Goal: Task Accomplishment & Management: Manage account settings

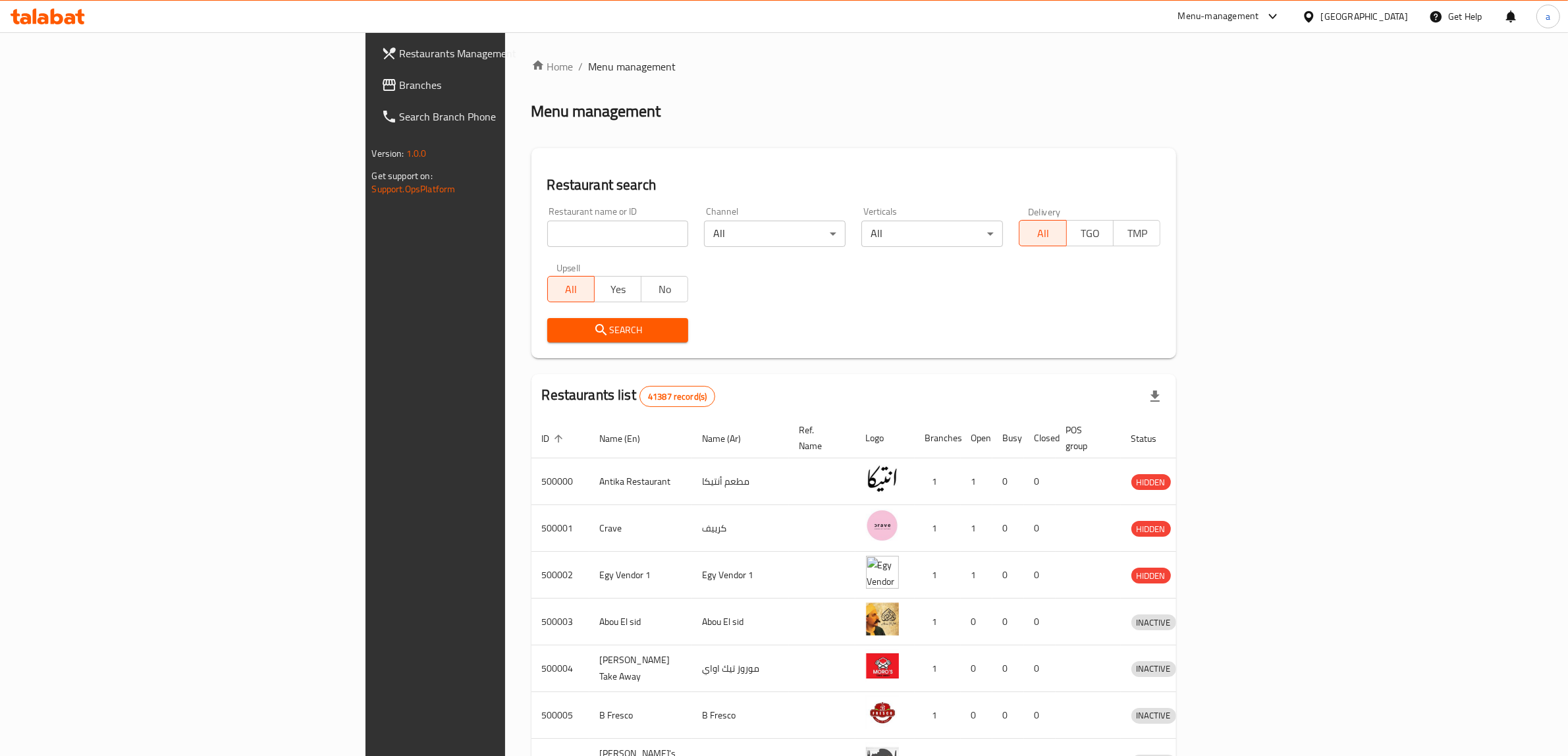
click at [1316, 20] on icon at bounding box center [1308, 17] width 14 height 14
click at [1258, 103] on div "[GEOGRAPHIC_DATA]" at bounding box center [1308, 105] width 198 height 30
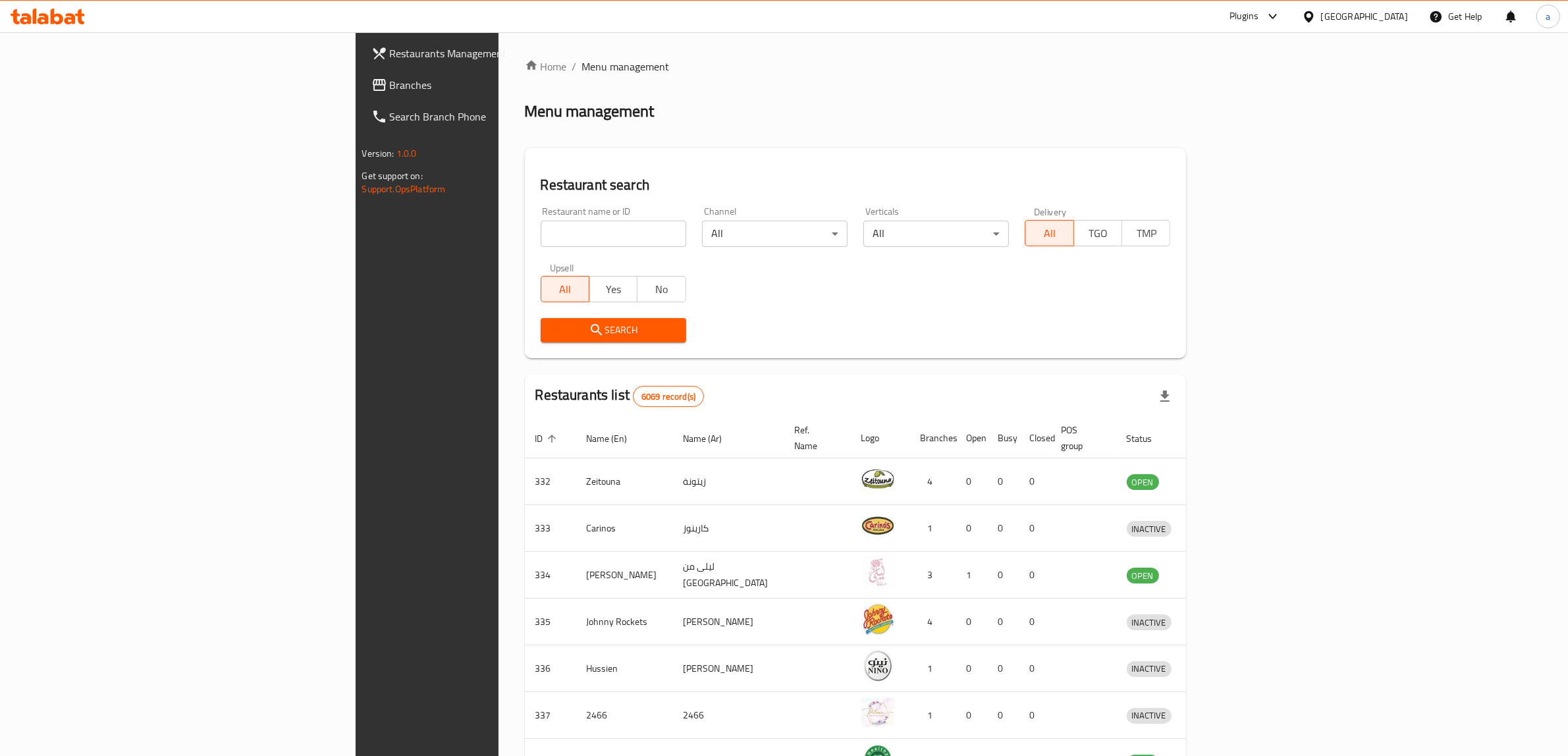
click at [389, 83] on span "Branches" at bounding box center [498, 85] width 217 height 16
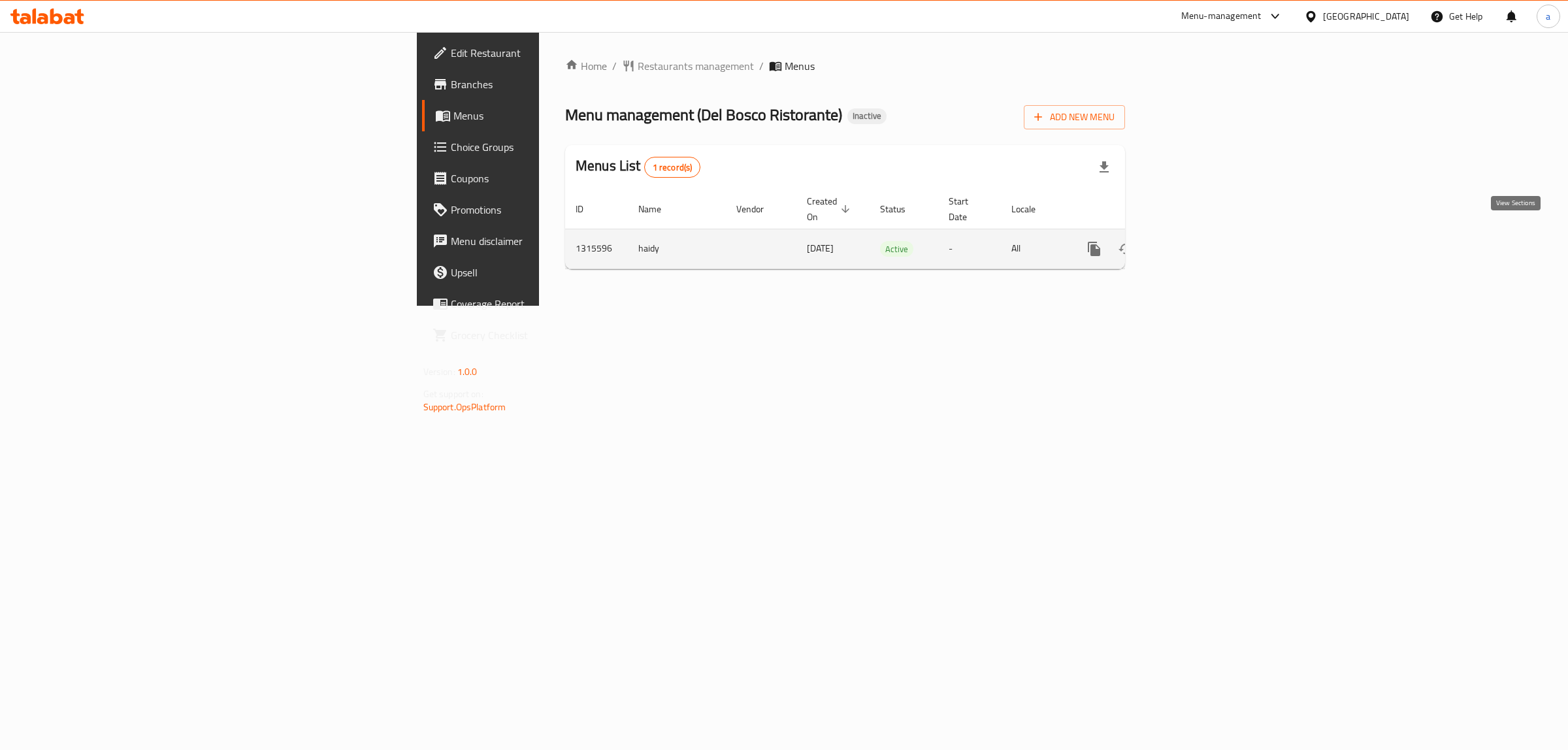
click at [1196, 241] on icon "enhanced table" at bounding box center [1187, 248] width 16 height 16
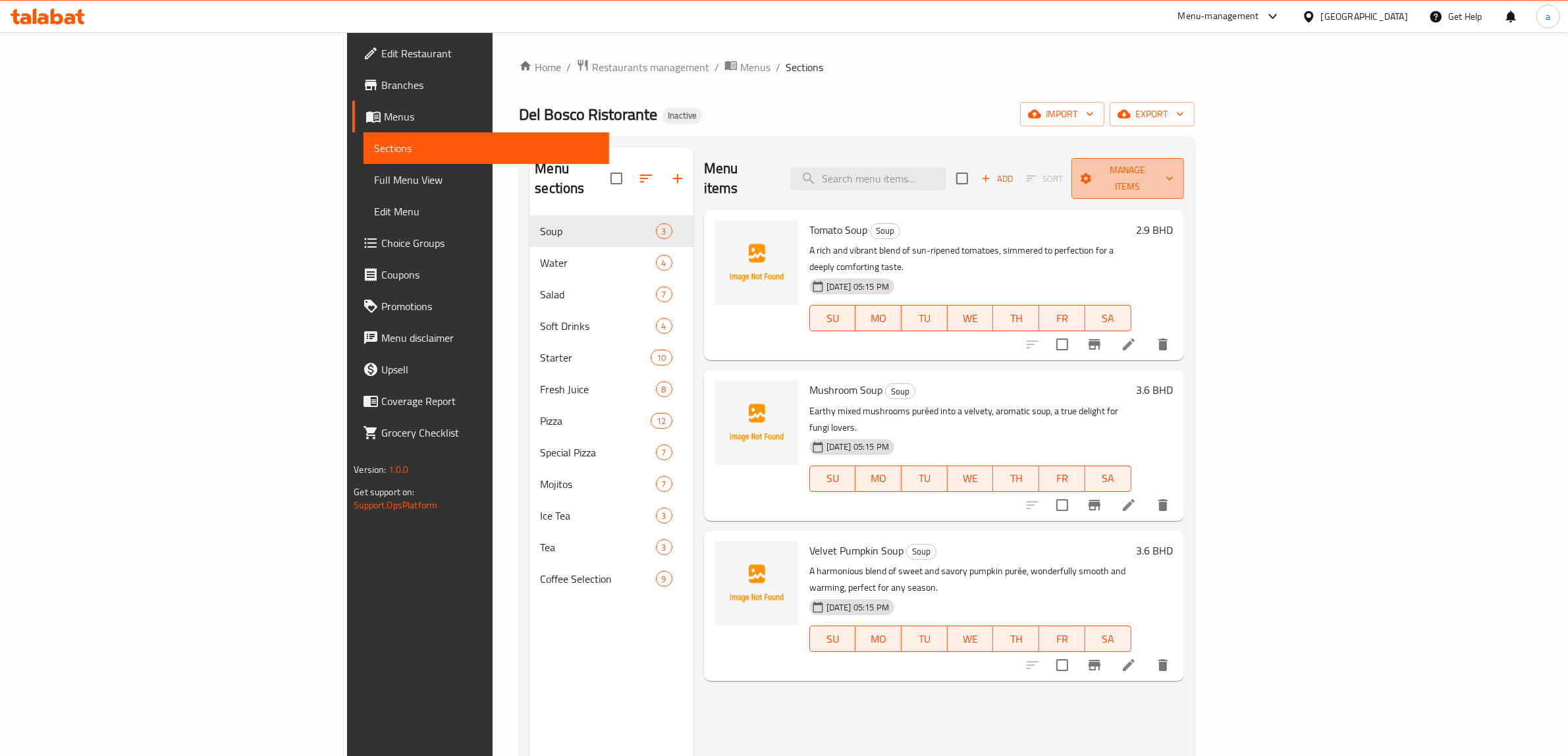
click at [1174, 175] on span "Manage items" at bounding box center [1127, 179] width 91 height 33
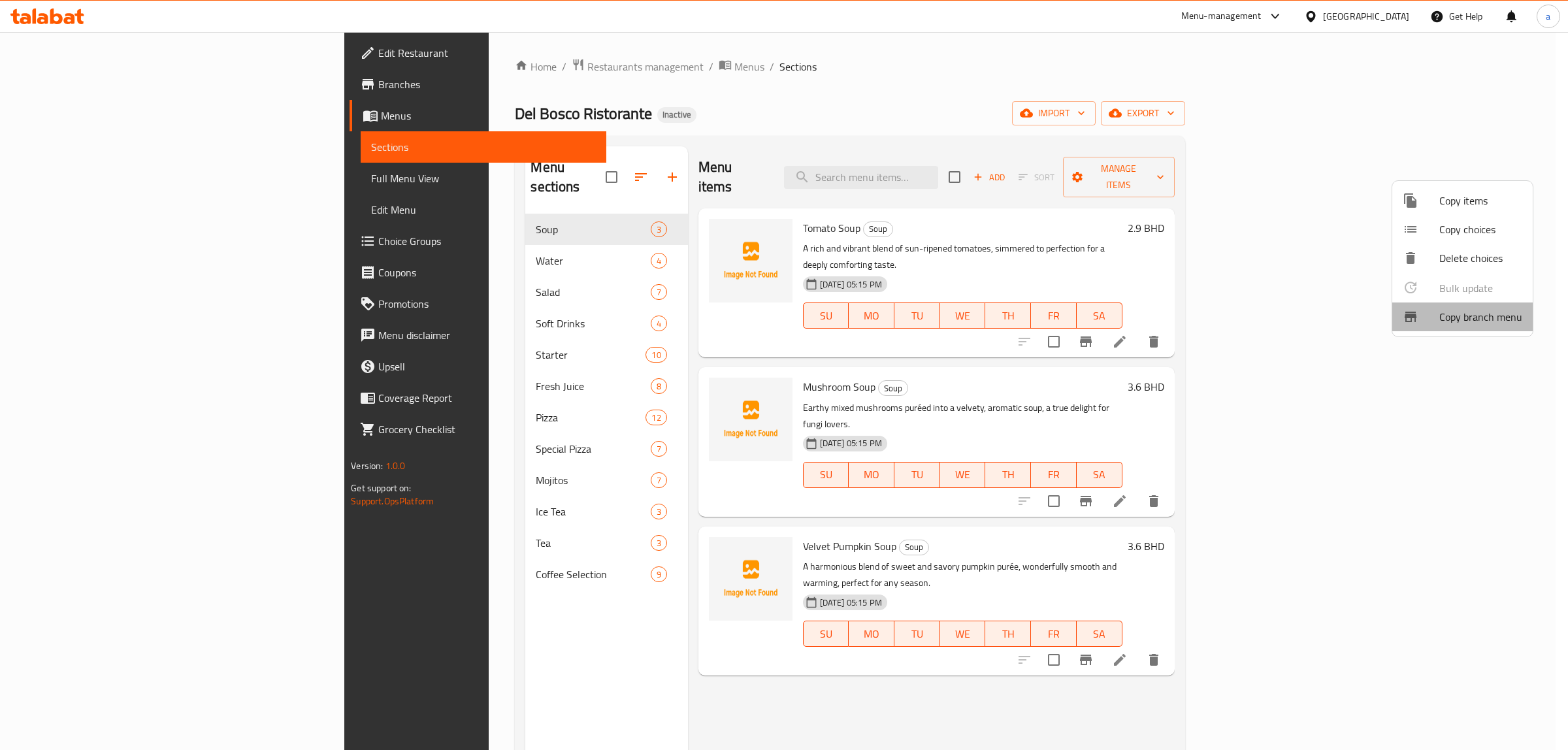
click at [1470, 318] on span "Copy branch menu" at bounding box center [1480, 316] width 83 height 16
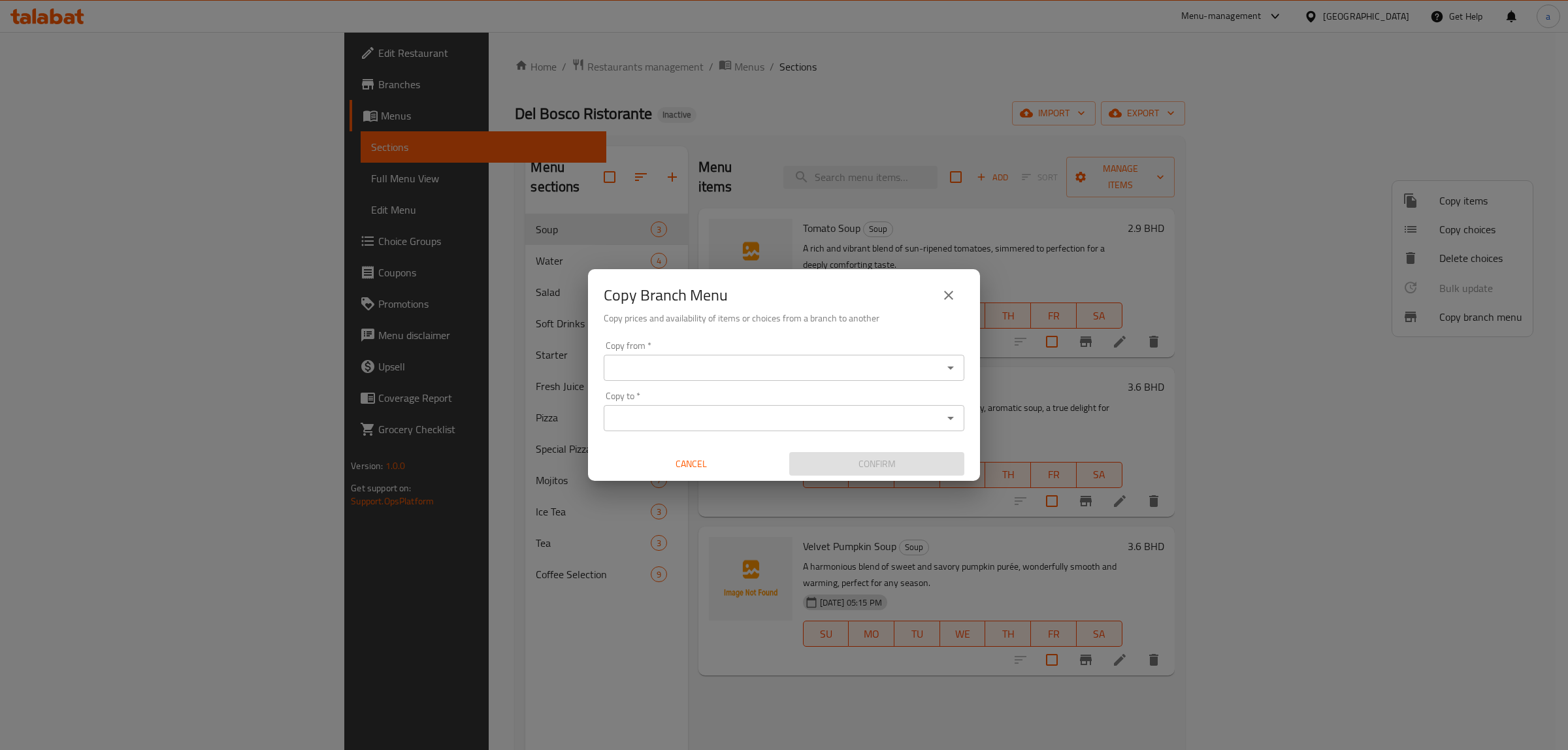
click at [1095, 134] on div "Copy Branch Menu Copy prices and availability of items or choices from a branch…" at bounding box center [784, 375] width 1568 height 750
click at [1321, 139] on div "Copy Branch Menu Copy prices and availability of items or choices from a branch…" at bounding box center [784, 375] width 1568 height 750
click at [951, 300] on icon "close" at bounding box center [948, 295] width 16 height 16
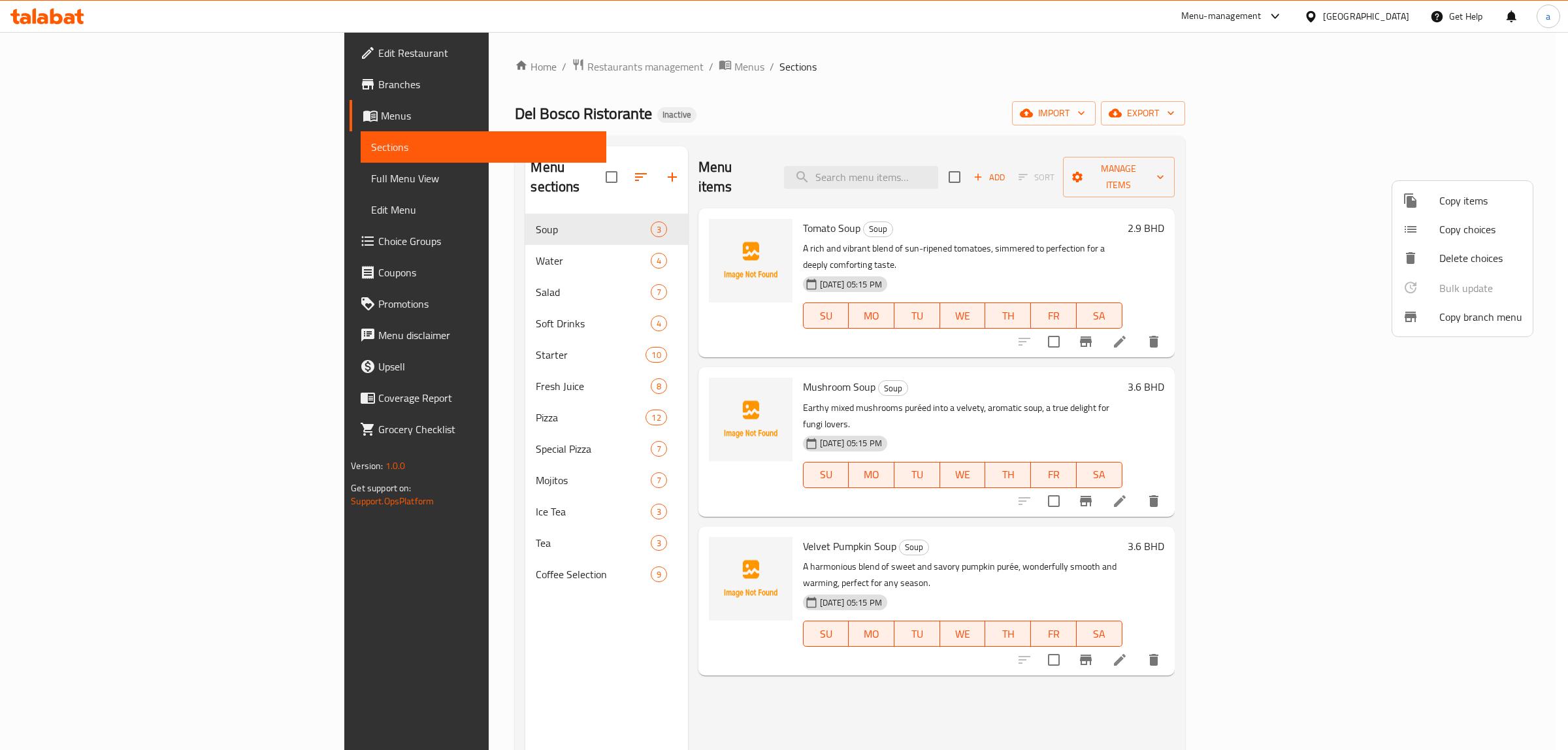
click at [1411, 99] on div at bounding box center [784, 375] width 1568 height 750
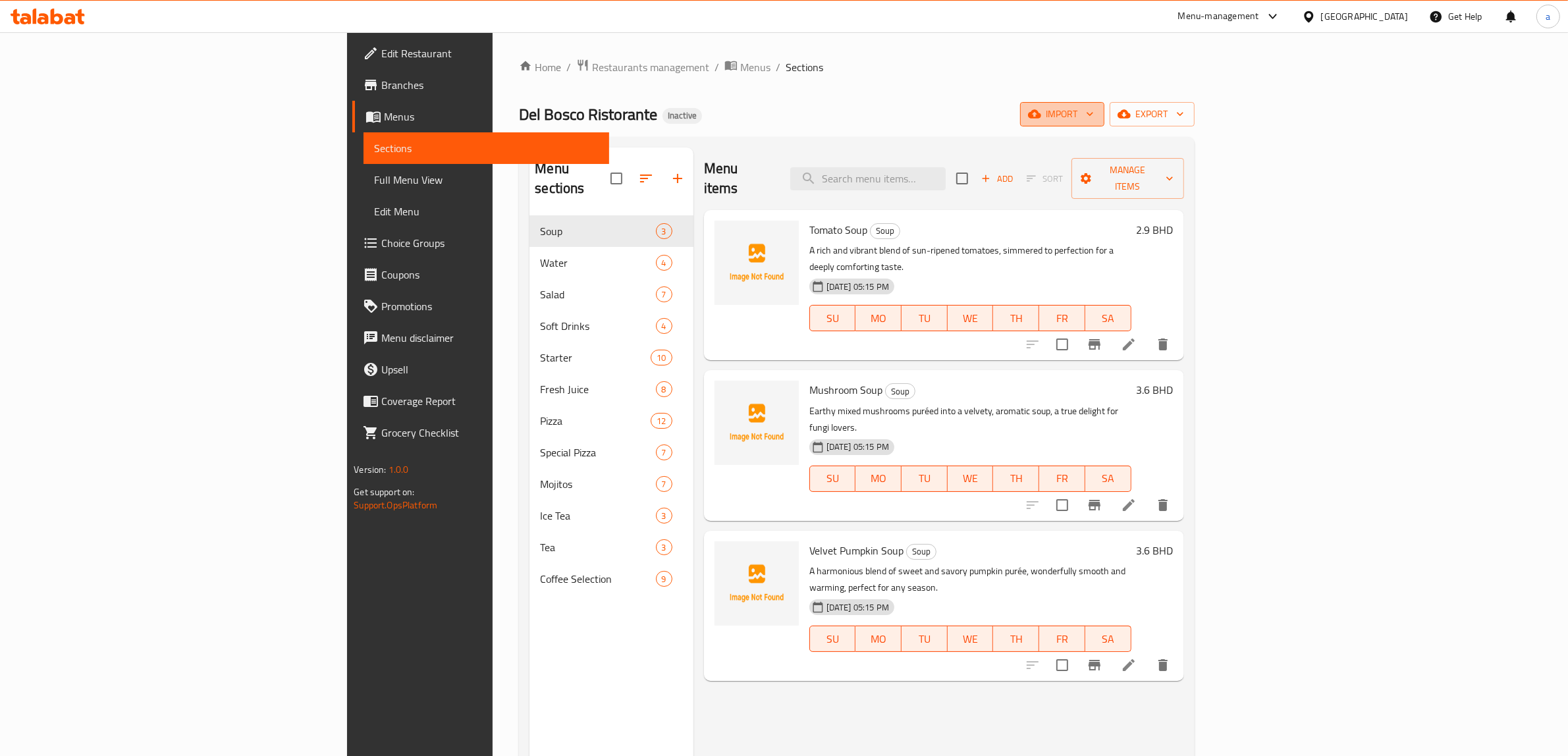
click at [1094, 106] on span "import" at bounding box center [1062, 114] width 64 height 17
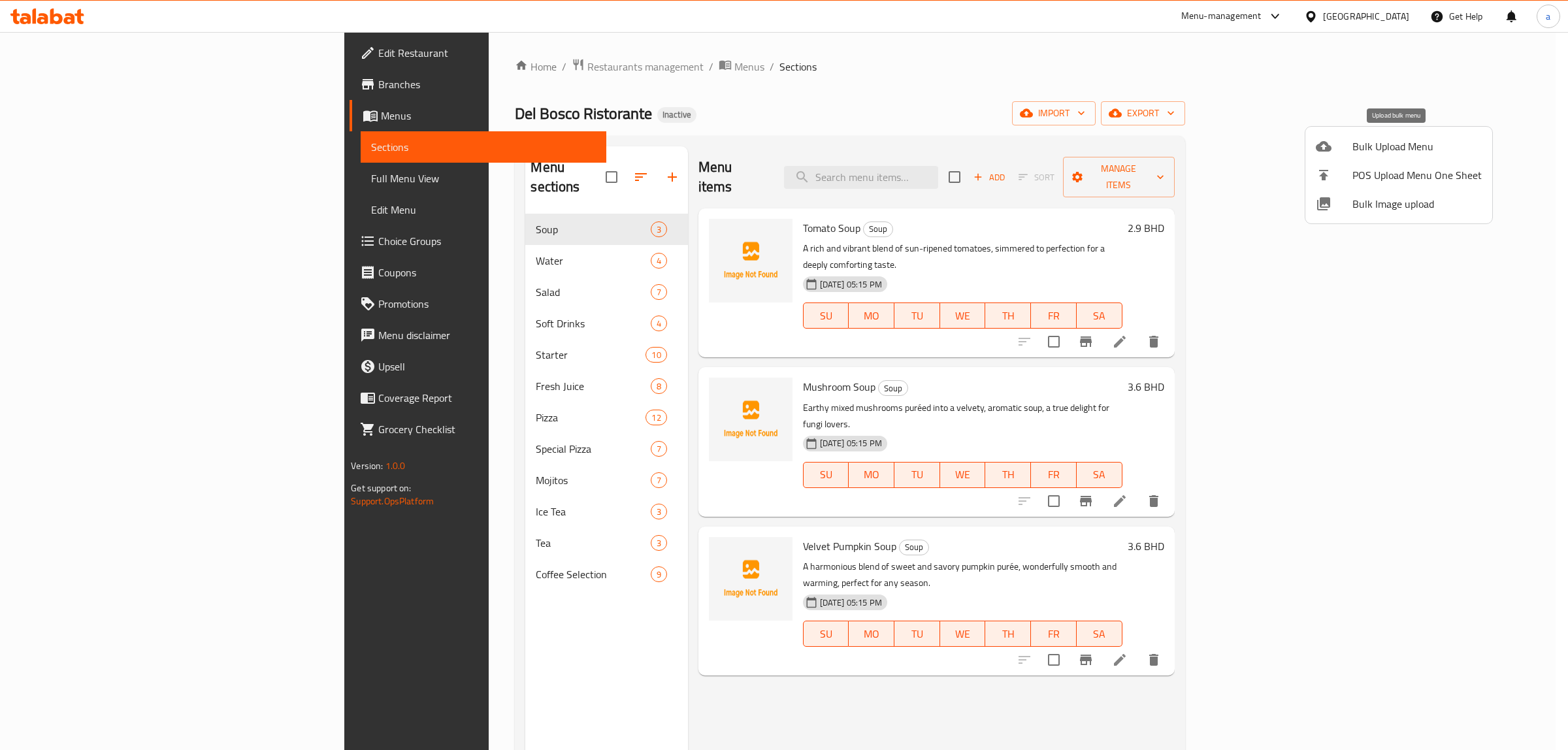
click at [1363, 152] on span "Bulk Upload Menu" at bounding box center [1417, 146] width 130 height 16
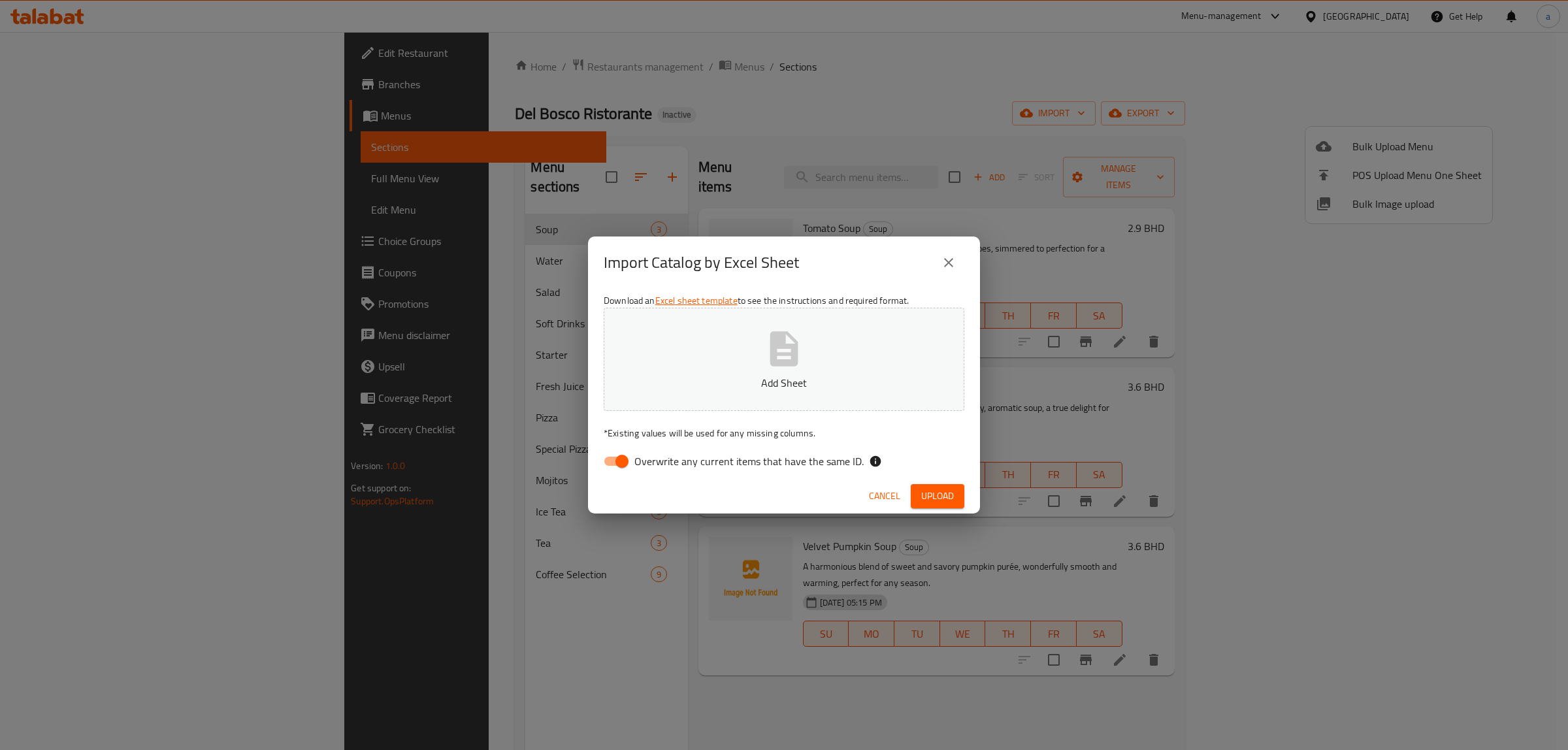
click at [624, 458] on input "Overwrite any current items that have the same ID." at bounding box center [622, 460] width 75 height 25
checkbox input "false"
click at [731, 364] on button "Add Sheet" at bounding box center [784, 359] width 361 height 103
click at [935, 488] on span "Upload" at bounding box center [938, 496] width 33 height 16
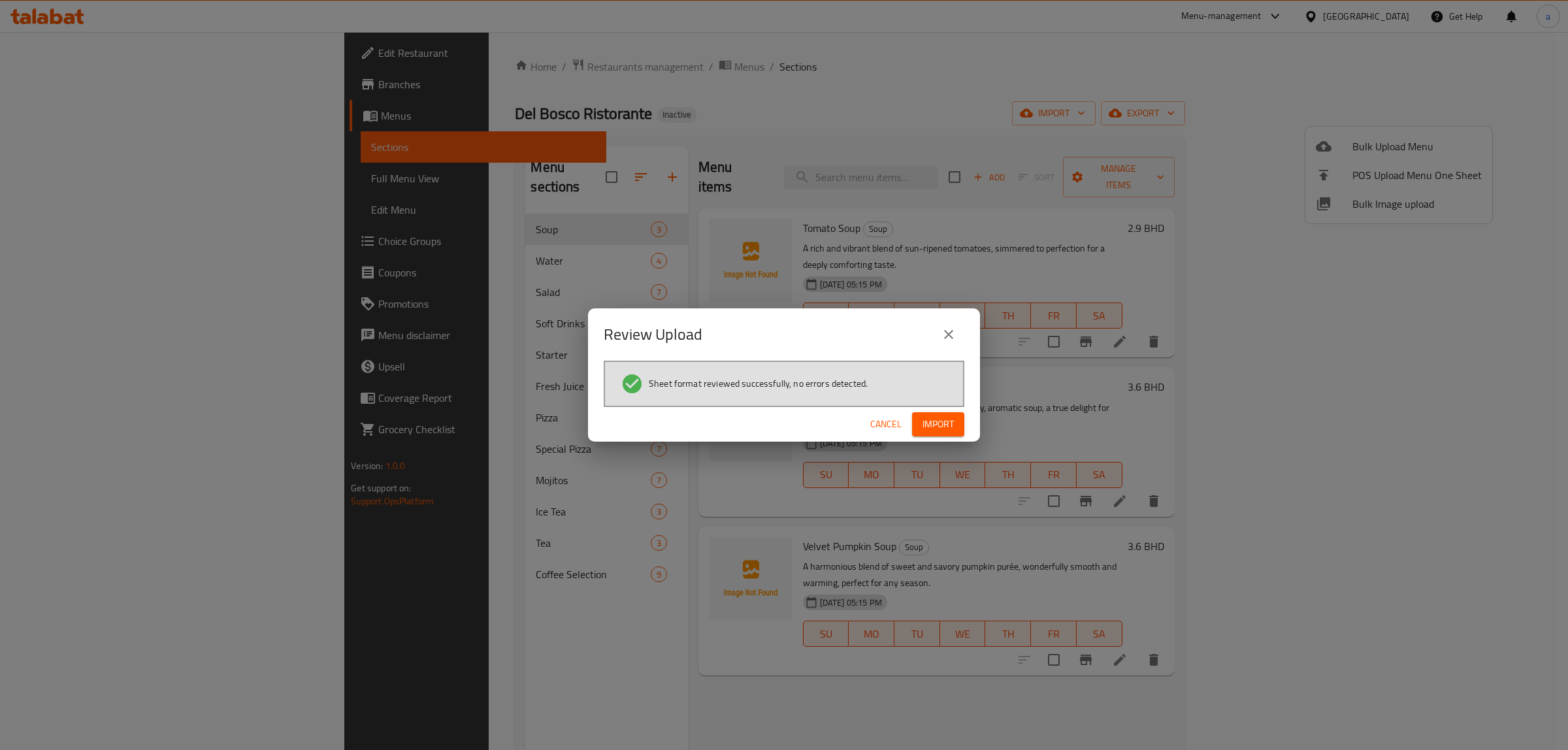
click at [926, 425] on span "Import" at bounding box center [938, 425] width 31 height 16
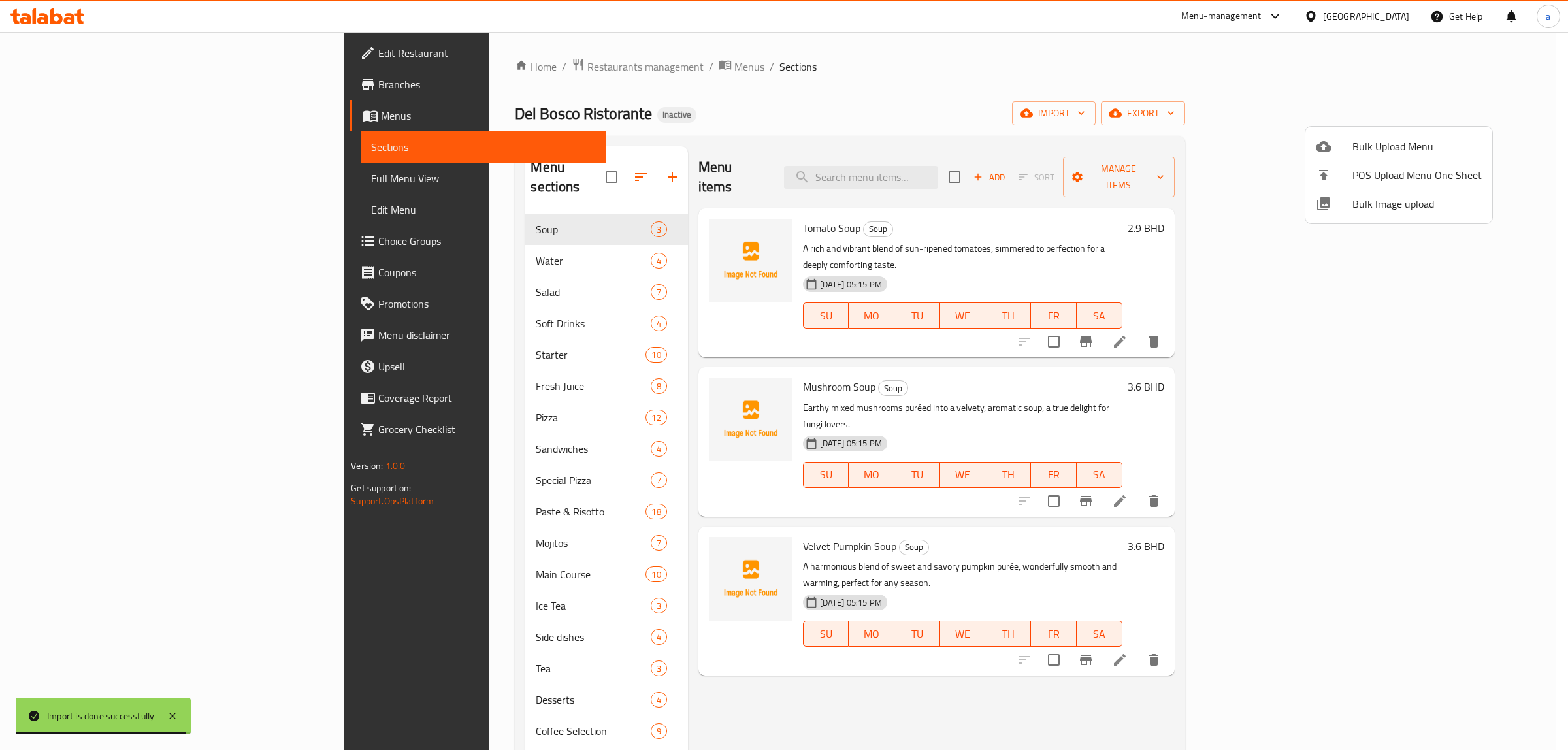
click at [381, 725] on div at bounding box center [784, 375] width 1568 height 750
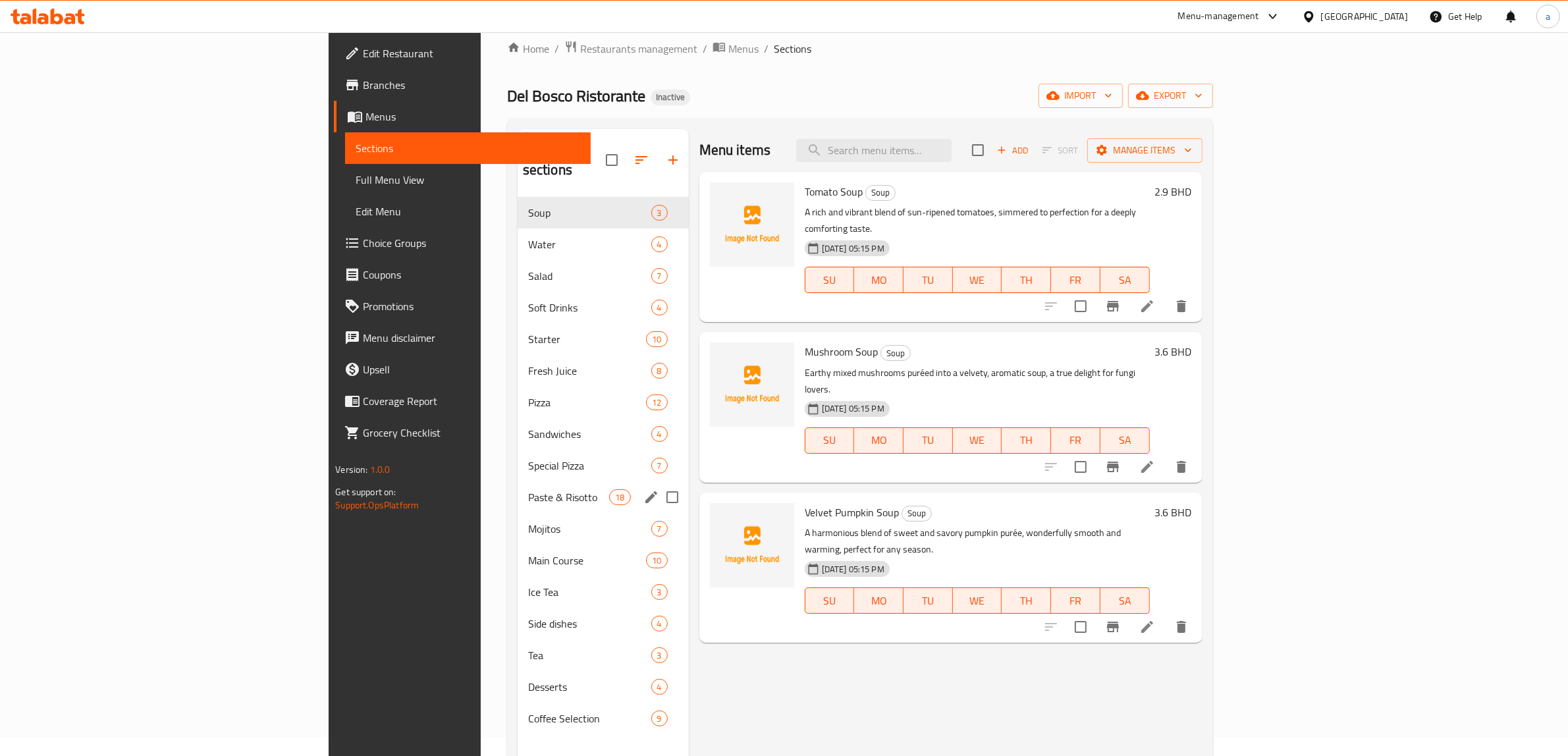
scroll to position [82, 0]
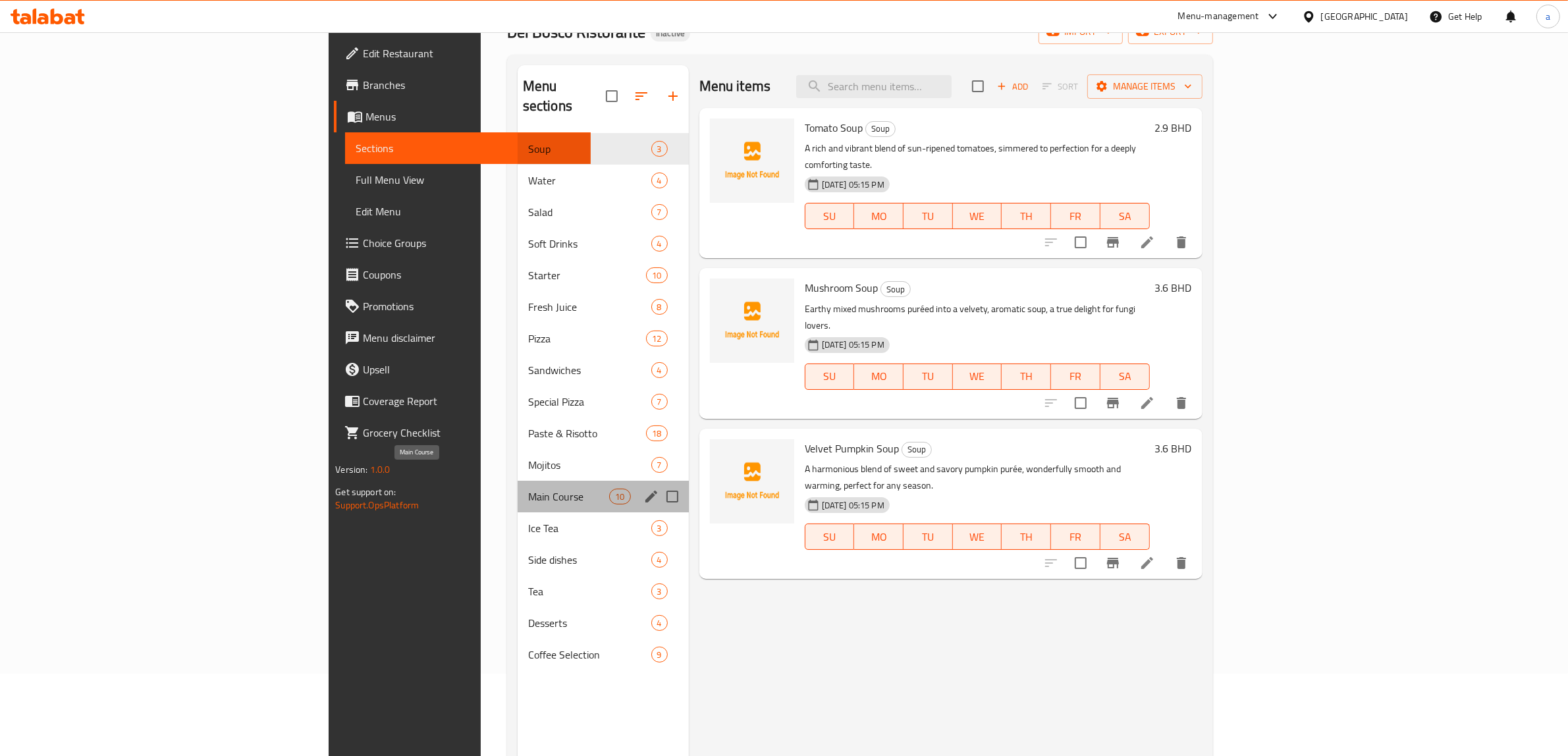
click at [528, 489] on span "Main Course" at bounding box center [569, 496] width 82 height 16
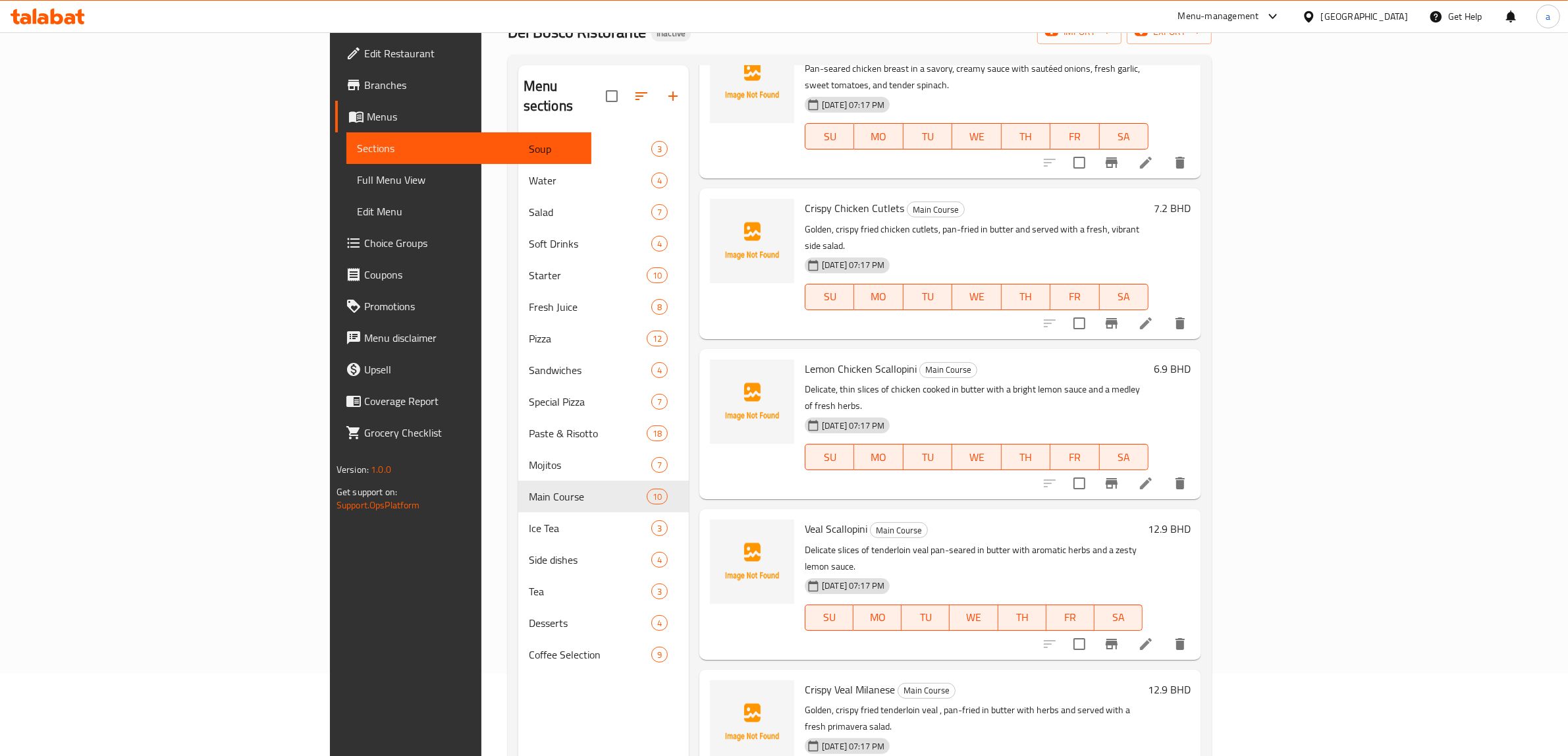
scroll to position [247, 0]
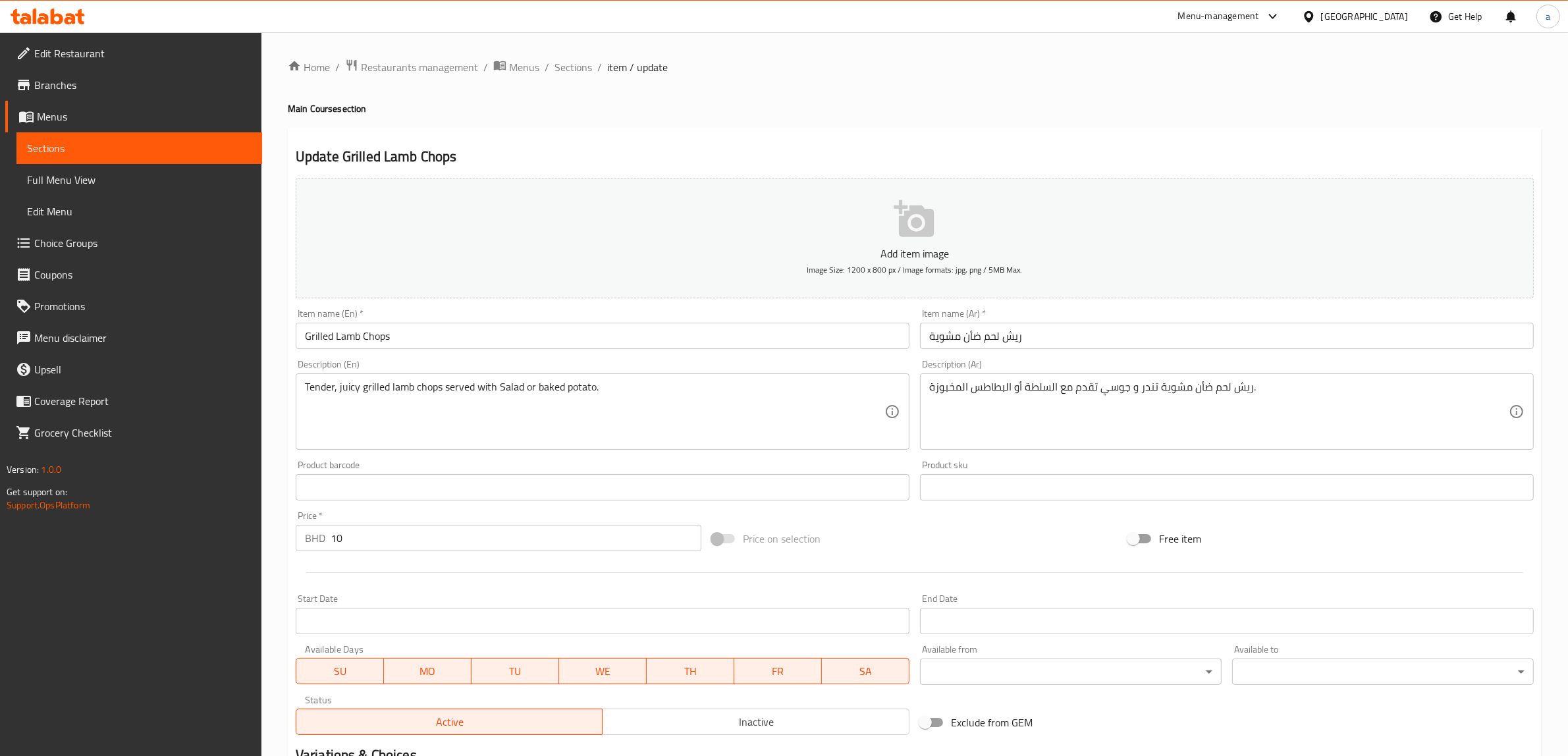
click at [112, 238] on span "Choice Groups" at bounding box center [143, 242] width 217 height 16
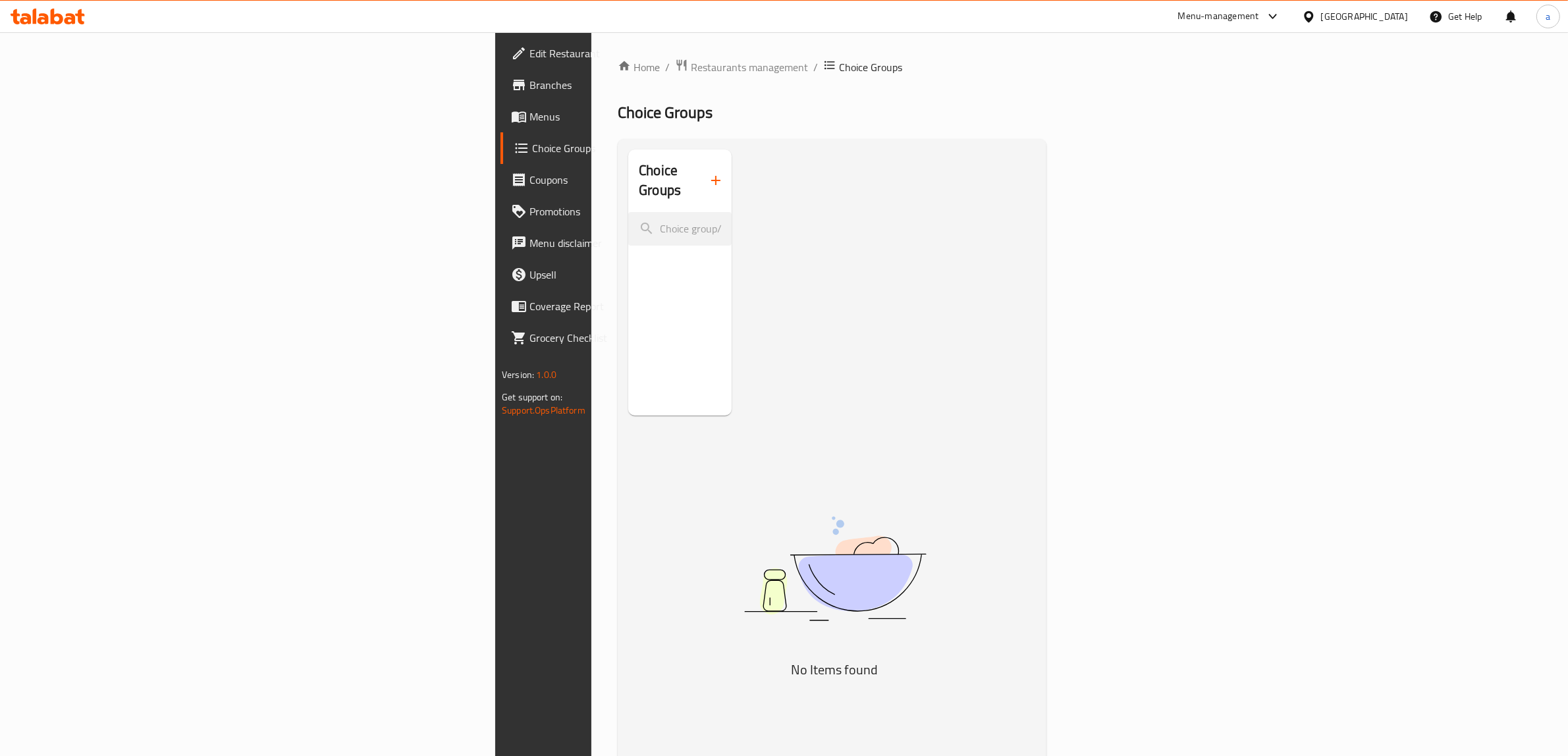
click at [708, 179] on icon "button" at bounding box center [715, 180] width 16 height 16
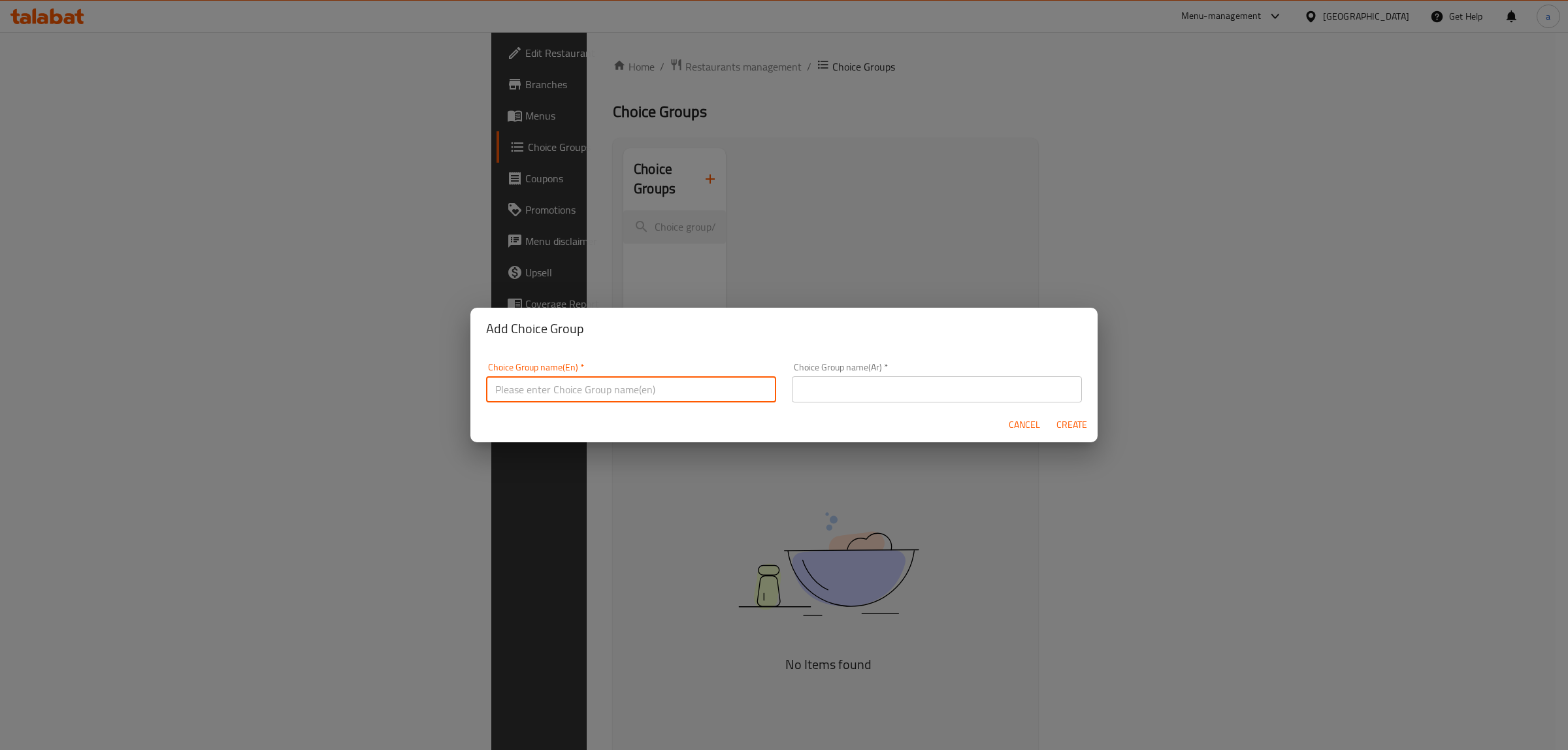
click at [703, 389] on input "text" at bounding box center [631, 389] width 290 height 26
type input "your choice of"
click at [849, 385] on input "text" at bounding box center [937, 389] width 290 height 26
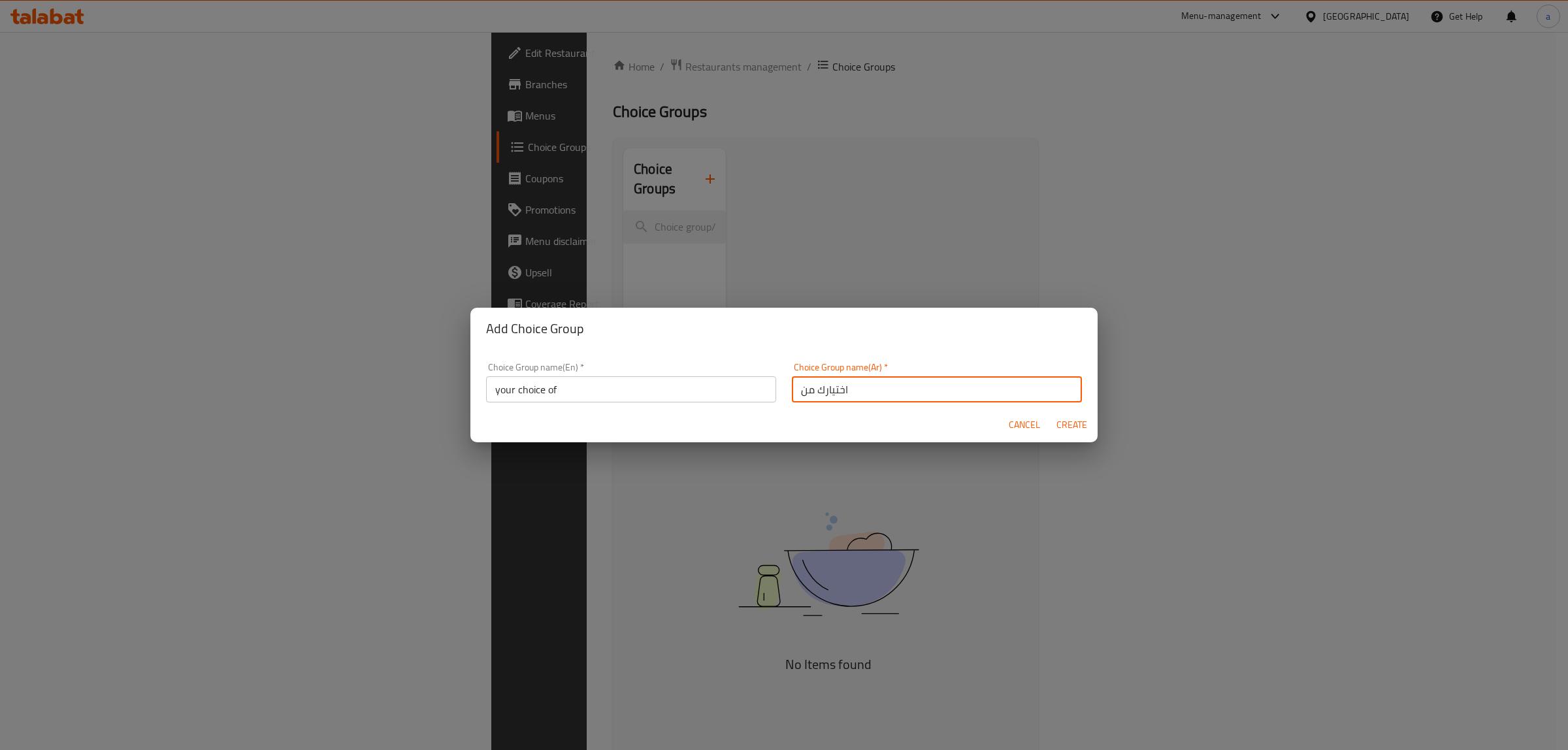
type input "اختيارك من"
click at [1079, 423] on span "Create" at bounding box center [1071, 425] width 31 height 16
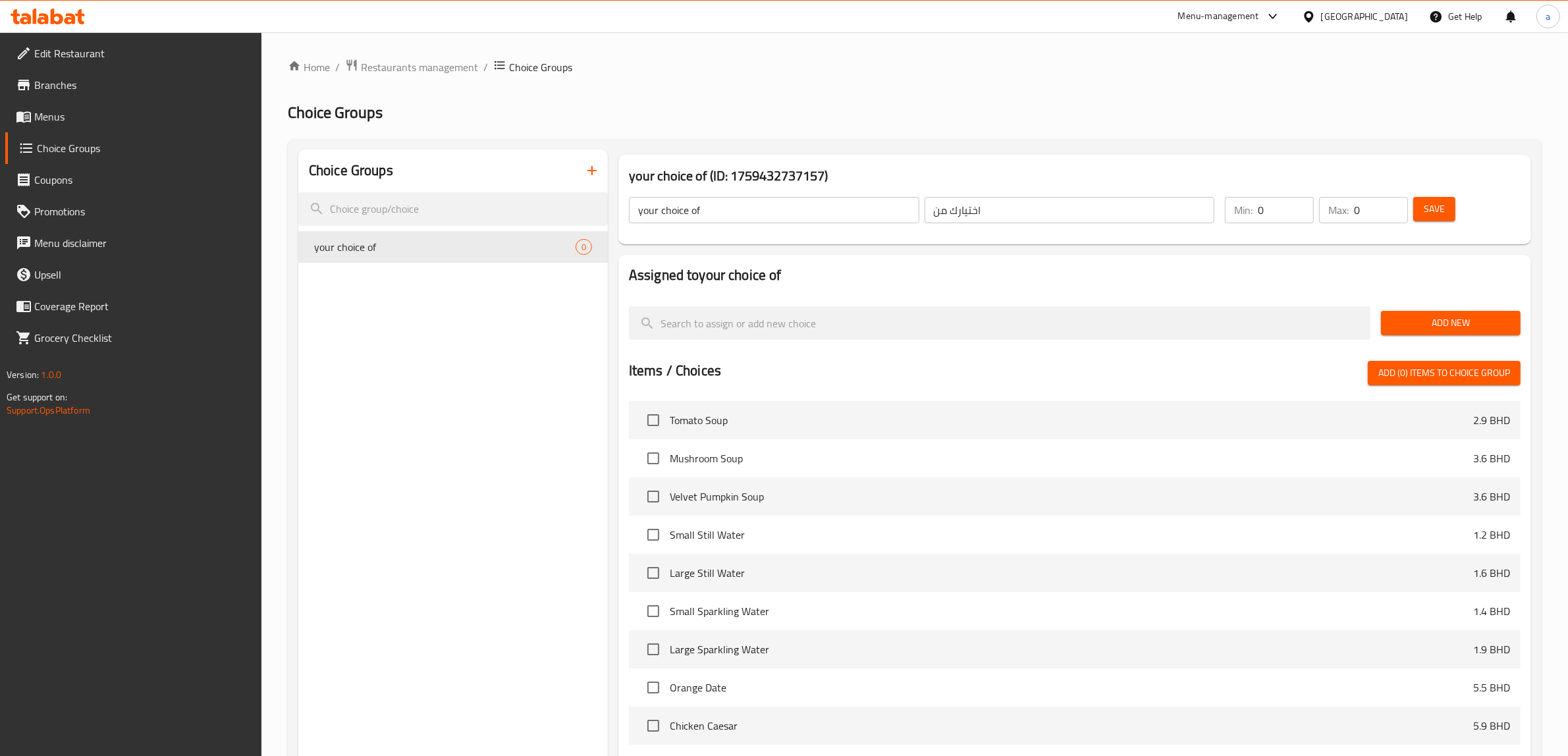
click at [1446, 320] on span "Add New" at bounding box center [1450, 323] width 119 height 17
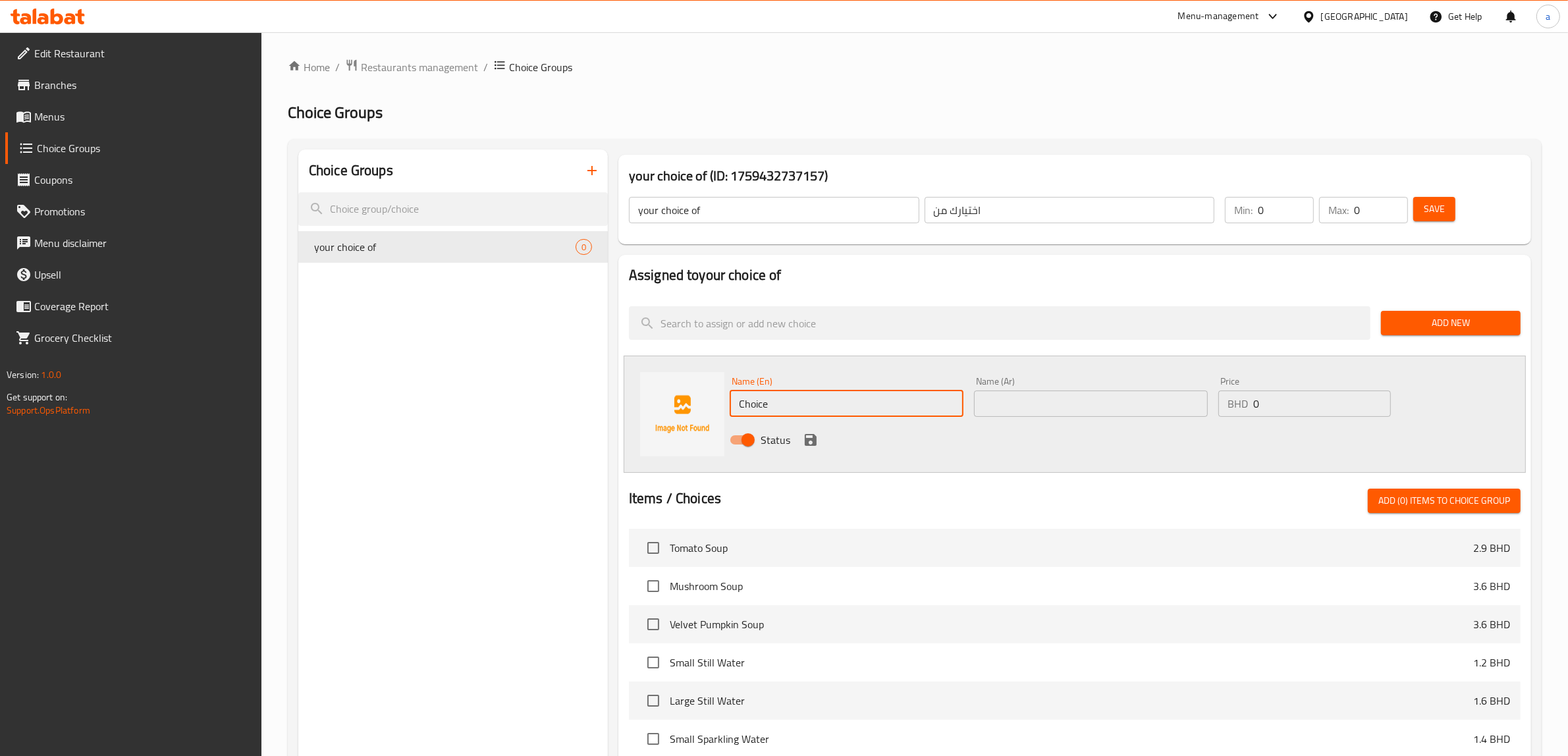
drag, startPoint x: 861, startPoint y: 407, endPoint x: 704, endPoint y: 413, distance: 157.1
click at [704, 413] on div "Name (En) Choice Name (En) Name (Ar) Name (Ar) Price BHD 0 Price Status" at bounding box center [1074, 413] width 902 height 117
type input "س"
type input "Salad"
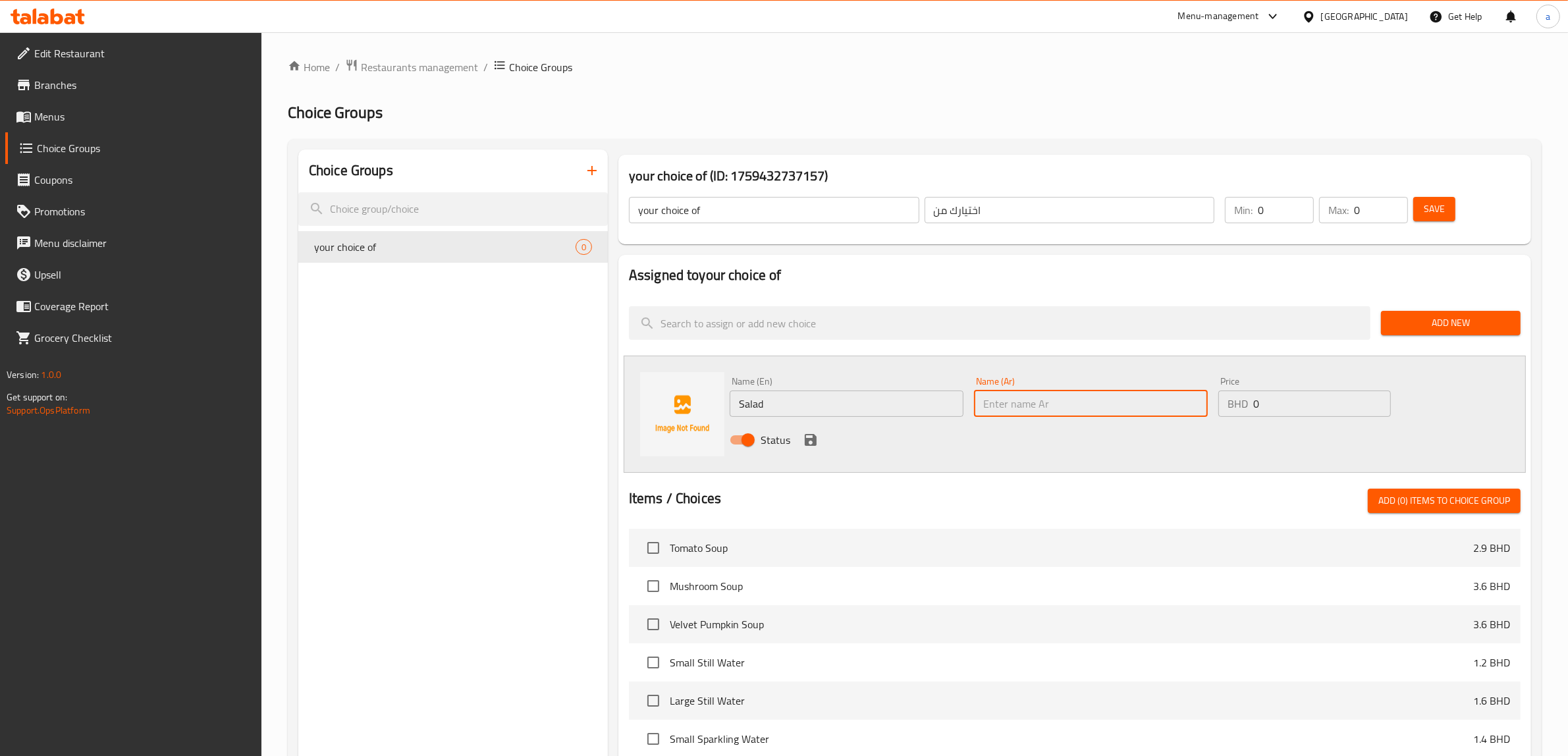
click at [1134, 397] on input "text" at bounding box center [1091, 403] width 234 height 27
type input "سلطة"
type input "1"
click at [1296, 205] on input "1" at bounding box center [1285, 210] width 56 height 27
type input "1"
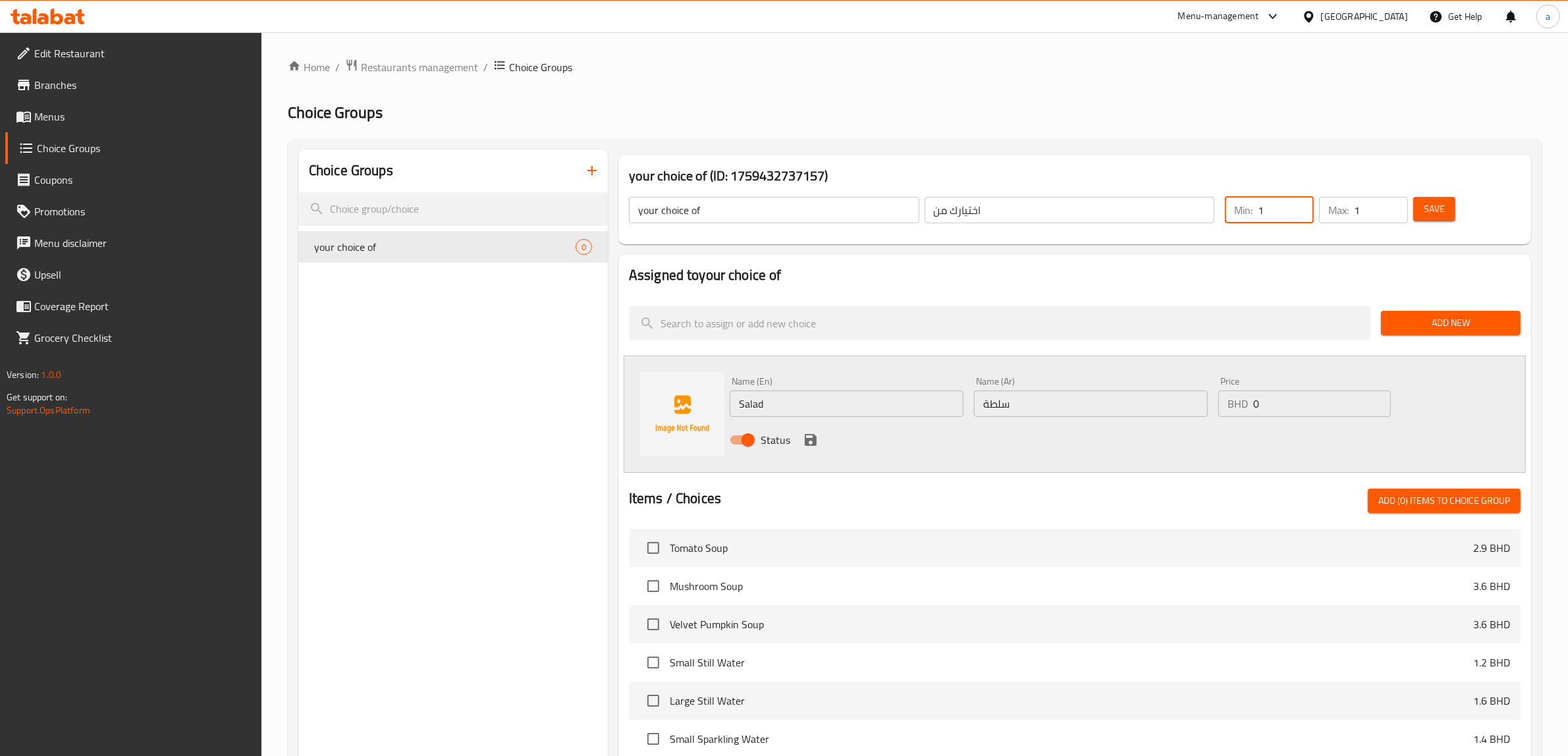
click at [1397, 204] on input "1" at bounding box center [1381, 210] width 54 height 27
click at [813, 443] on icon "save" at bounding box center [810, 439] width 12 height 12
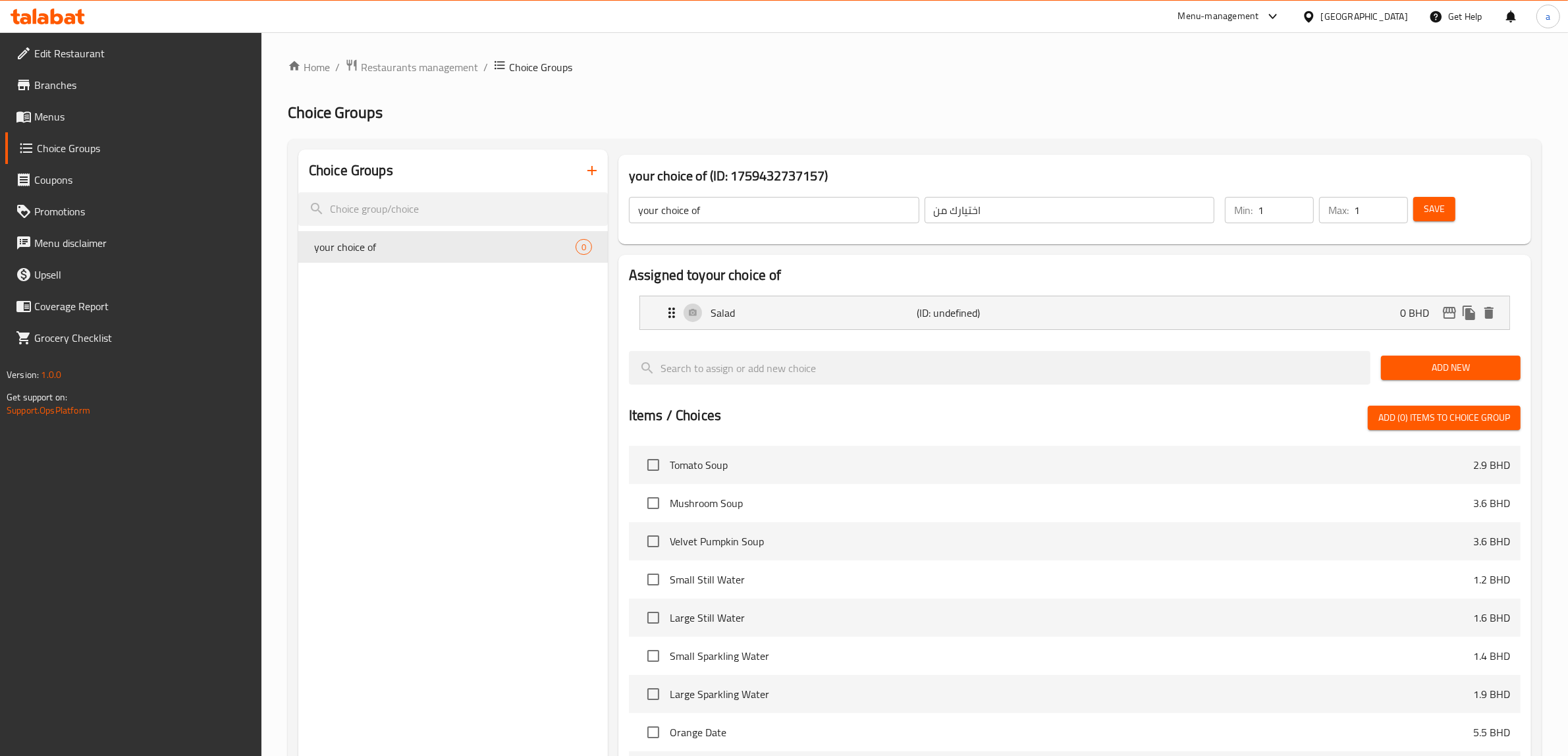
click at [1462, 365] on span "Add New" at bounding box center [1450, 368] width 119 height 17
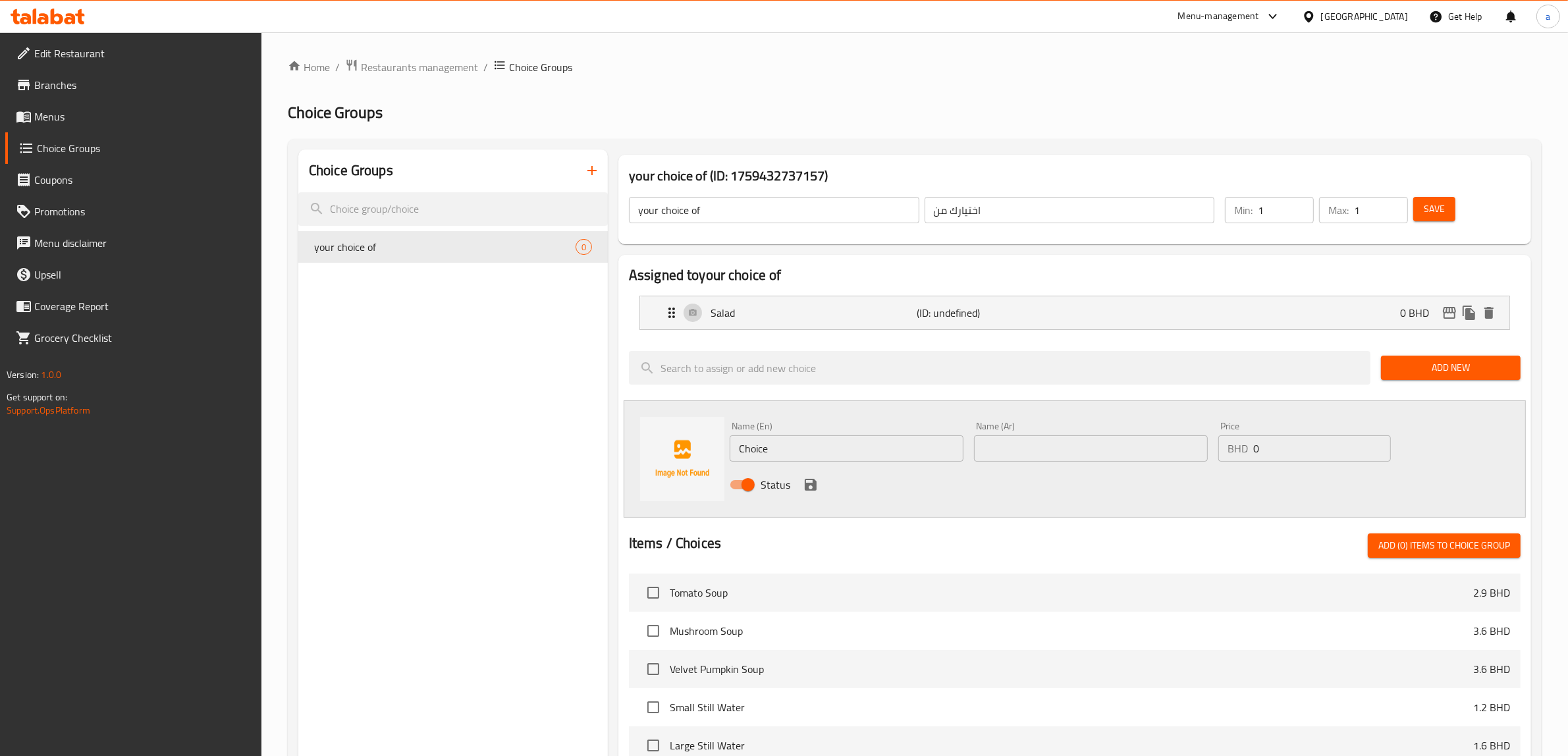
drag, startPoint x: 824, startPoint y: 455, endPoint x: 680, endPoint y: 456, distance: 144.0
click at [680, 456] on div "Name (En) Choice Name (En) Name (Ar) Name (Ar) Price BHD 0 Price Status" at bounding box center [1074, 459] width 902 height 117
type input "ل"
type input "backed potatos"
click at [1049, 443] on input "text" at bounding box center [1091, 448] width 234 height 27
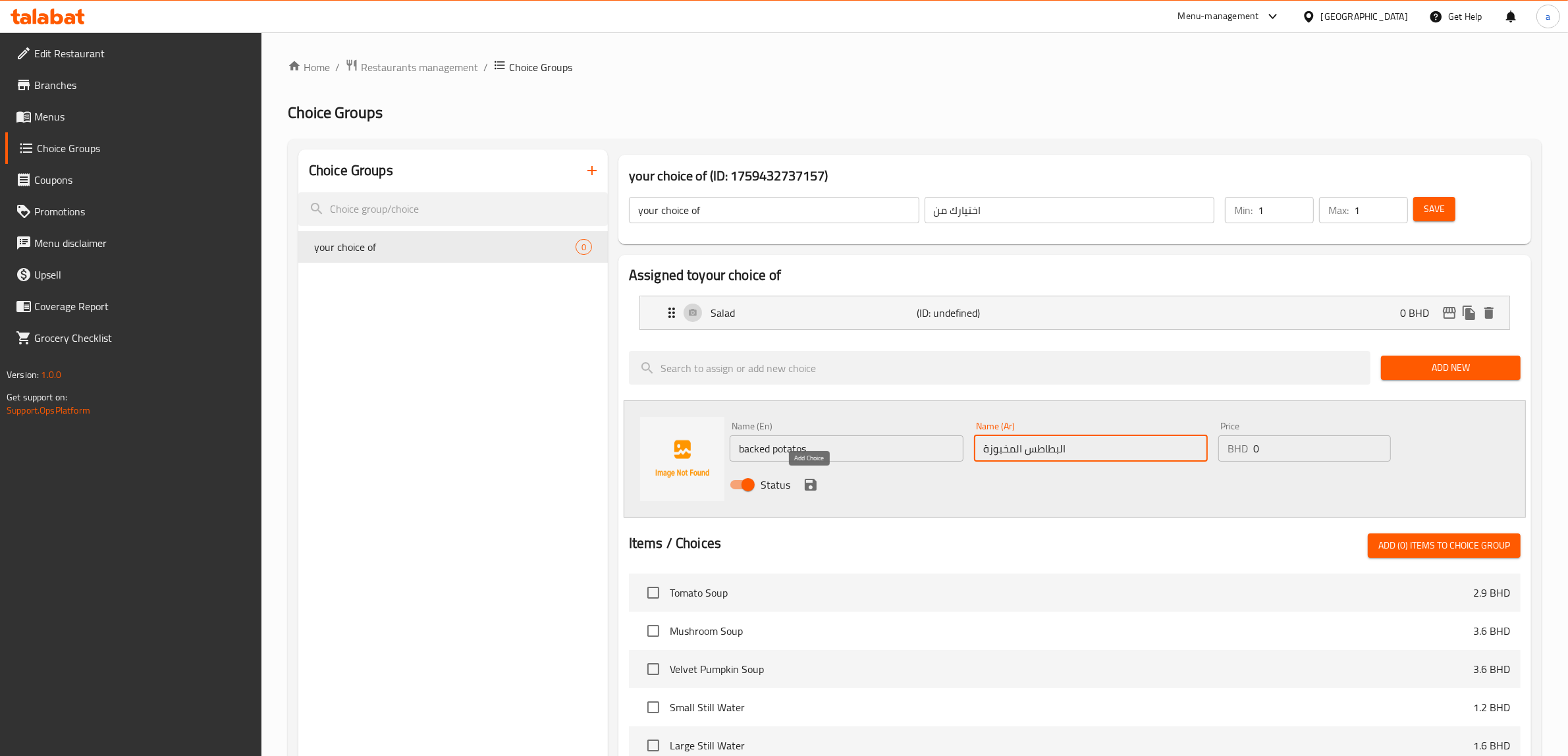
type input "البطاطس المخبوزة"
click at [807, 485] on icon "save" at bounding box center [810, 484] width 12 height 12
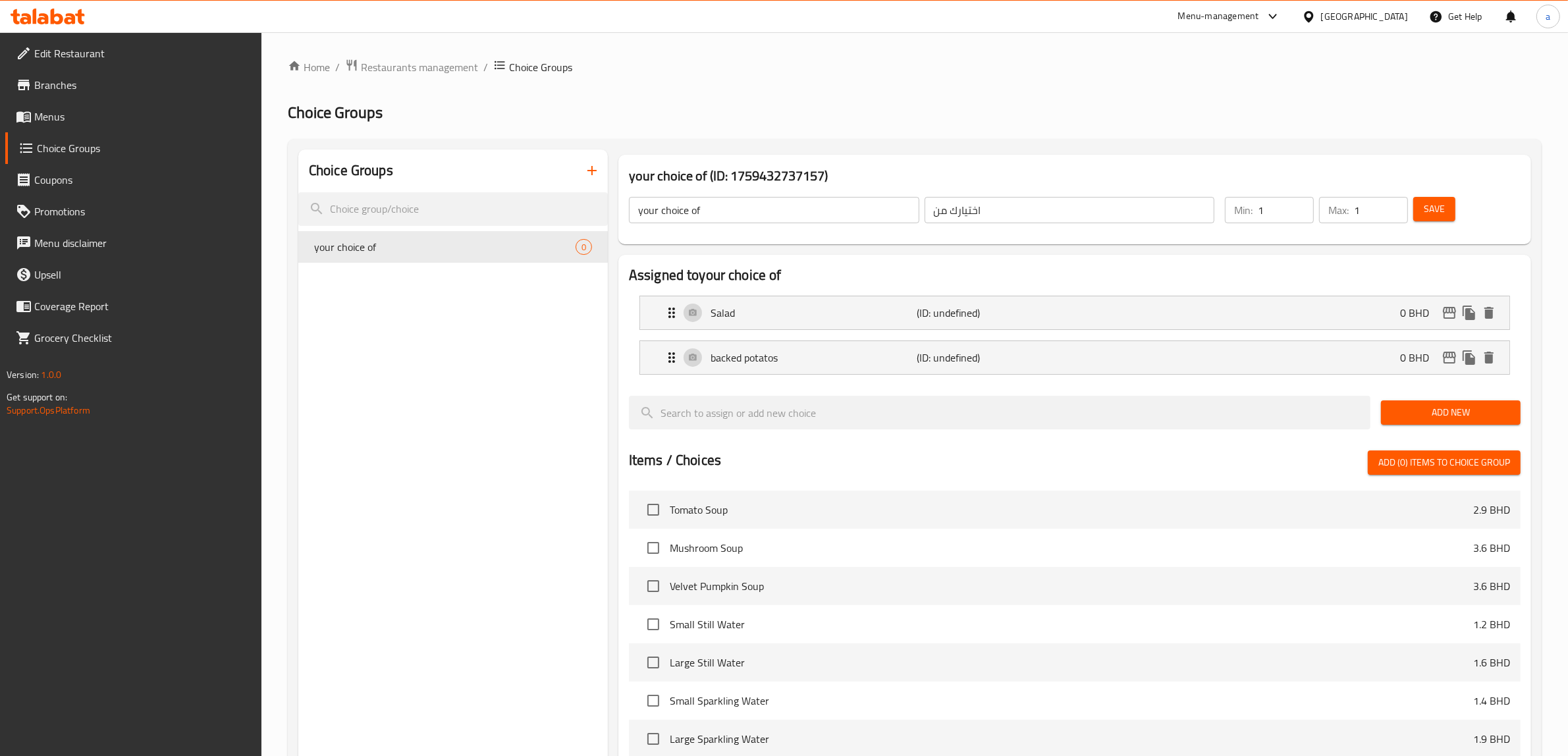
click at [1418, 206] on button "Save" at bounding box center [1434, 209] width 42 height 24
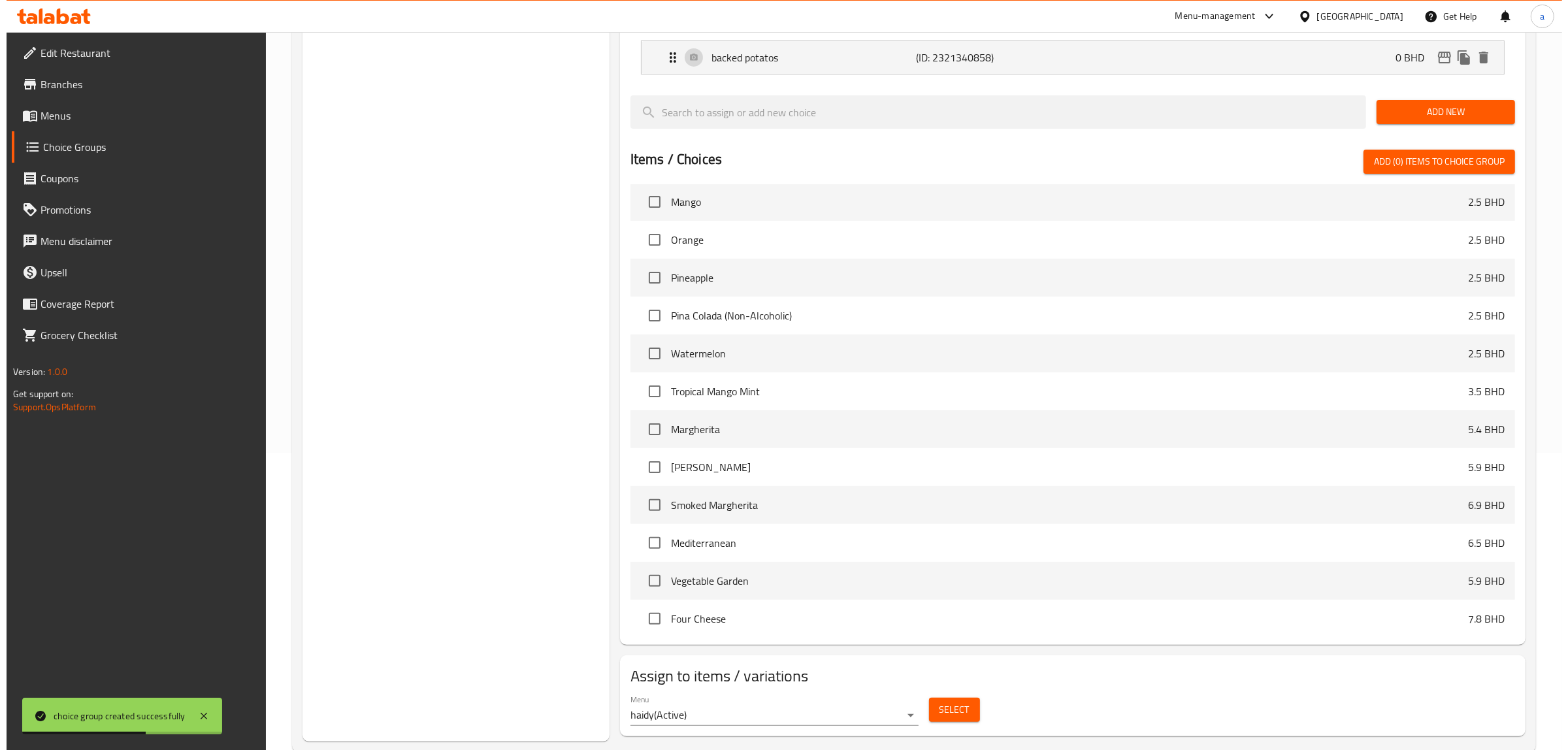
scroll to position [325, 0]
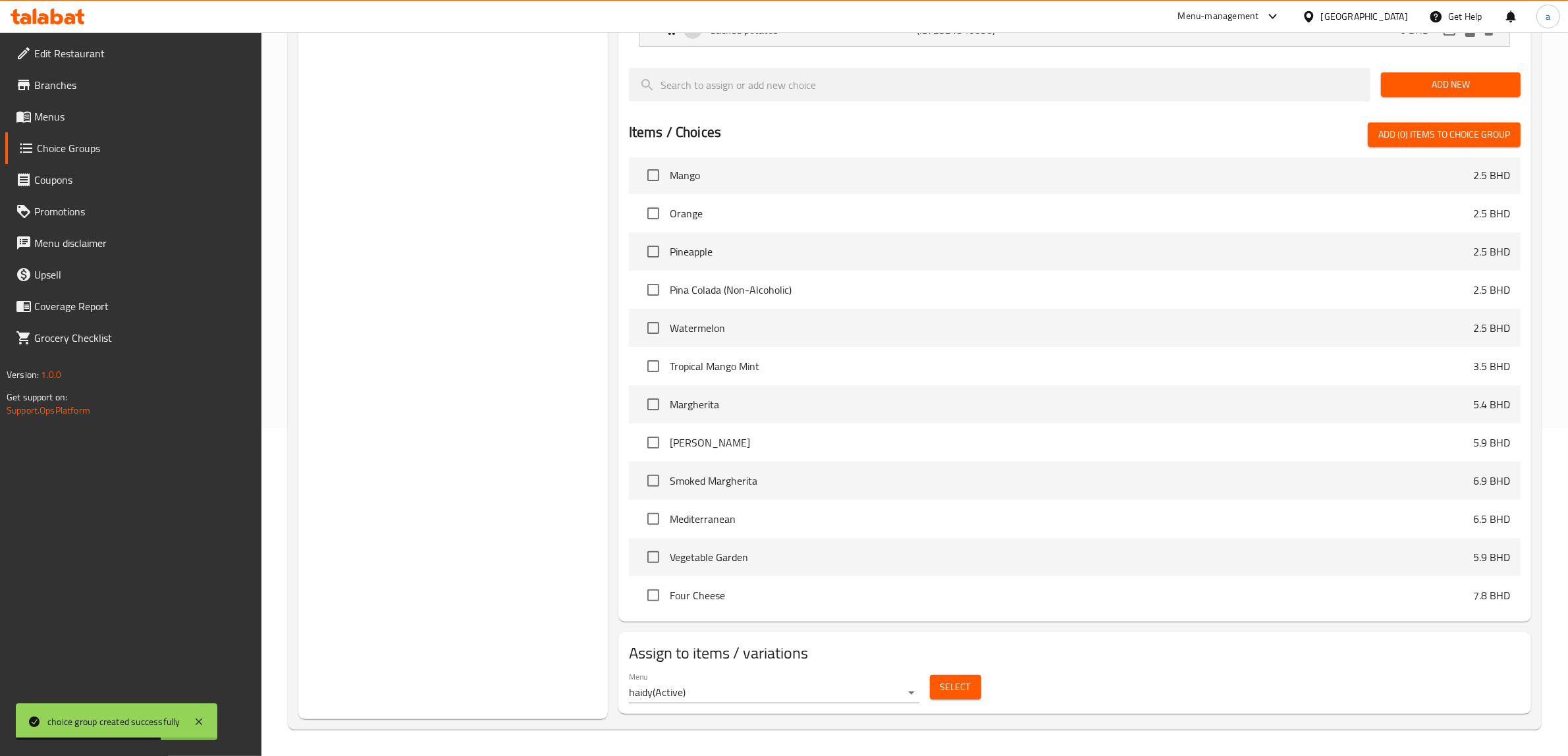
click at [969, 688] on span "Select" at bounding box center [955, 687] width 30 height 17
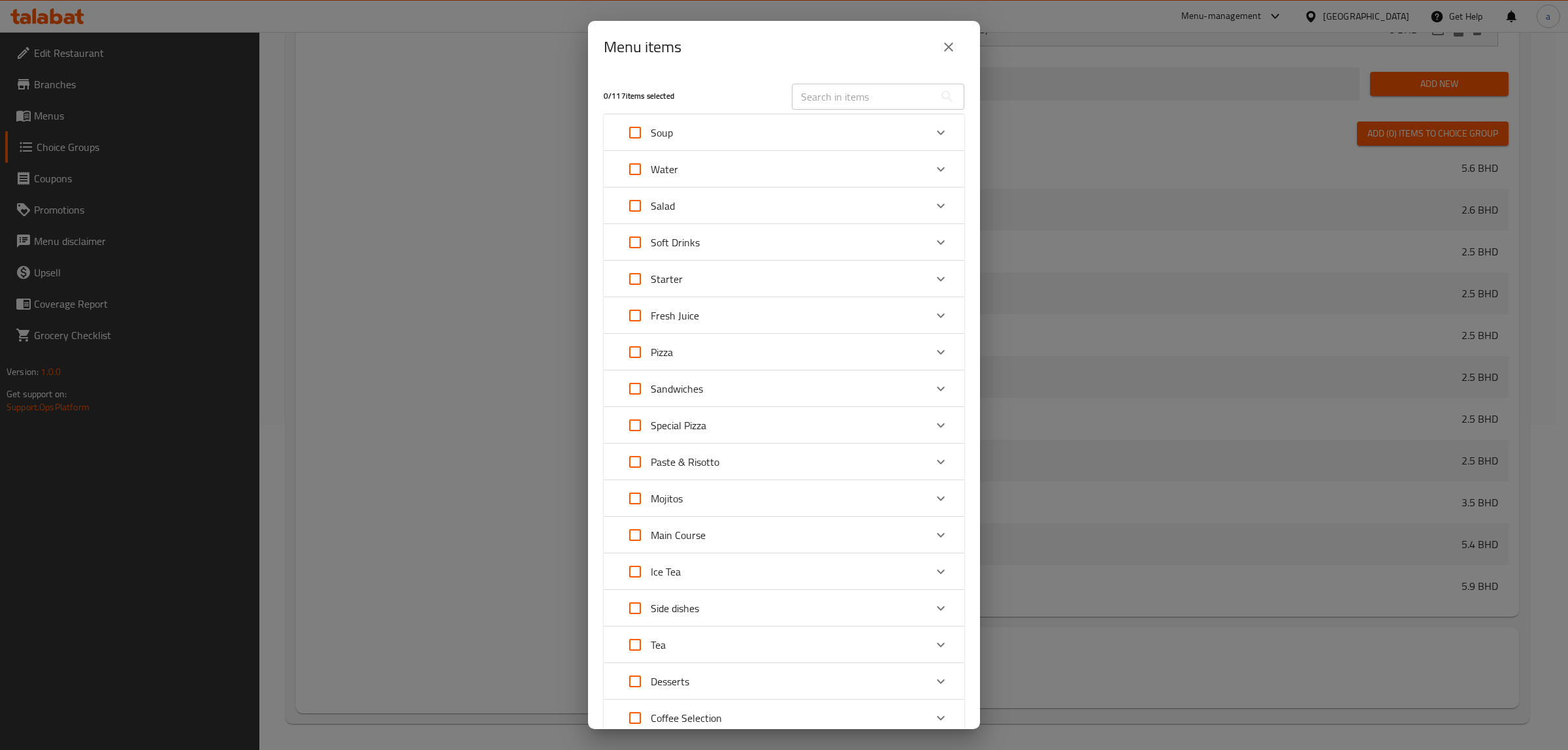
click at [900, 533] on div "Main Course" at bounding box center [772, 535] width 306 height 31
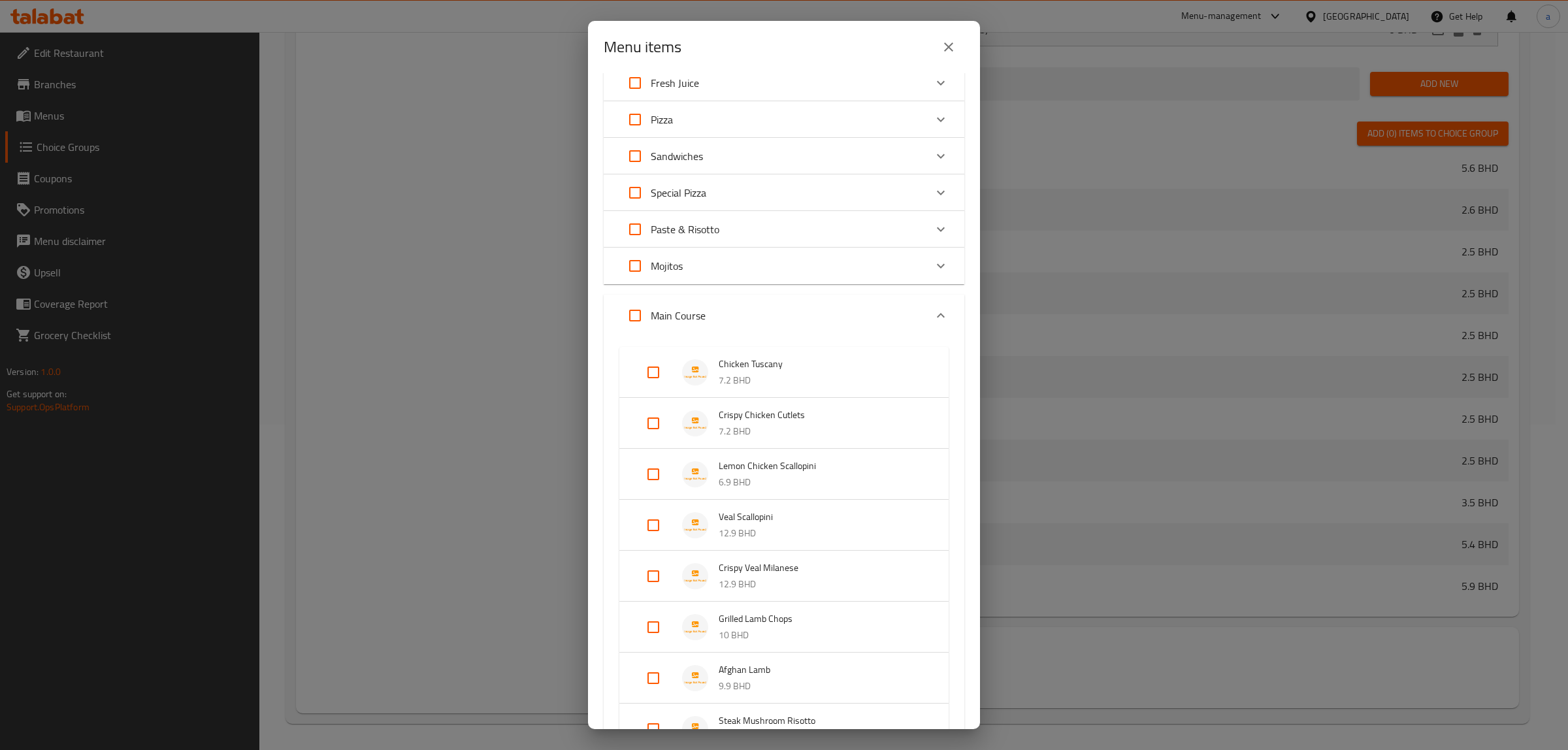
scroll to position [245, 0]
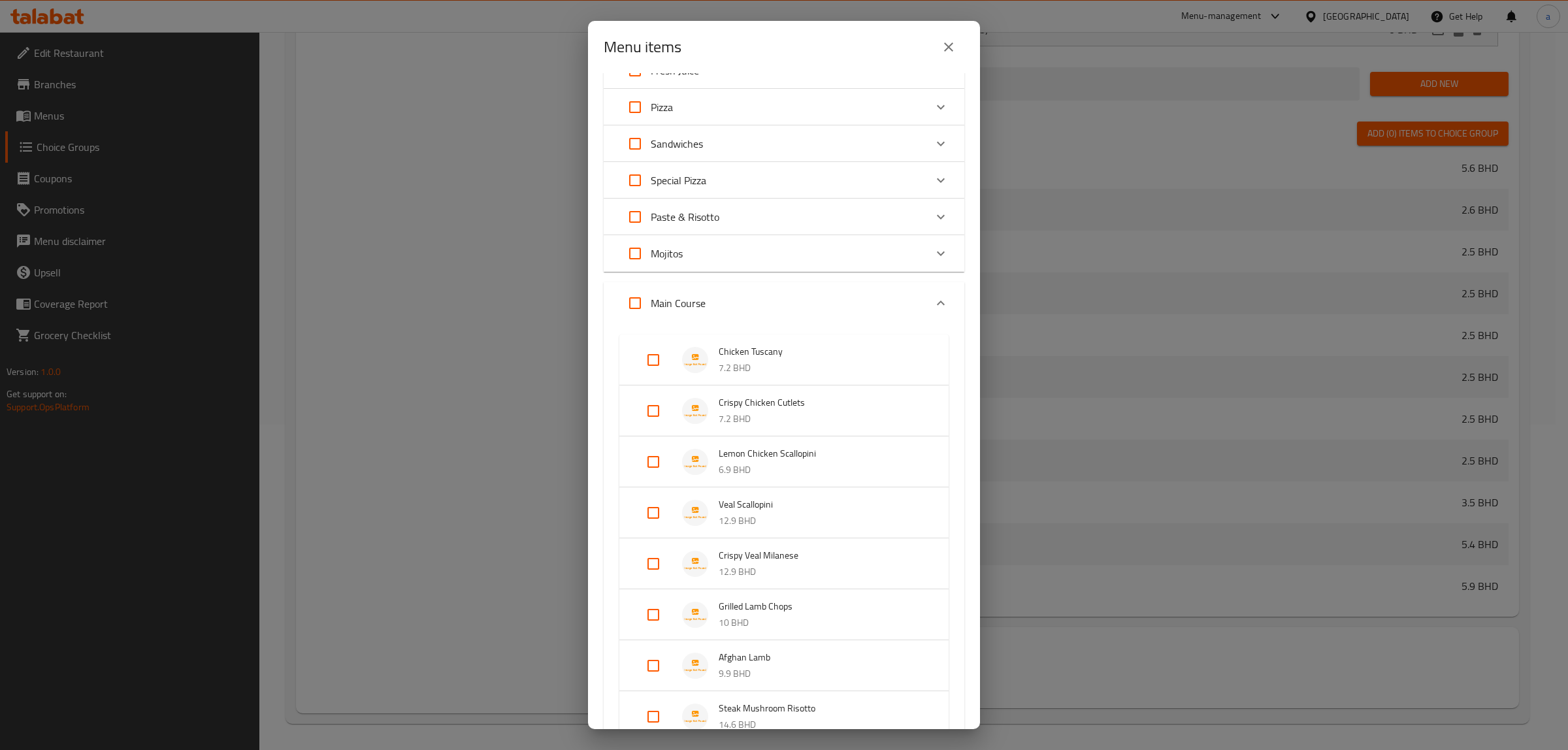
click at [650, 611] on input "Expand" at bounding box center [653, 615] width 31 height 31
checkbox input "true"
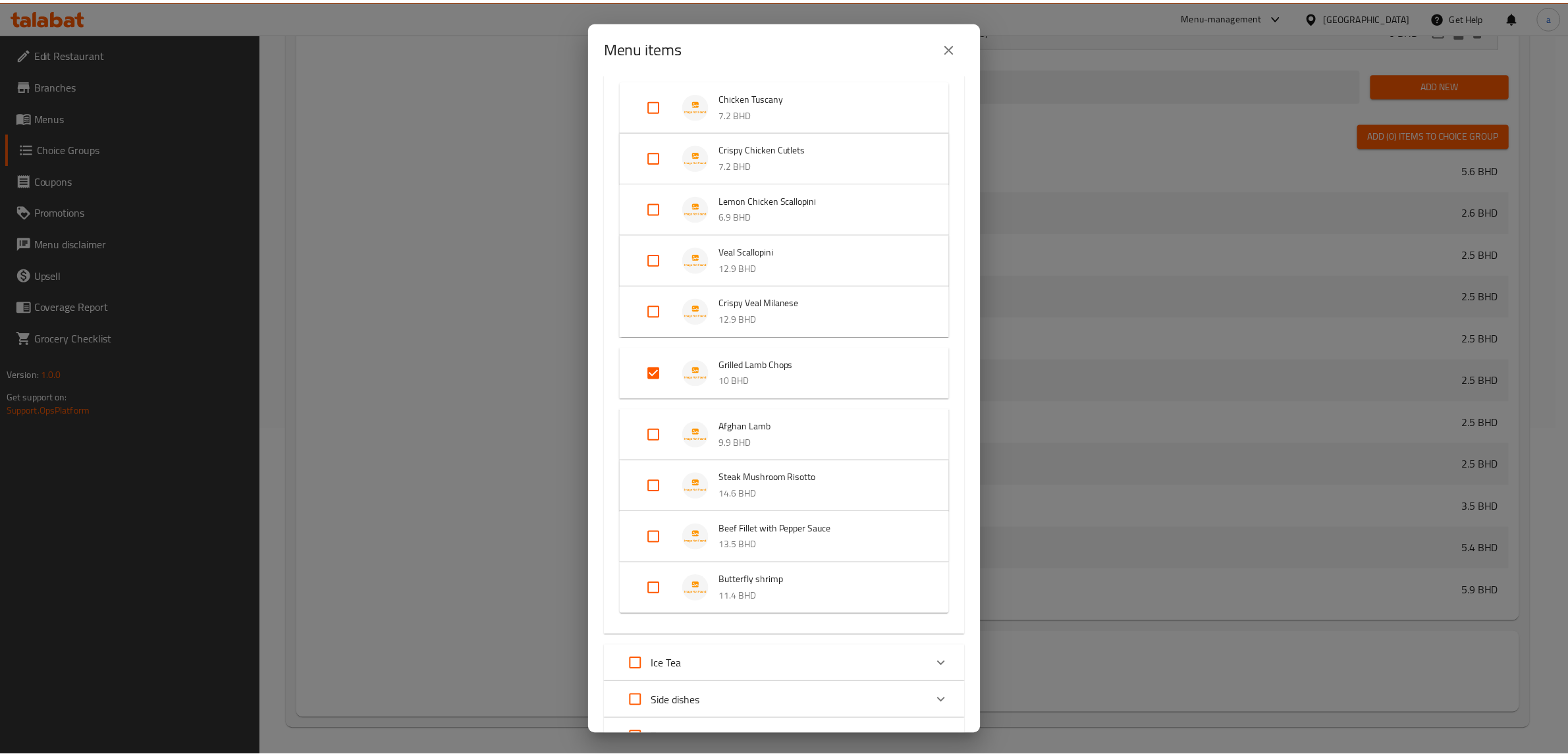
scroll to position [690, 0]
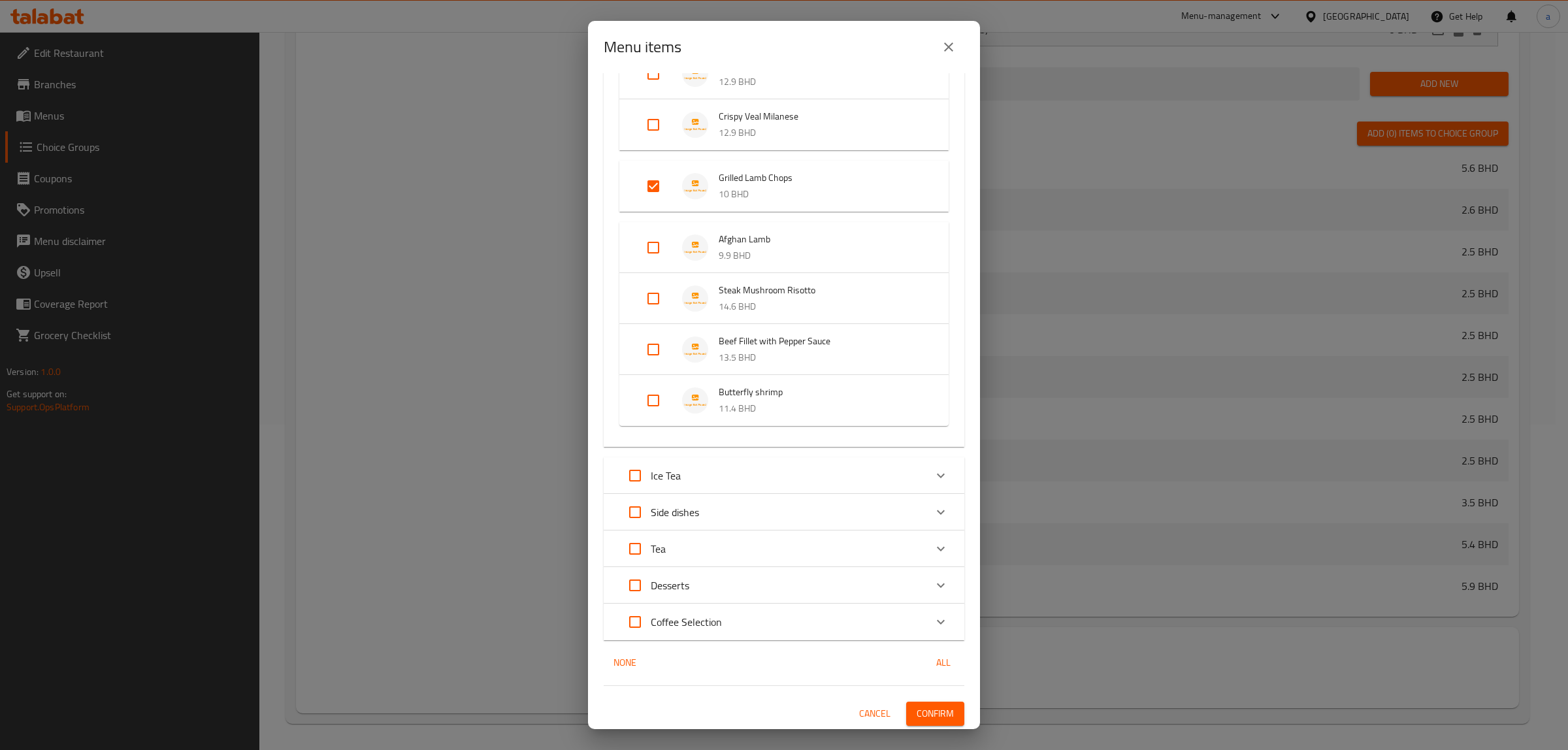
click at [919, 705] on span "Confirm" at bounding box center [935, 713] width 37 height 16
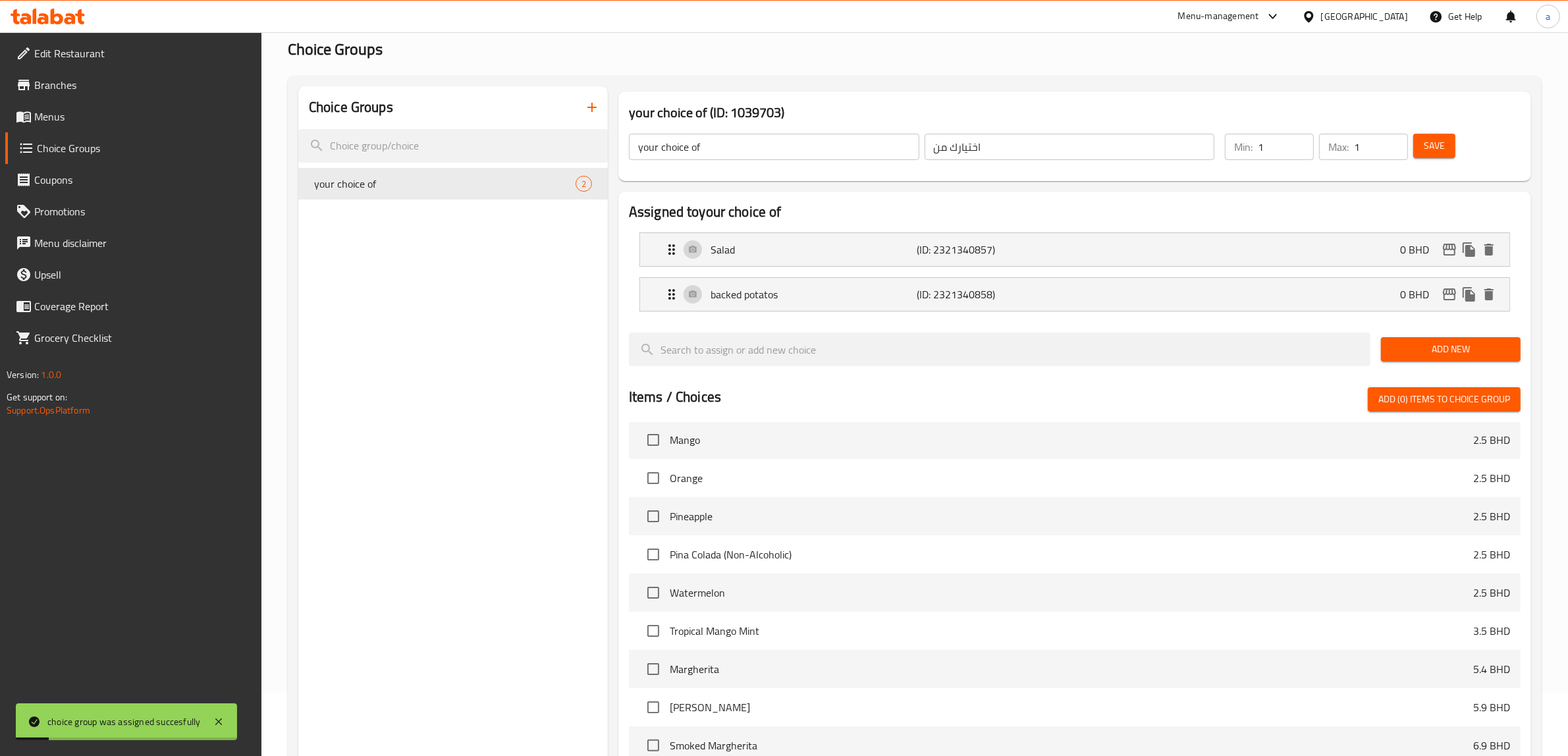
scroll to position [0, 0]
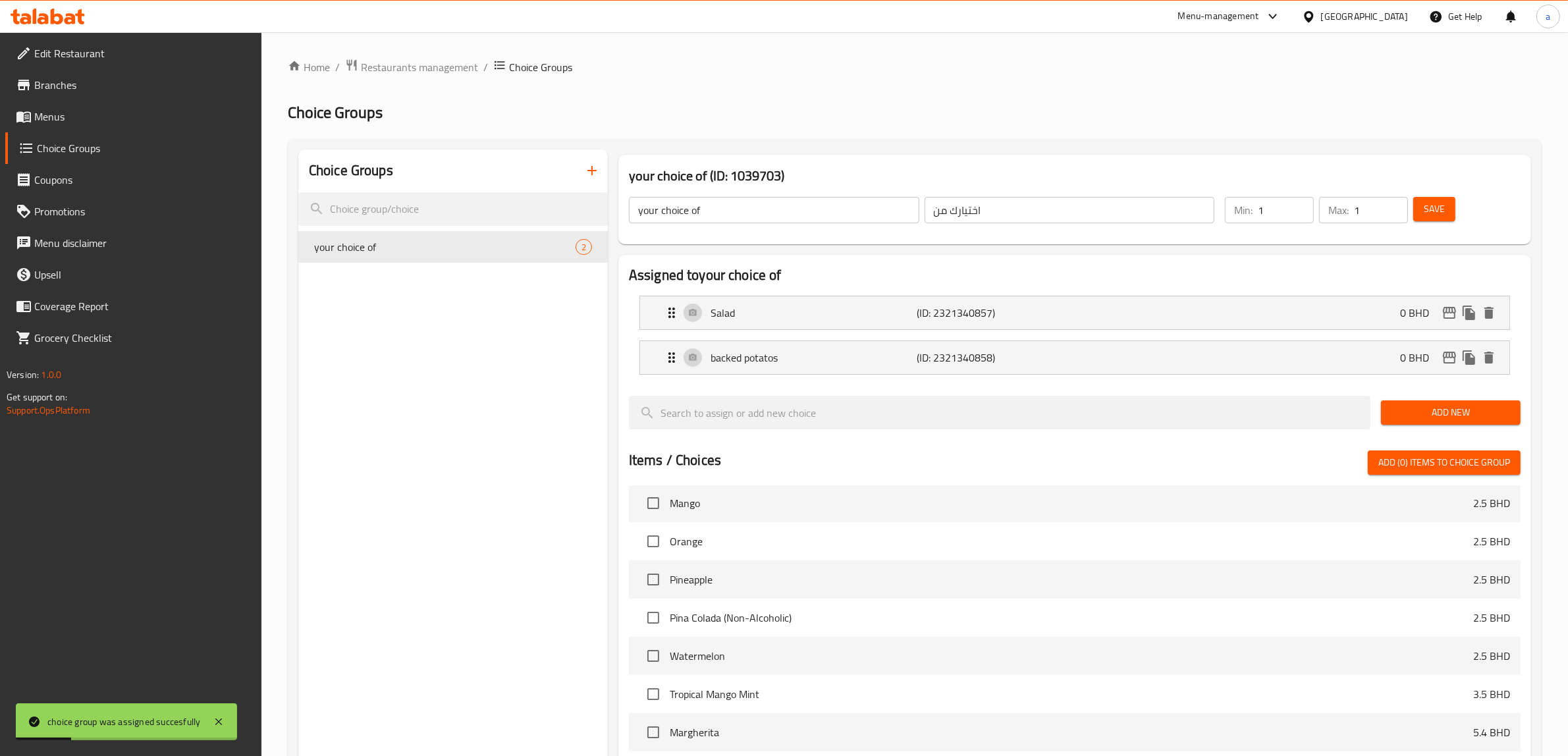
click at [591, 170] on icon "button" at bounding box center [592, 170] width 9 height 9
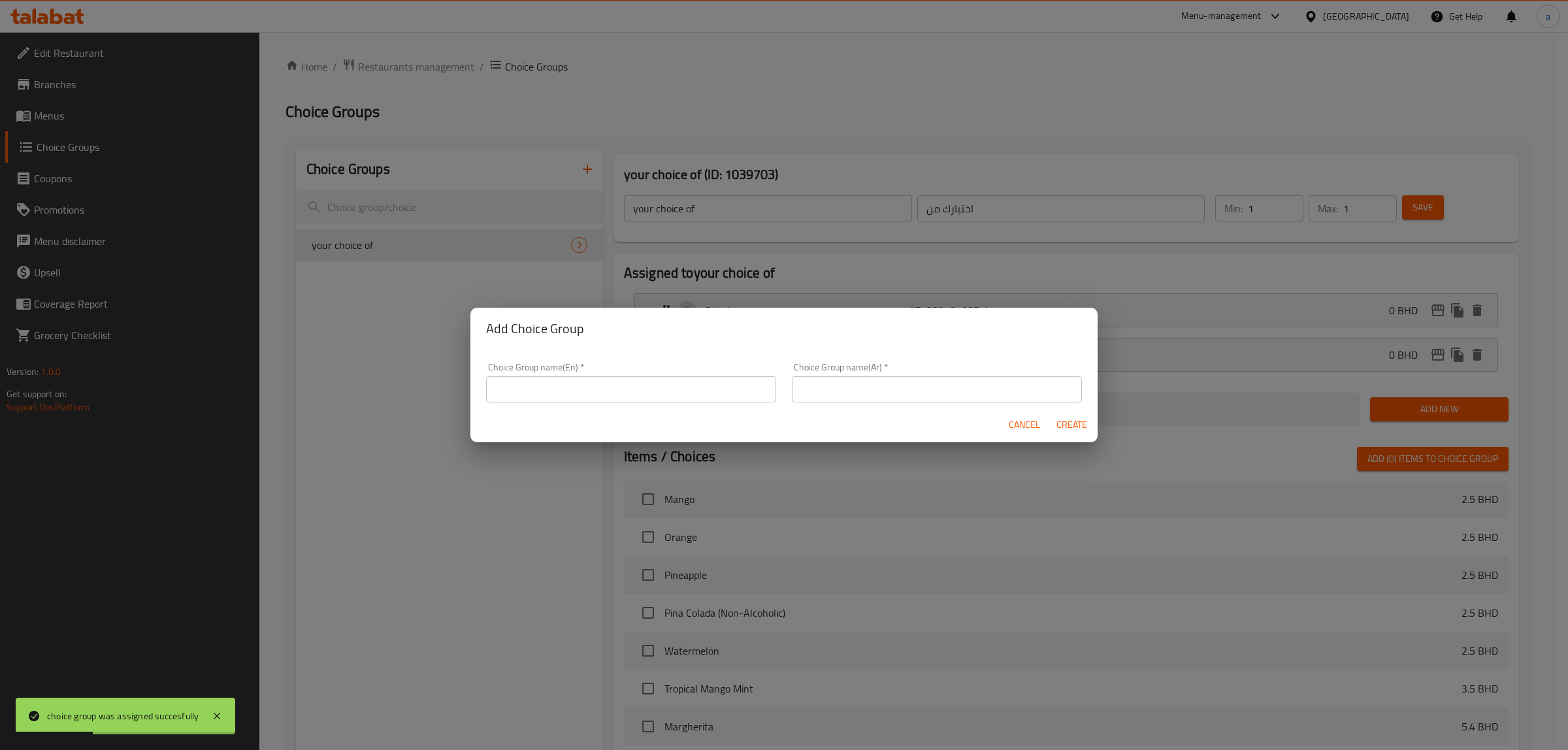
click at [703, 390] on input "text" at bounding box center [631, 389] width 290 height 26
type input "ش"
type input "addons"
click at [866, 386] on input "text" at bounding box center [937, 389] width 290 height 26
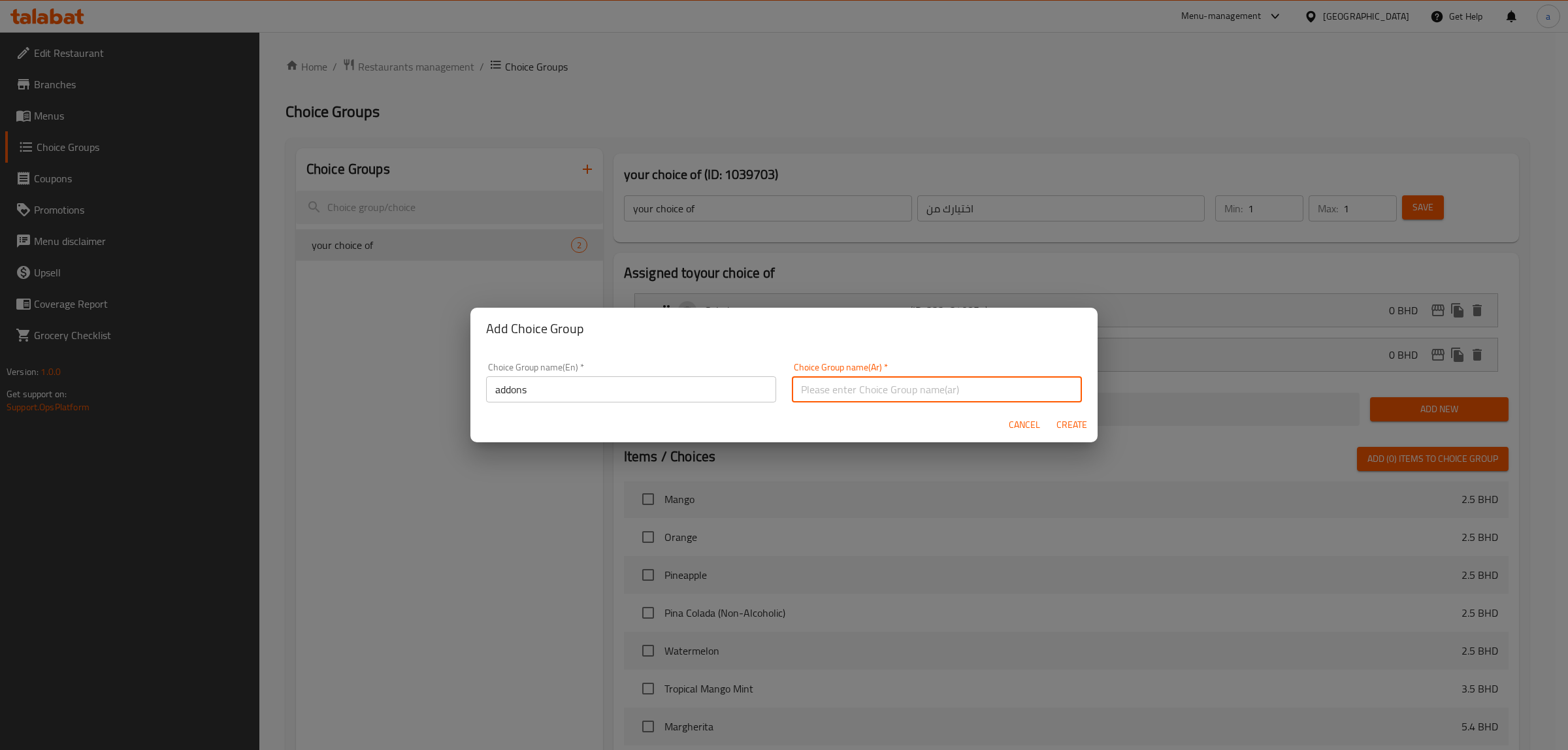
type input "اضافات"
click at [1072, 431] on span "Create" at bounding box center [1071, 425] width 31 height 16
type input "addons"
type input "اضافات"
type input "0"
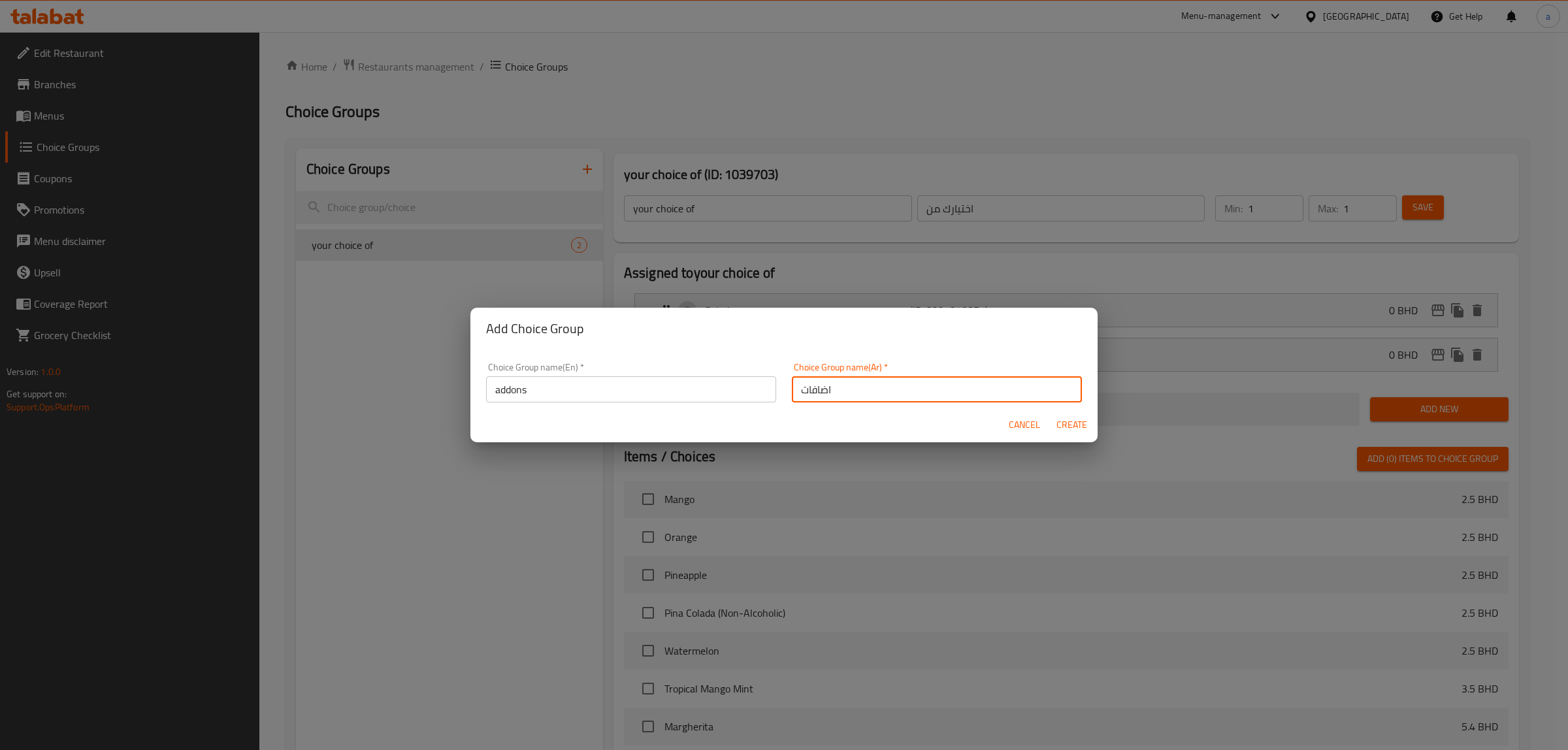
type input "0"
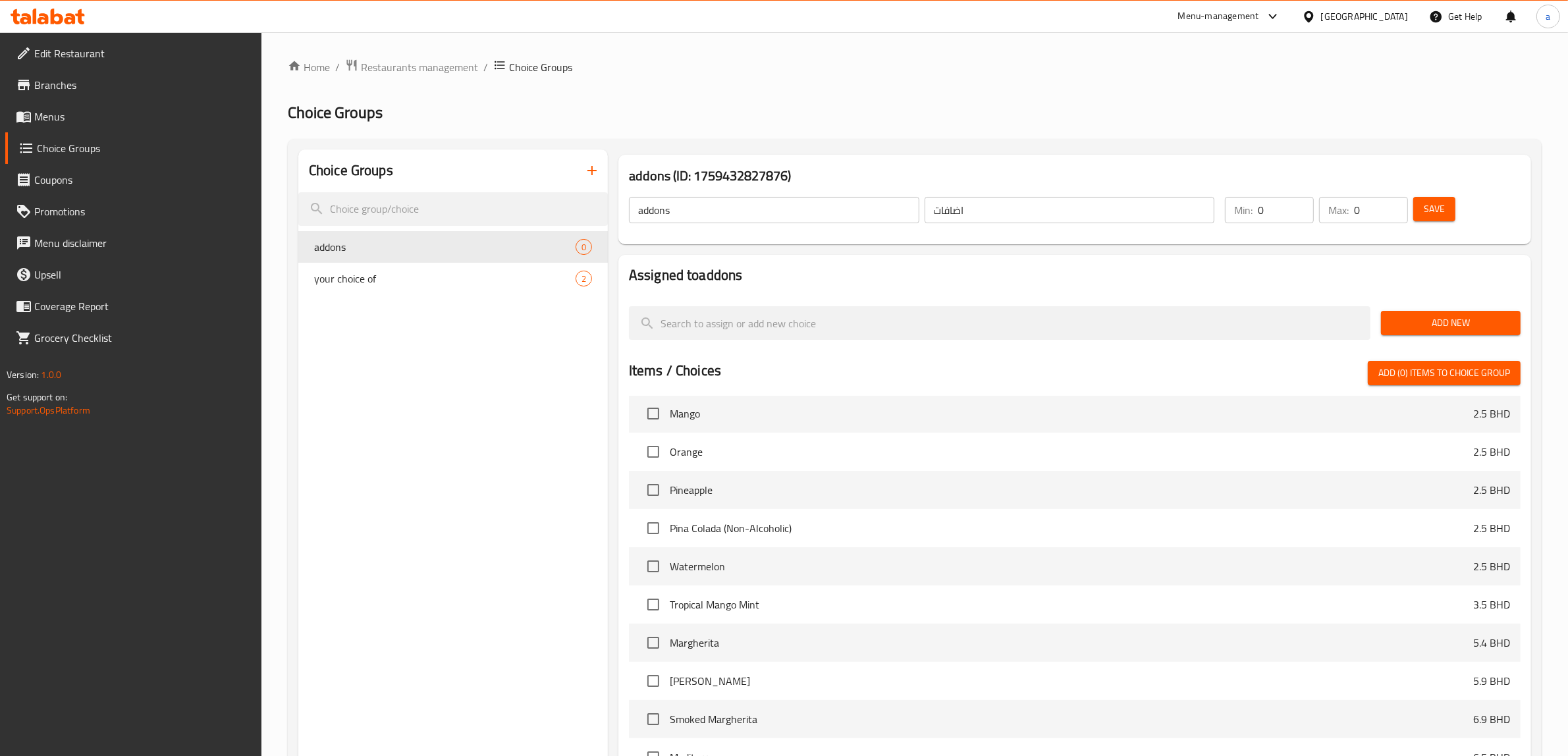
click at [1411, 325] on span "Add New" at bounding box center [1450, 323] width 119 height 17
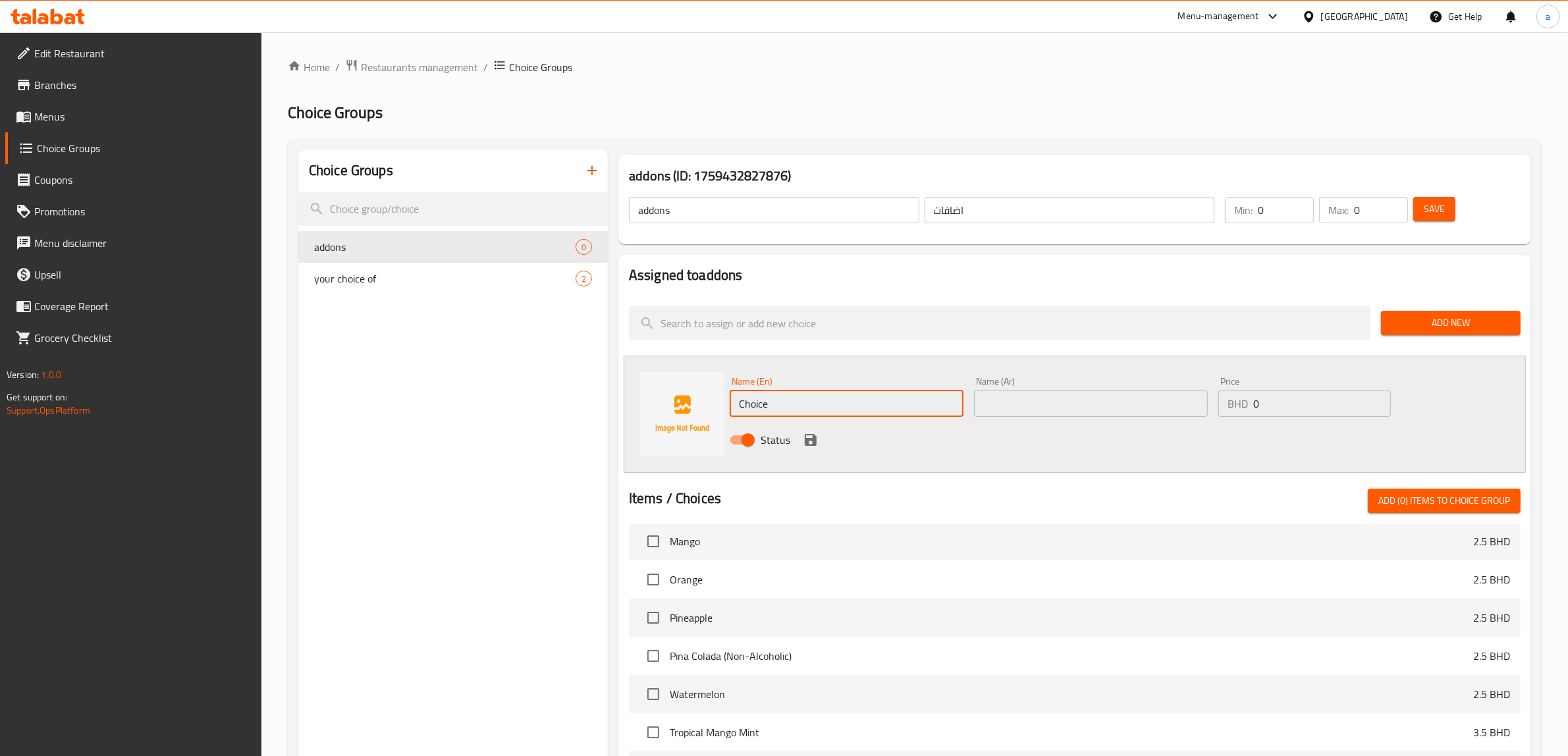
drag, startPoint x: 865, startPoint y: 399, endPoint x: 670, endPoint y: 399, distance: 195.0
click at [673, 399] on div "Name (En) Choice Name (En) Name (Ar) Name (Ar) Price BHD 0 Price Status" at bounding box center [1074, 413] width 902 height 117
type input "cream"
click at [1028, 420] on div "Name (Ar) Name (Ar)" at bounding box center [1090, 396] width 244 height 51
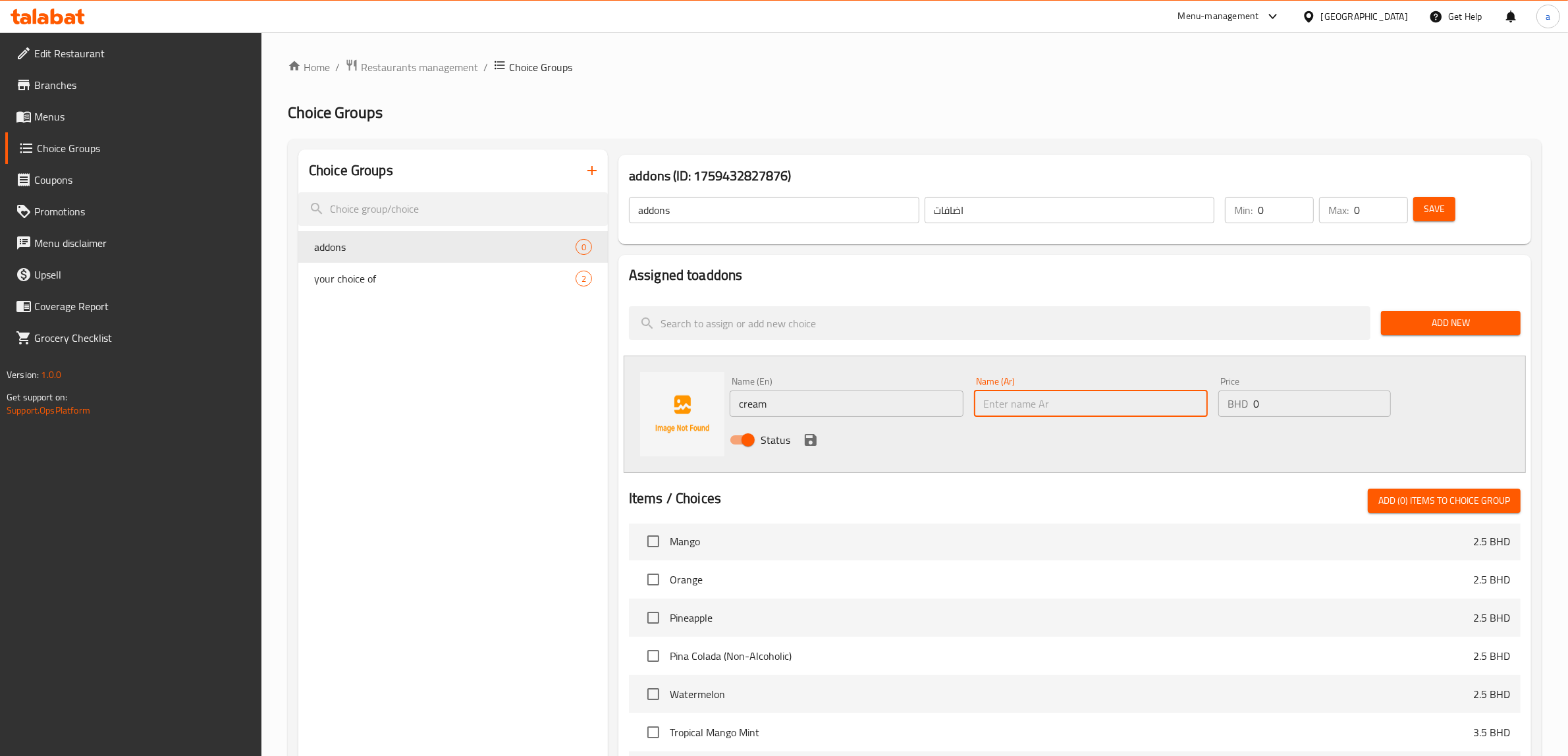
drag, startPoint x: 1029, startPoint y: 403, endPoint x: 1012, endPoint y: 409, distance: 18.0
click at [1029, 403] on input "text" at bounding box center [1091, 403] width 234 height 27
type input "كريمة"
click at [811, 442] on icon "save" at bounding box center [810, 439] width 16 height 16
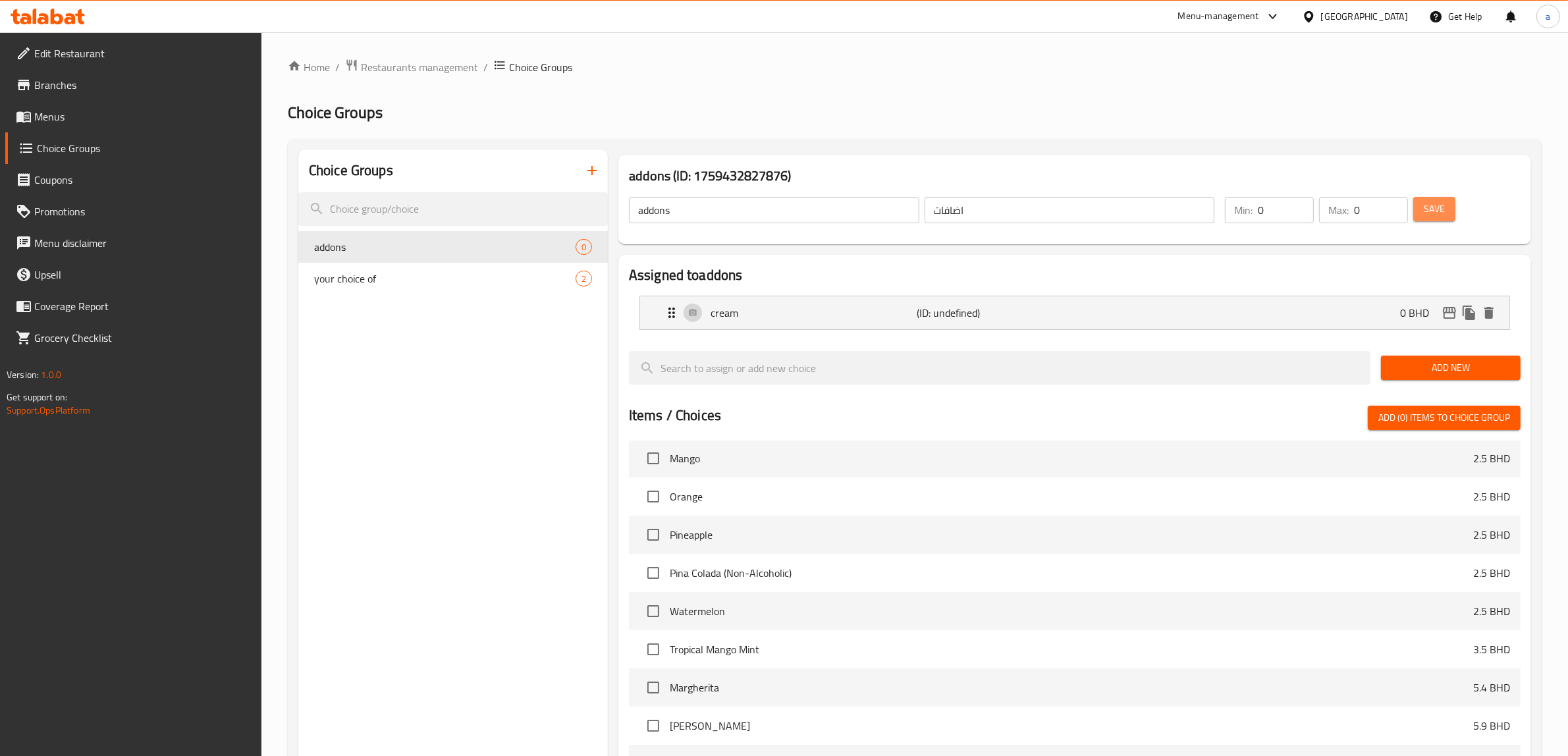
click at [1433, 209] on span "Save" at bounding box center [1434, 209] width 21 height 17
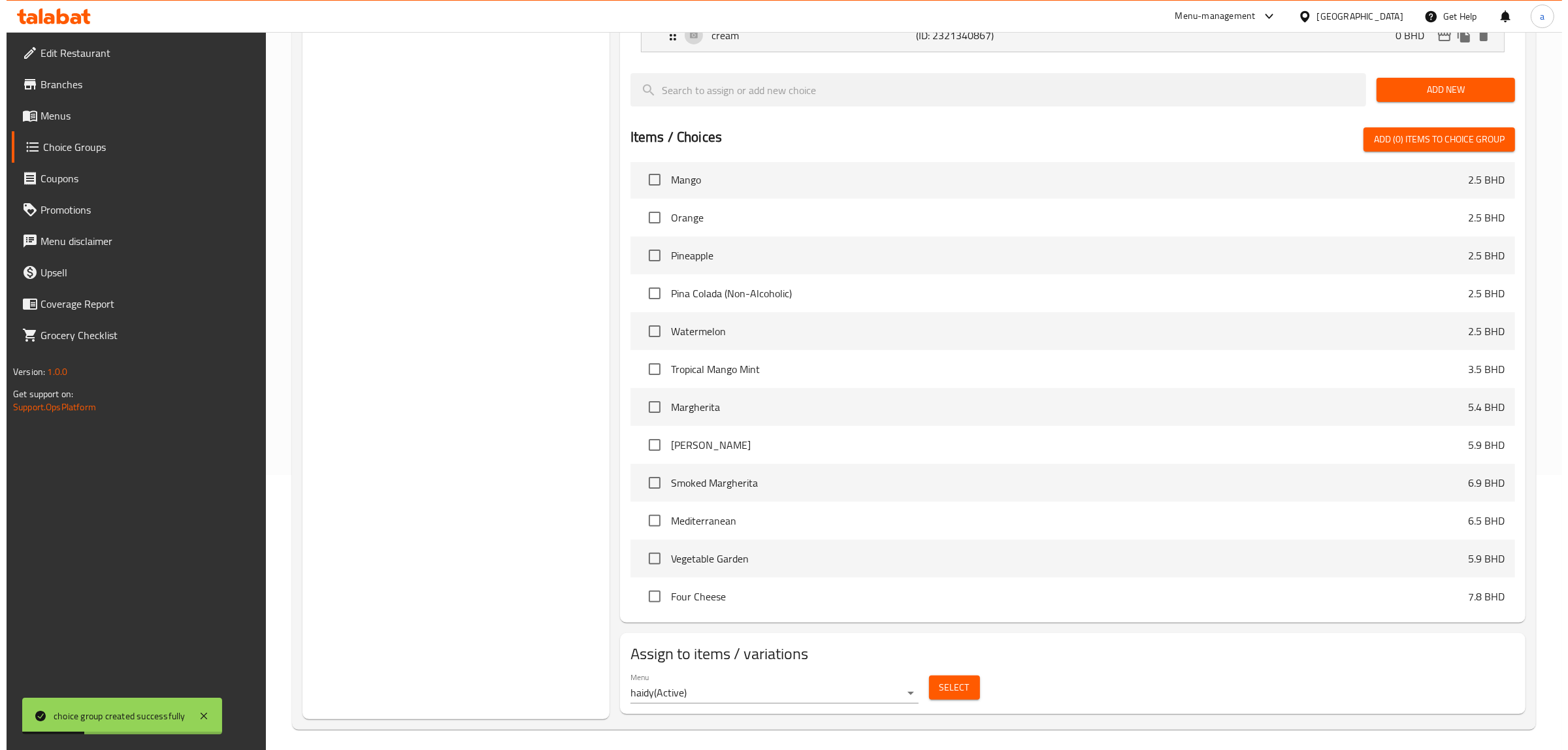
scroll to position [281, 0]
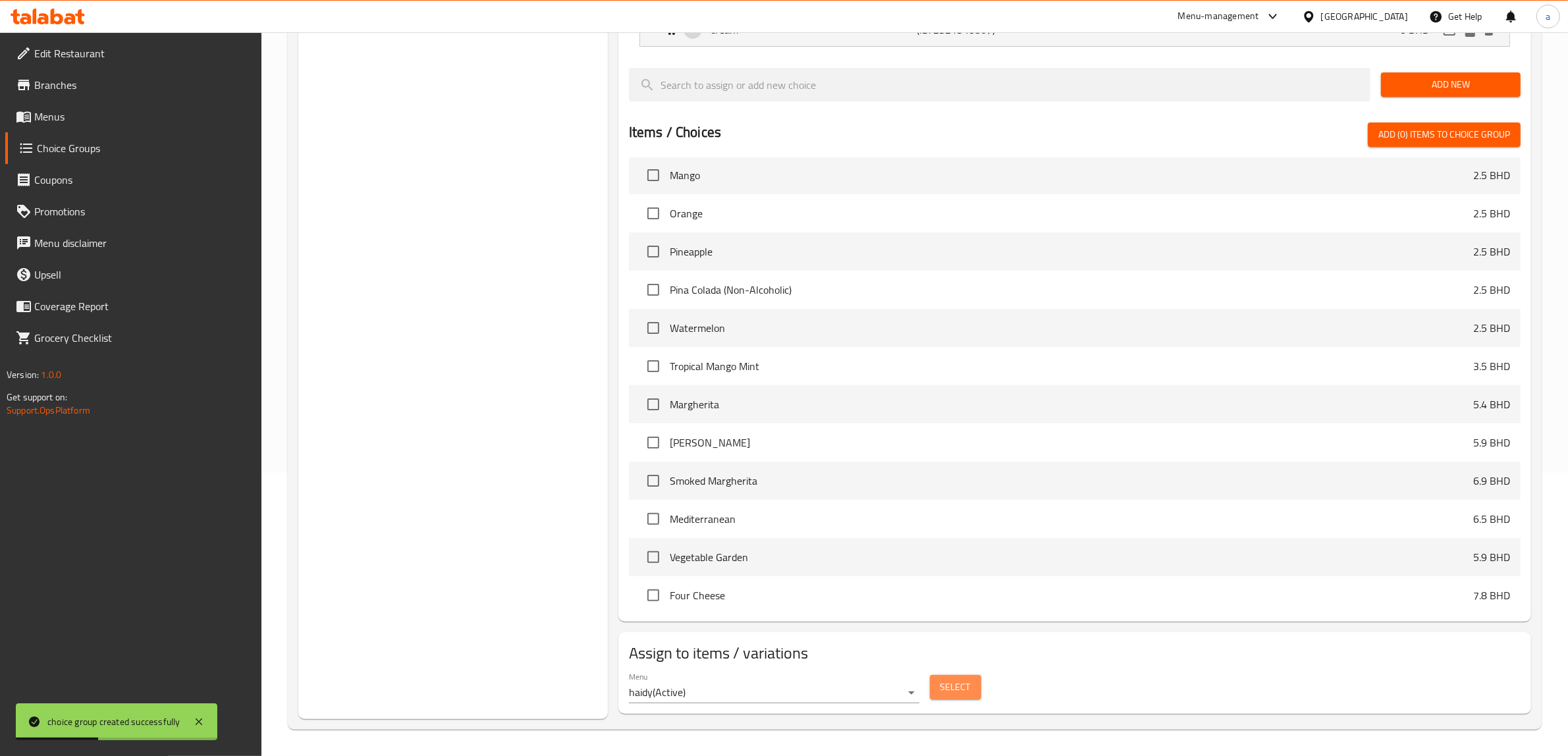
click at [972, 686] on button "Select" at bounding box center [956, 687] width 52 height 24
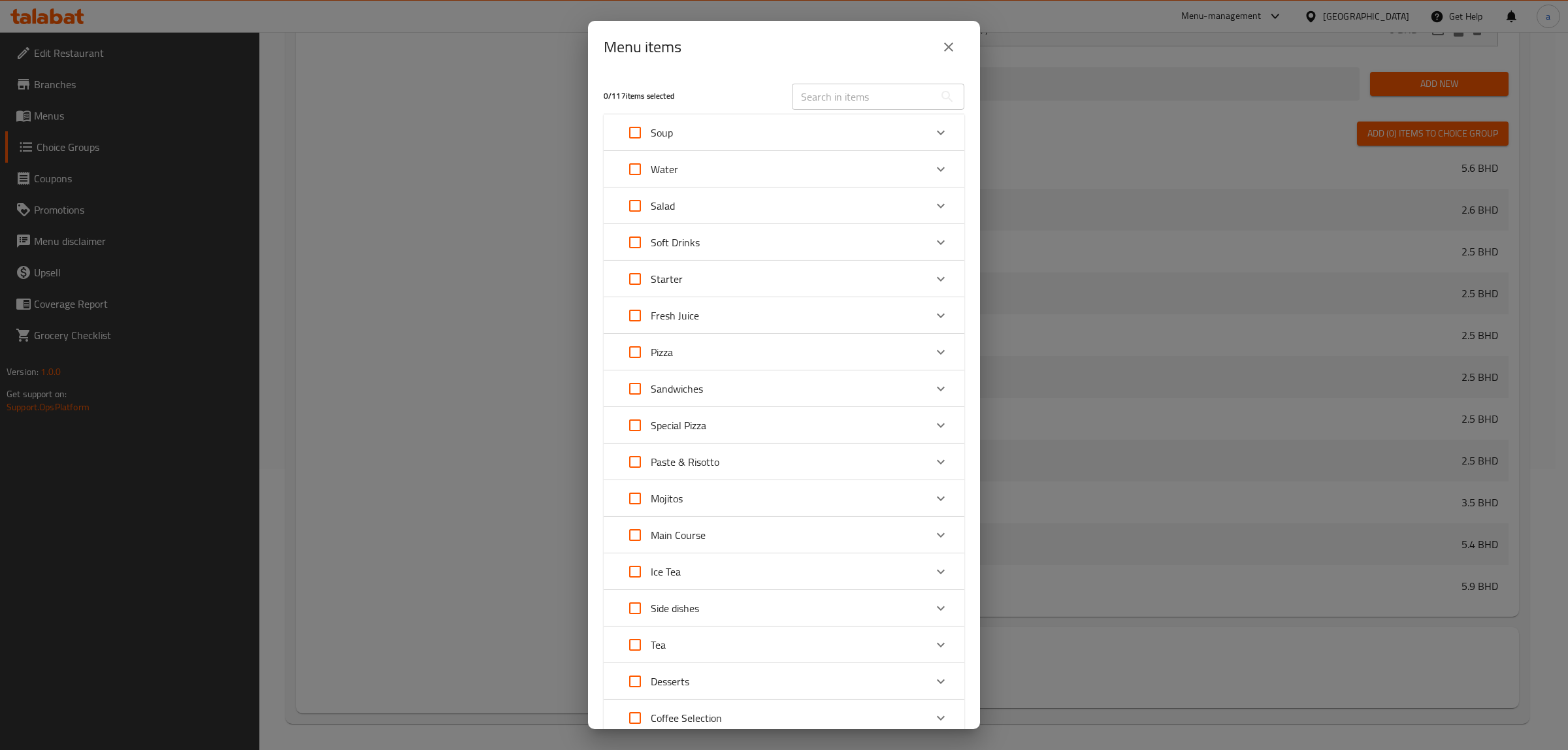
click at [887, 466] on div "Paste & Risotto" at bounding box center [772, 462] width 306 height 31
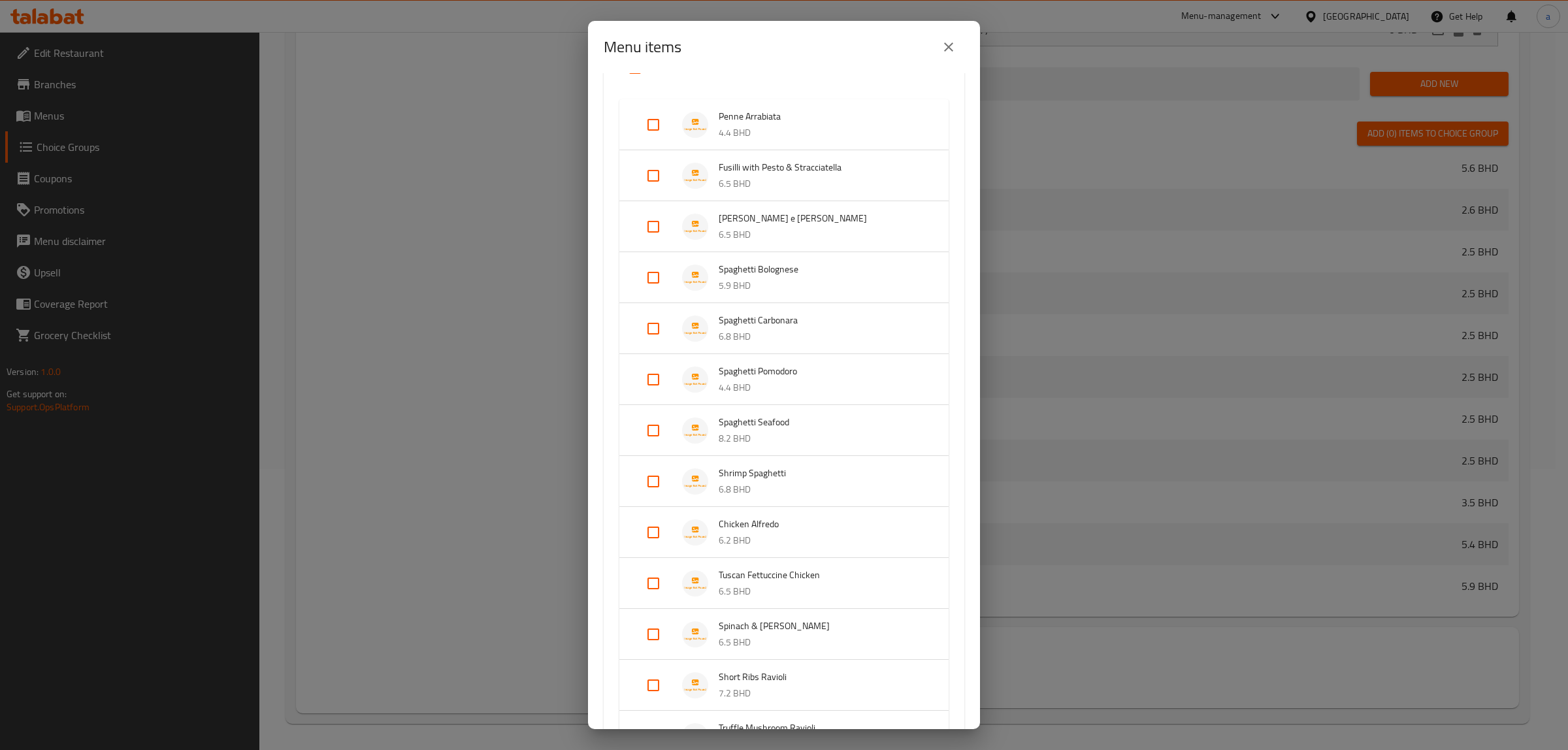
scroll to position [408, 0]
click at [655, 534] on input "Expand" at bounding box center [653, 531] width 31 height 31
checkbox input "true"
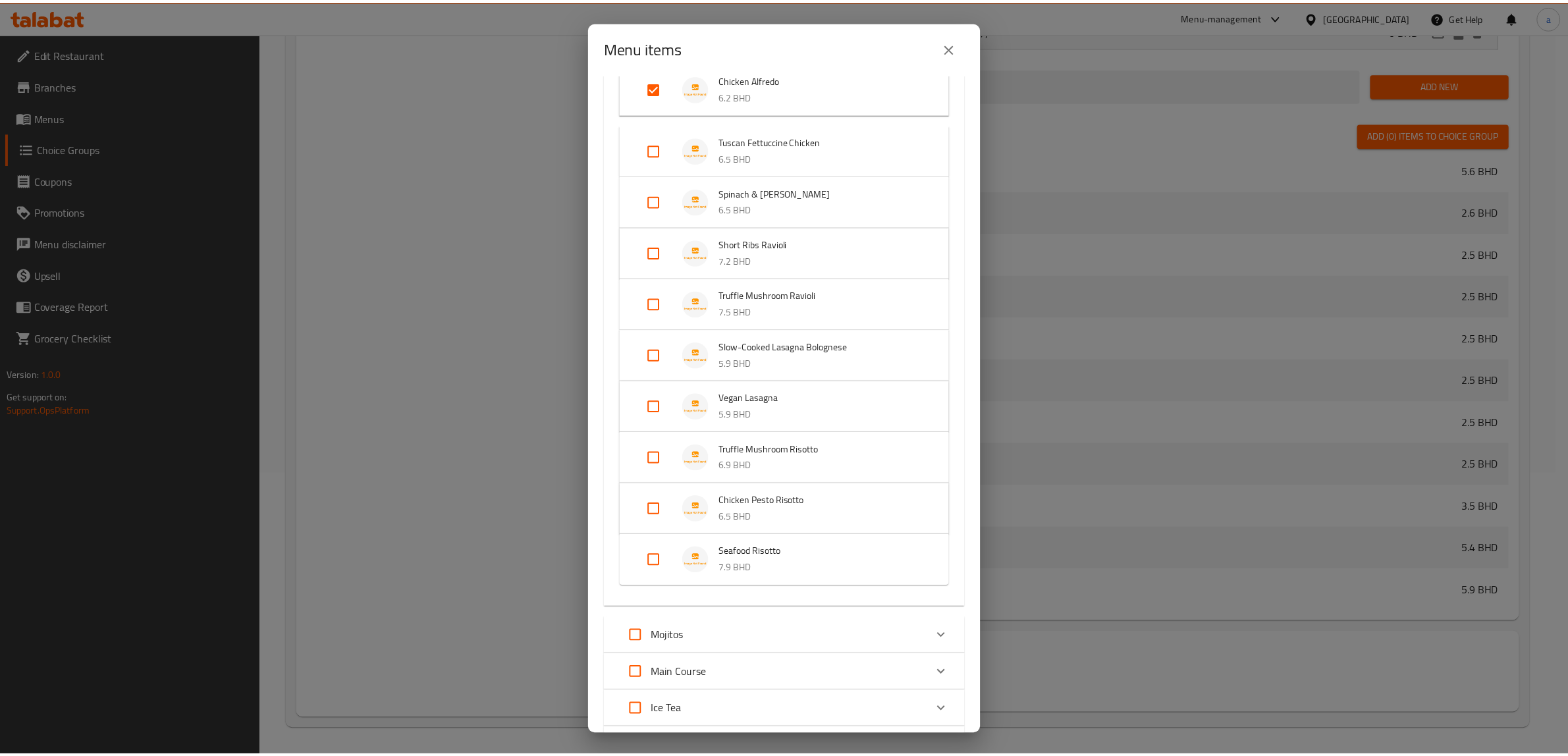
scroll to position [1099, 0]
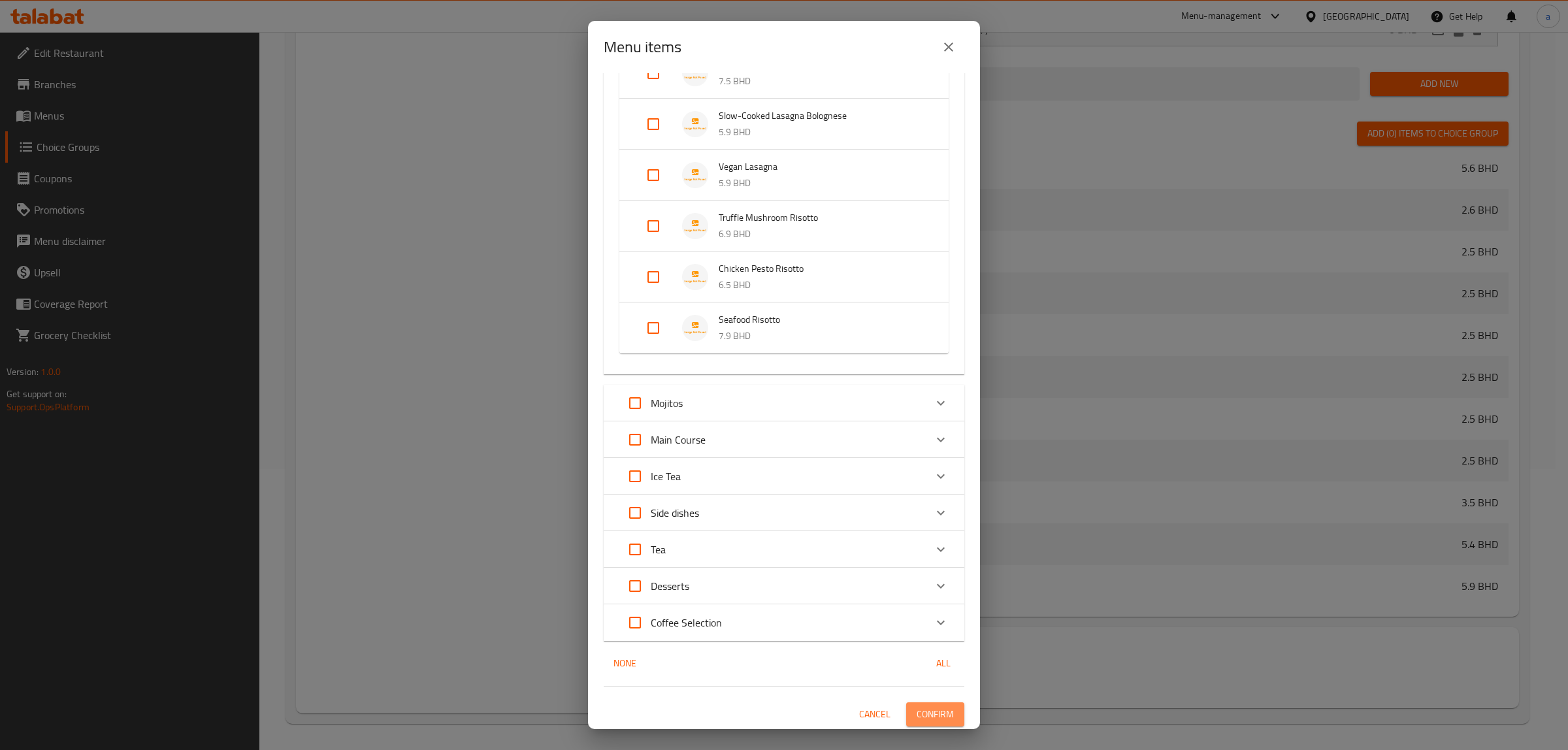
click at [932, 707] on span "Confirm" at bounding box center [935, 714] width 37 height 16
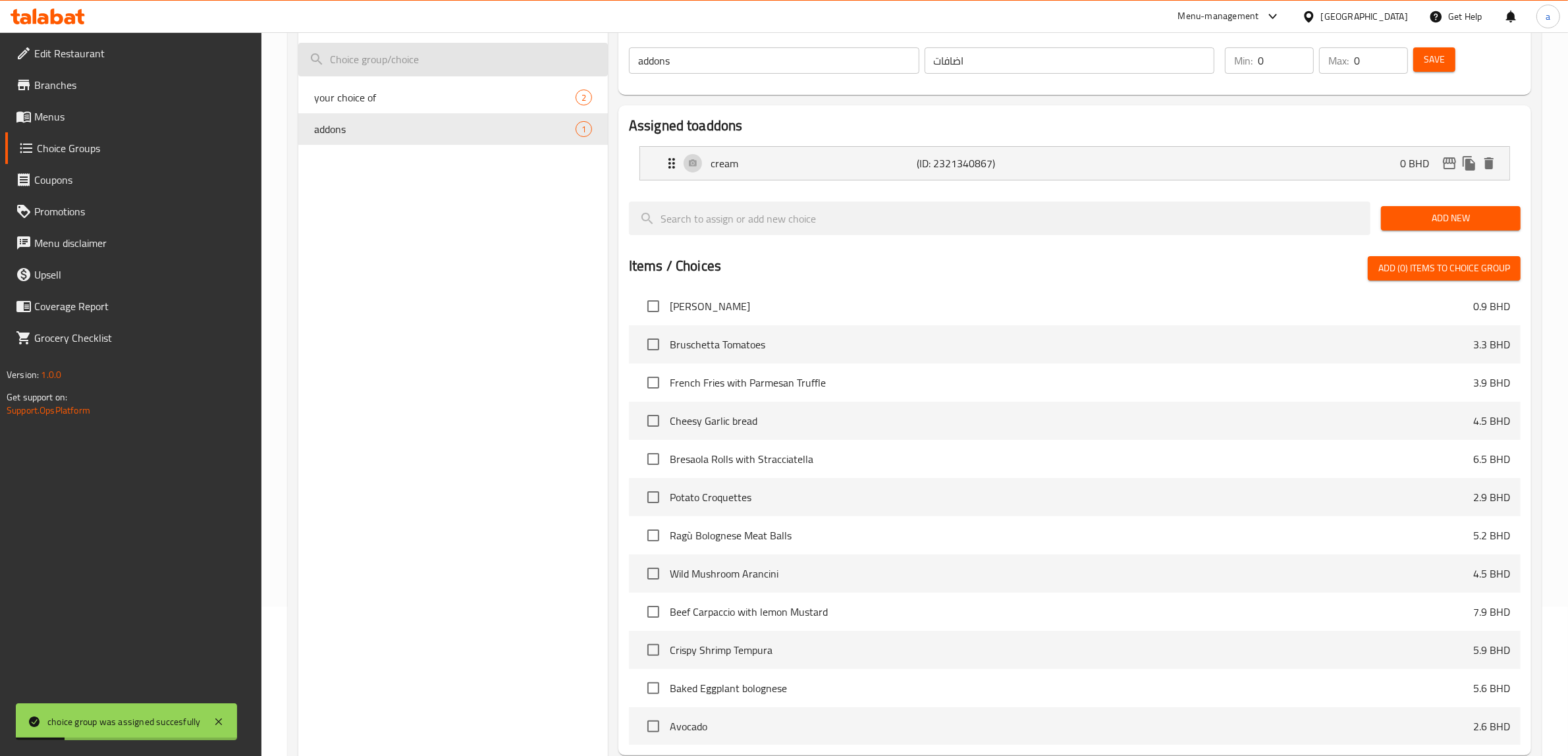
scroll to position [0, 0]
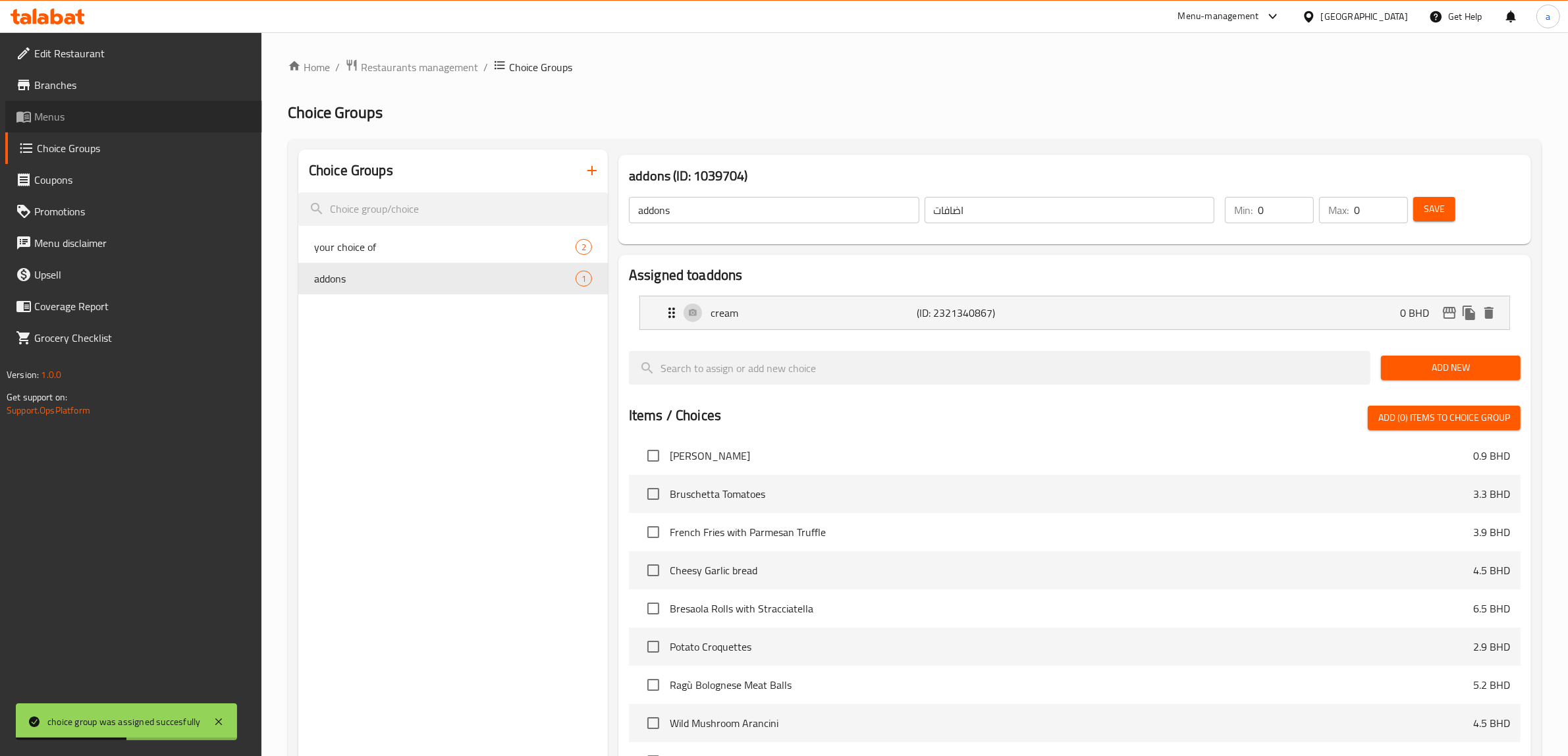
click at [119, 110] on span "Menus" at bounding box center [143, 116] width 217 height 16
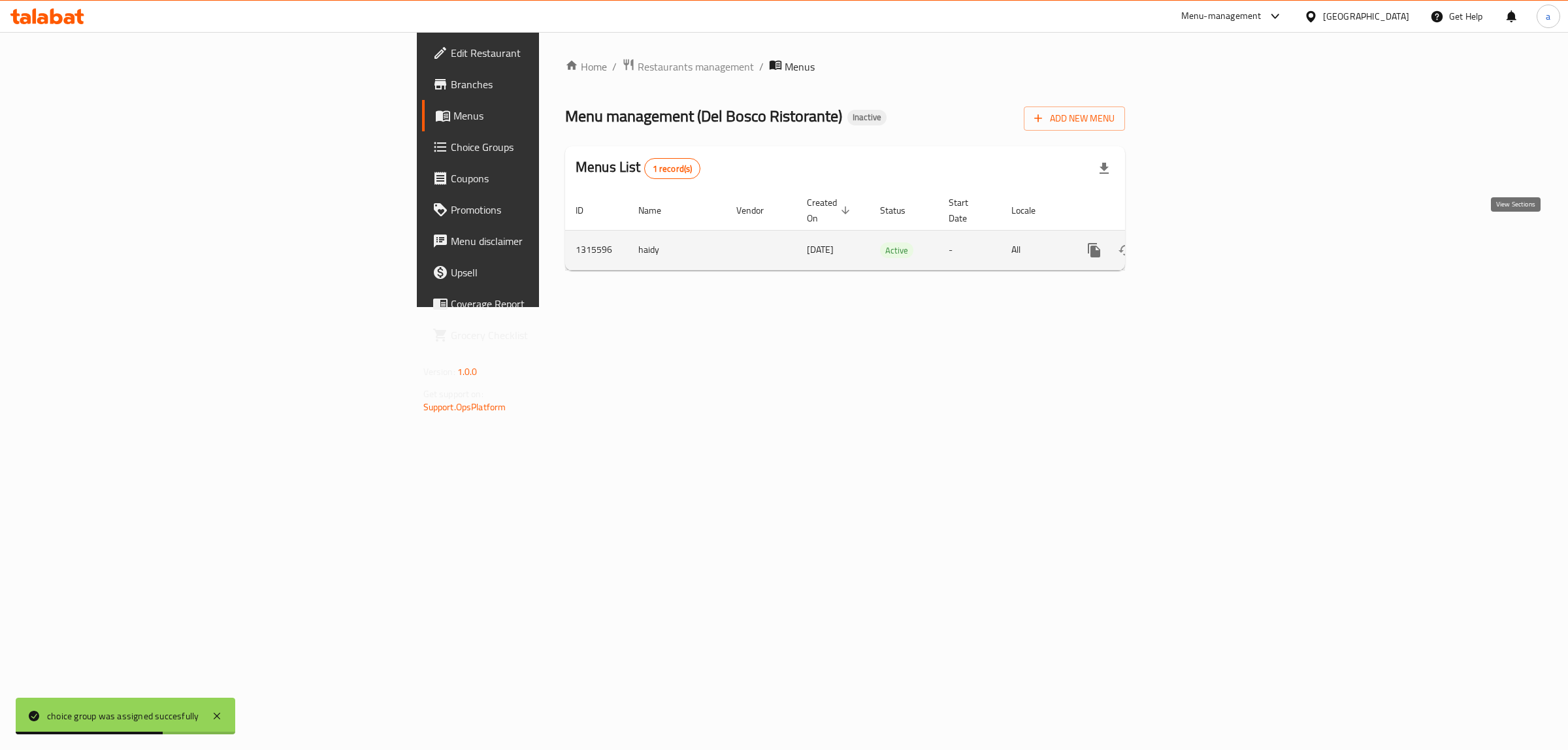
click at [1196, 242] on icon "enhanced table" at bounding box center [1187, 249] width 16 height 16
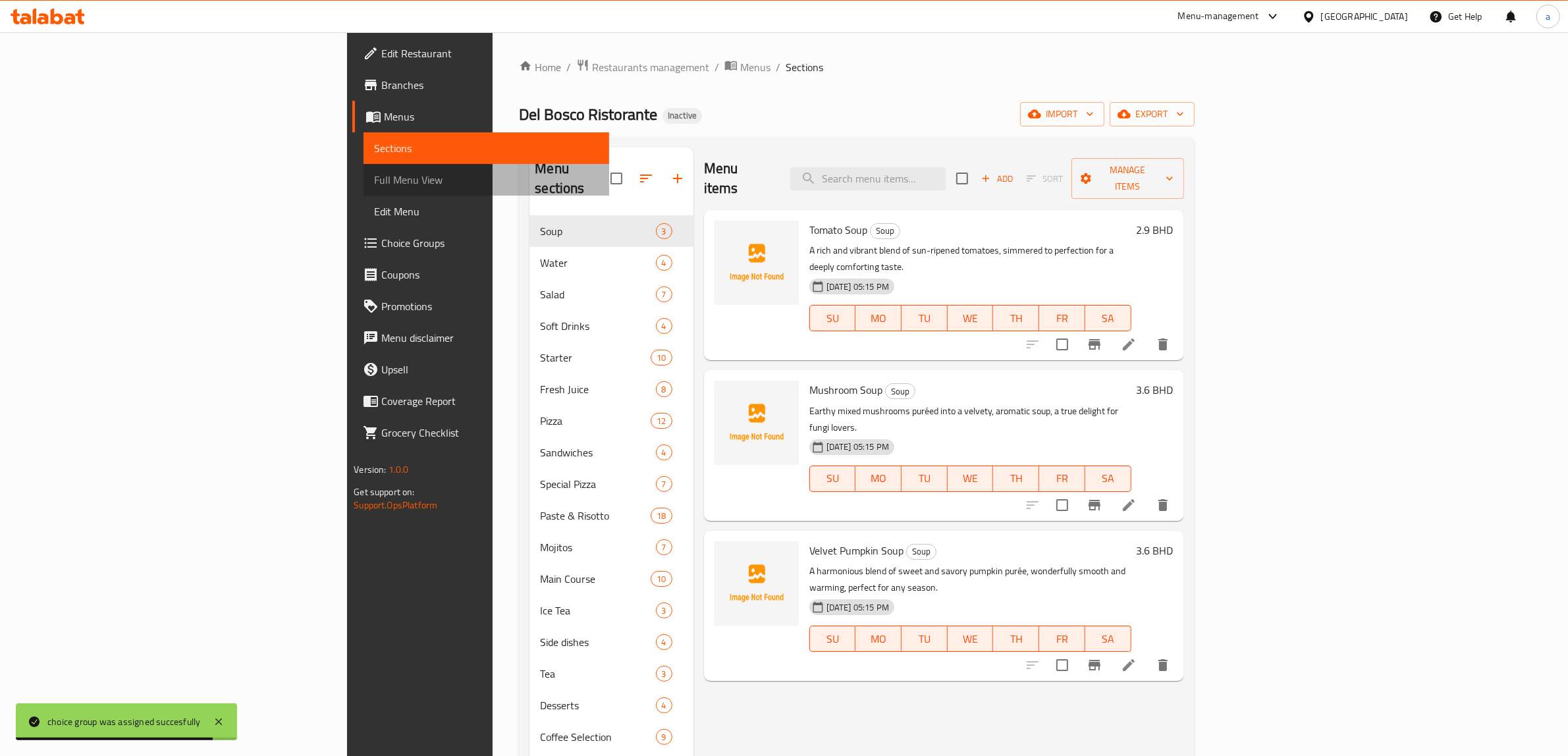
click at [374, 182] on span "Full Menu View" at bounding box center [486, 180] width 225 height 16
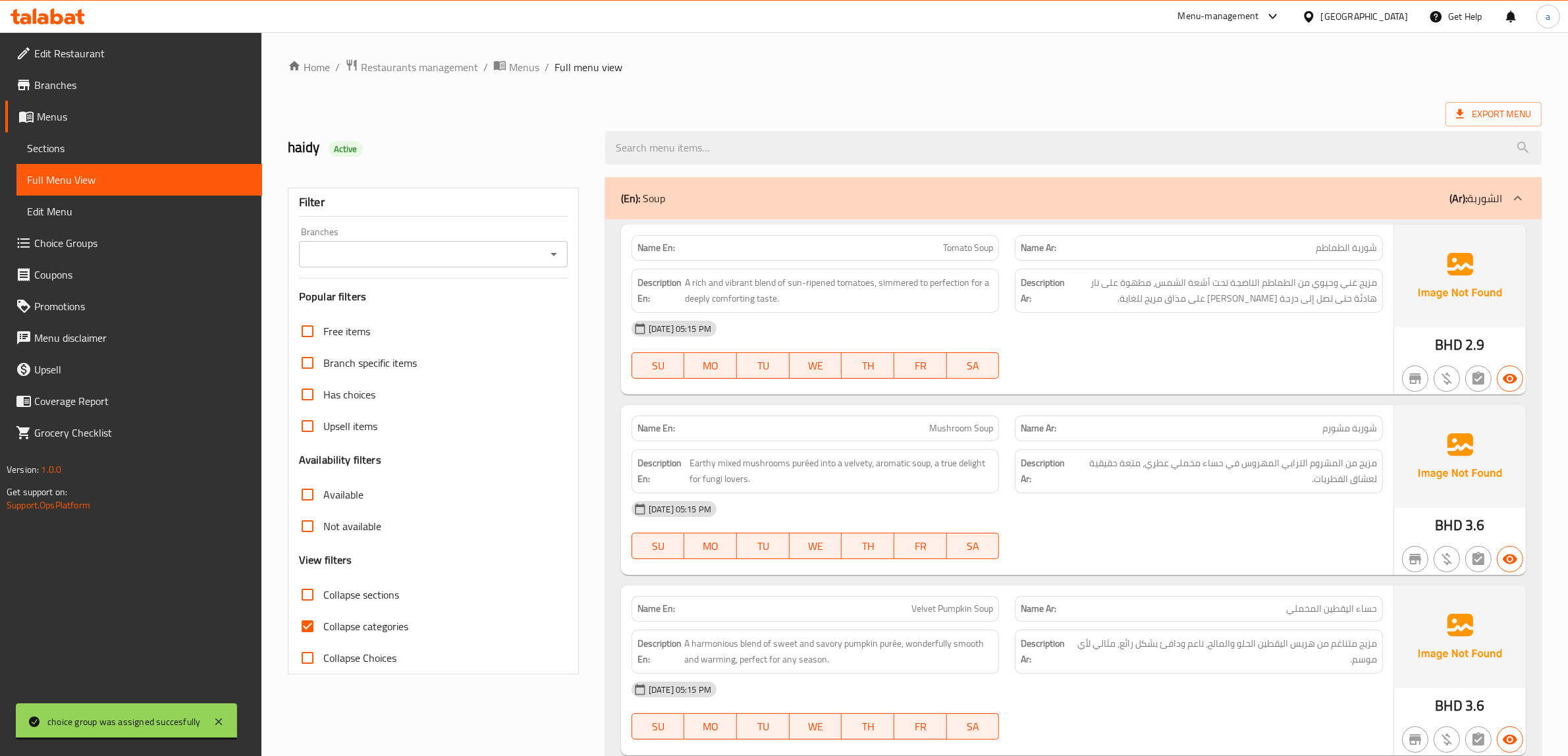
click at [308, 627] on input "Collapse categories" at bounding box center [308, 626] width 31 height 31
checkbox input "false"
click at [326, 598] on span "Collapse sections" at bounding box center [361, 594] width 75 height 16
click at [323, 598] on input "Collapse sections" at bounding box center [308, 595] width 31 height 31
checkbox input "true"
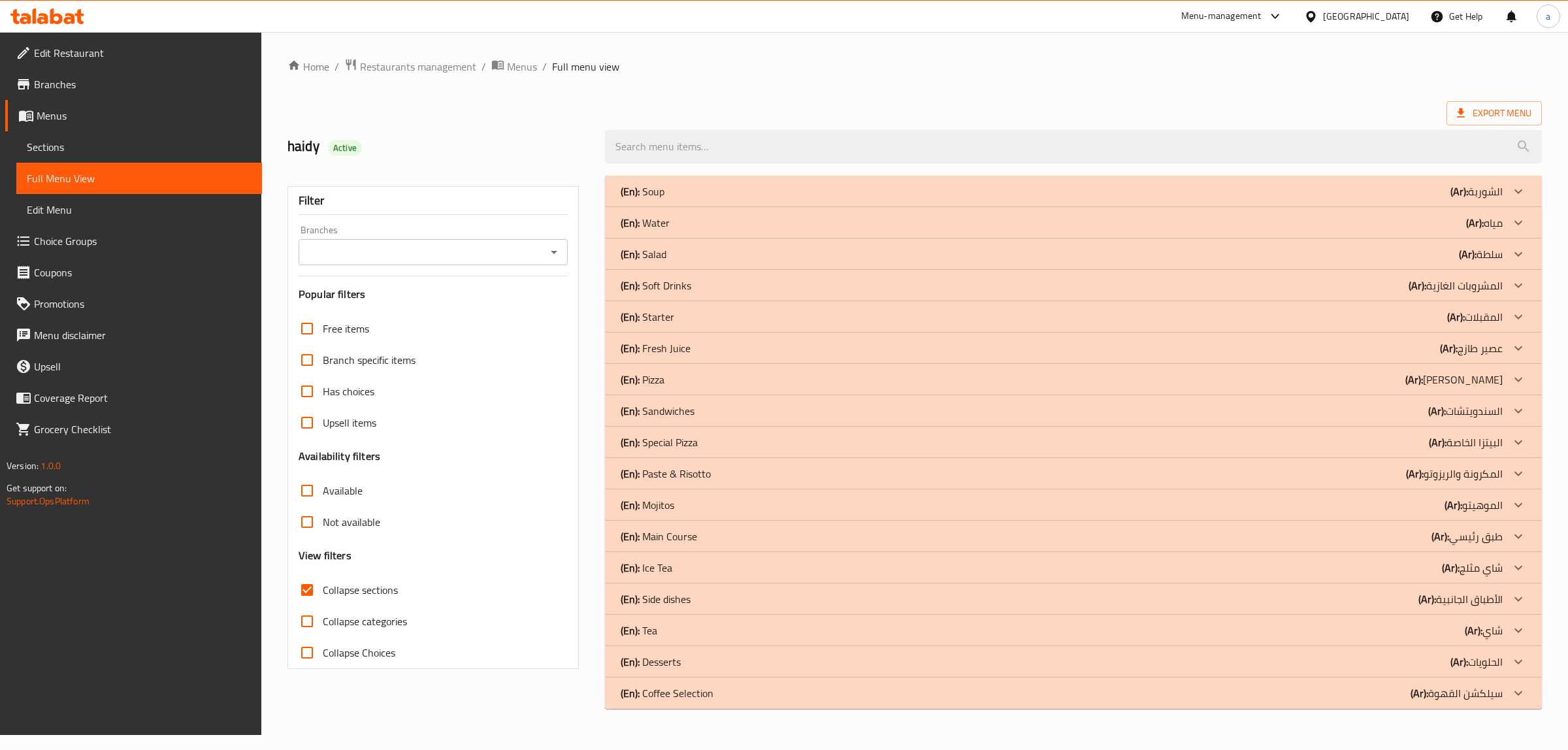
click at [644, 663] on p "(En): Desserts" at bounding box center [650, 661] width 60 height 16
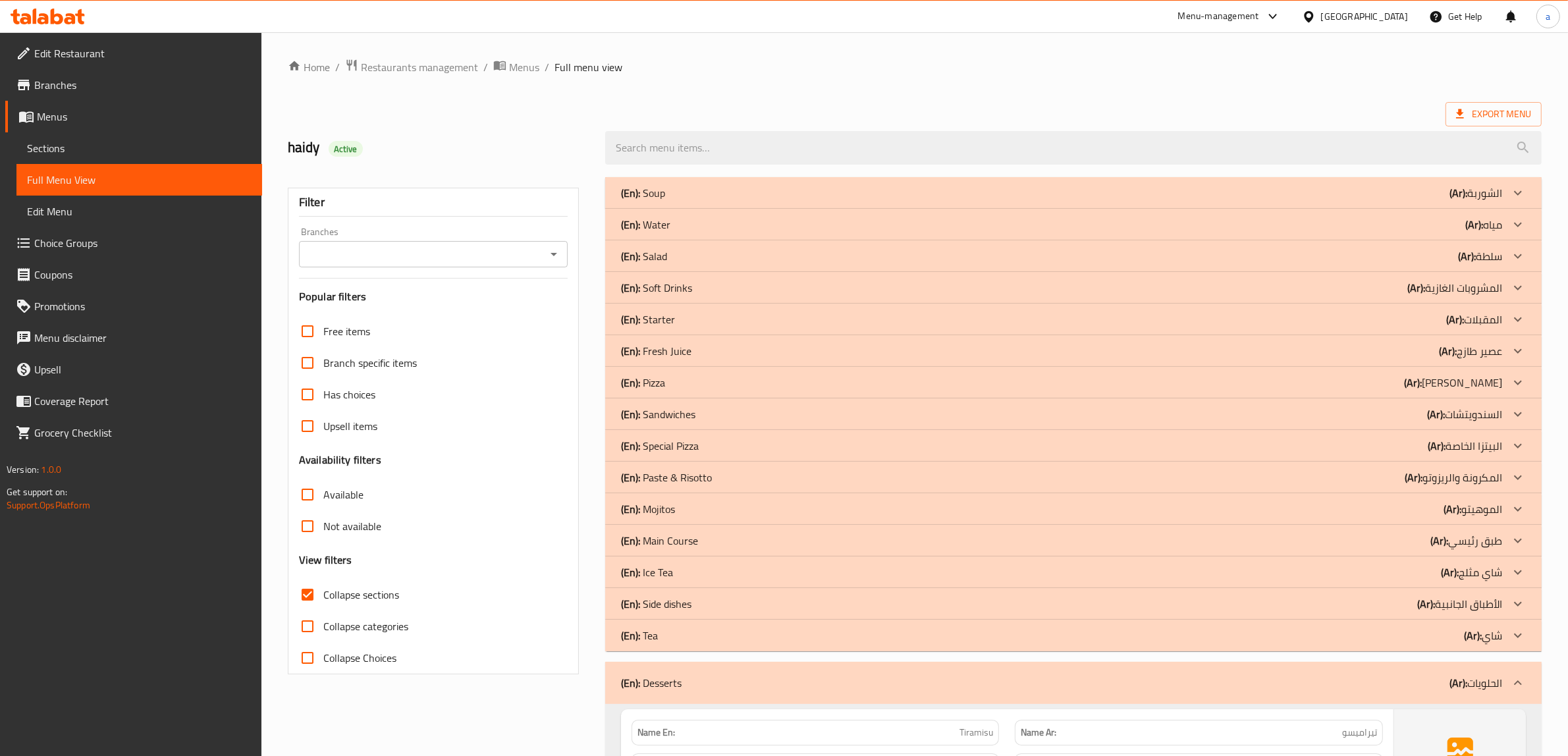
click at [667, 607] on p "(En): Side dishes" at bounding box center [656, 603] width 71 height 16
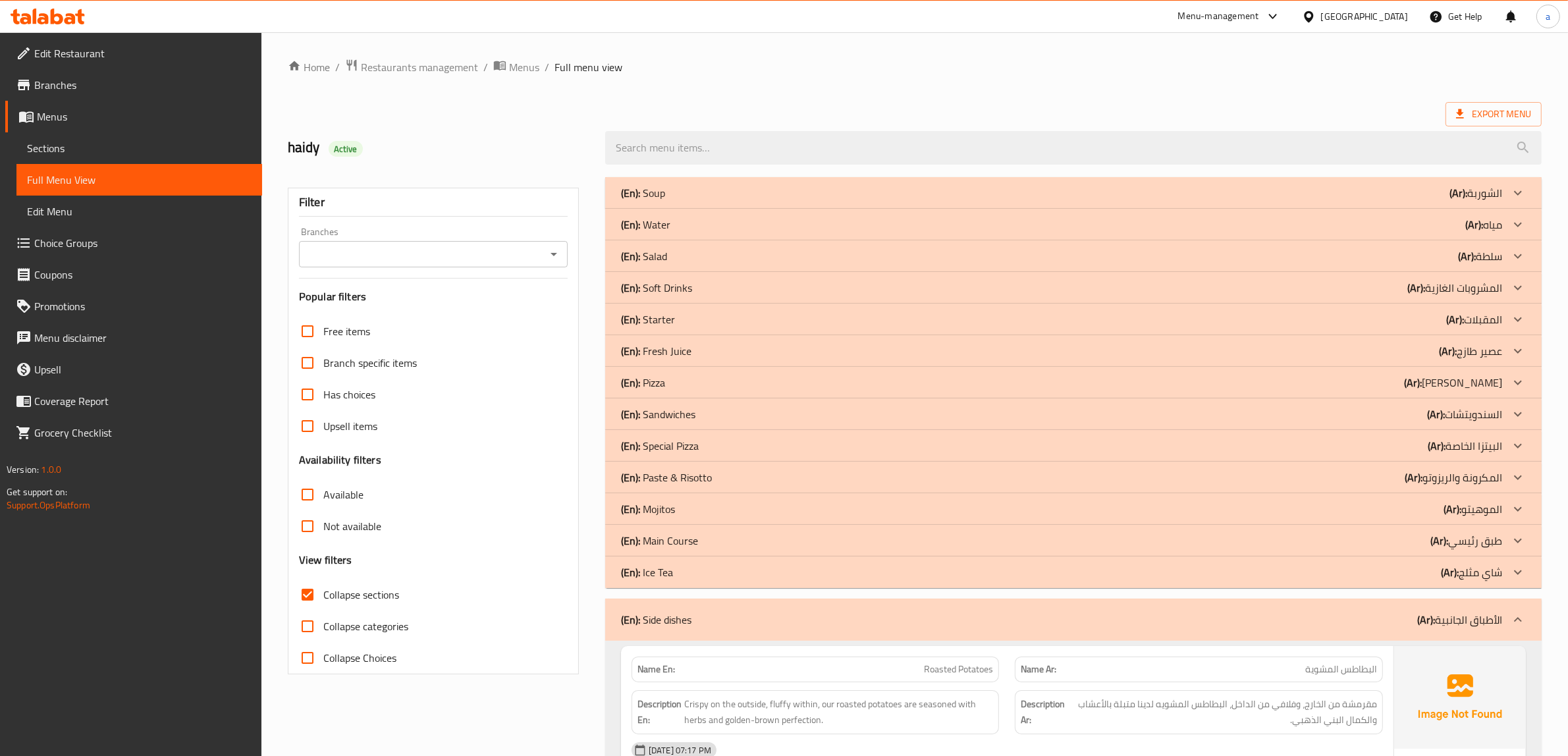
click at [681, 541] on p "(En): Main Course" at bounding box center [659, 541] width 77 height 16
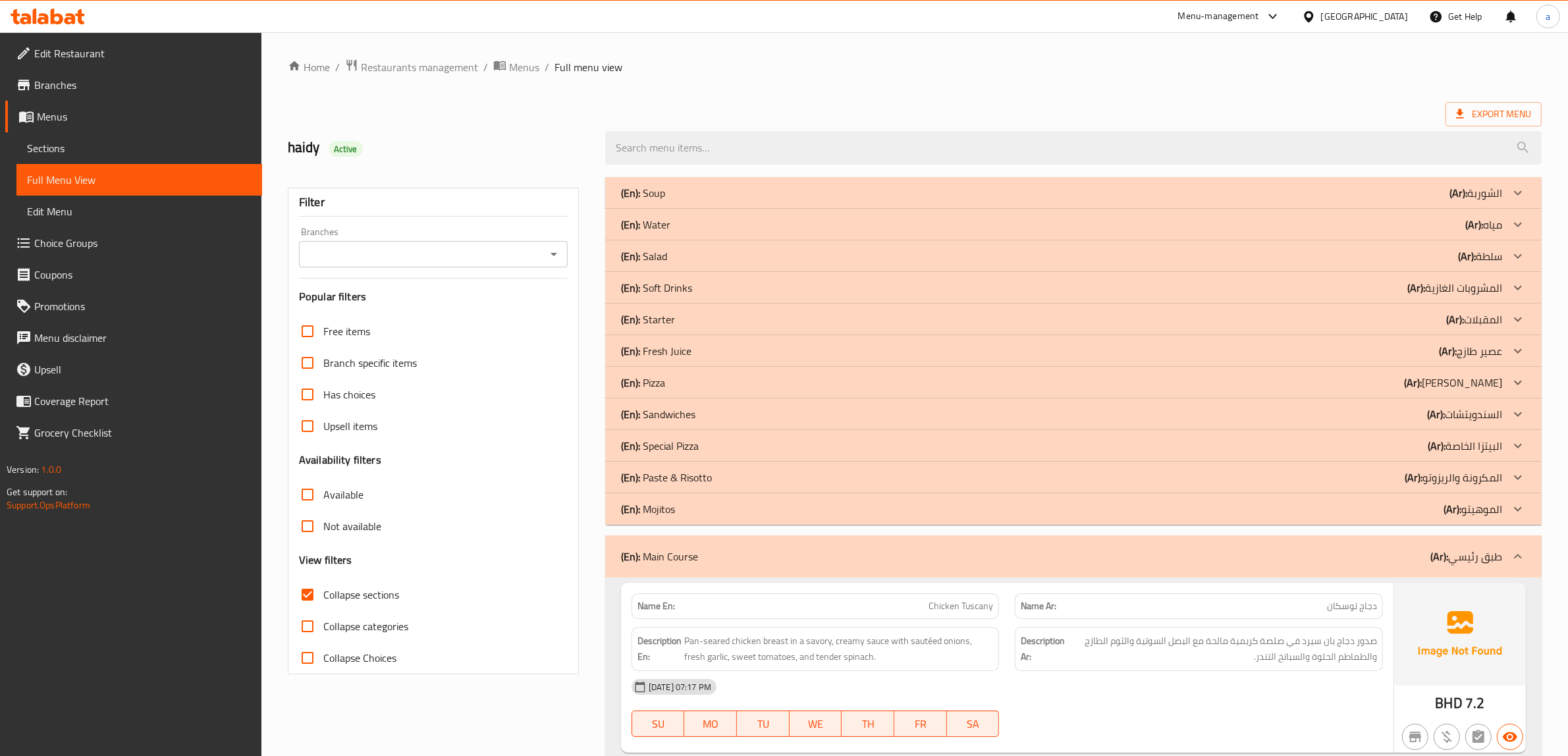
click at [692, 471] on p "(En): Paste & Risotto" at bounding box center [666, 477] width 91 height 16
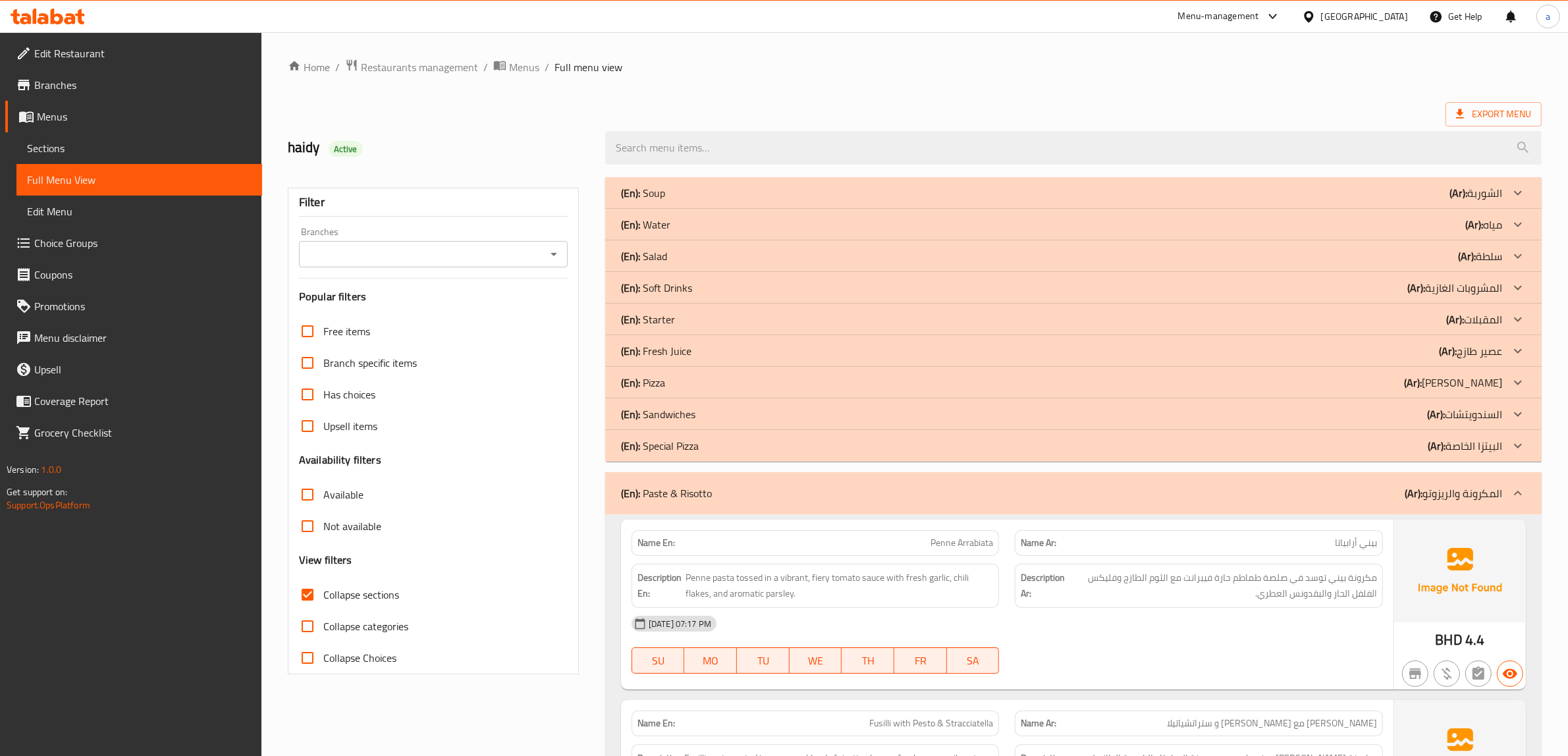
click at [706, 408] on div "(En): Sandwiches (Ar): السندويتشات" at bounding box center [1061, 413] width 881 height 16
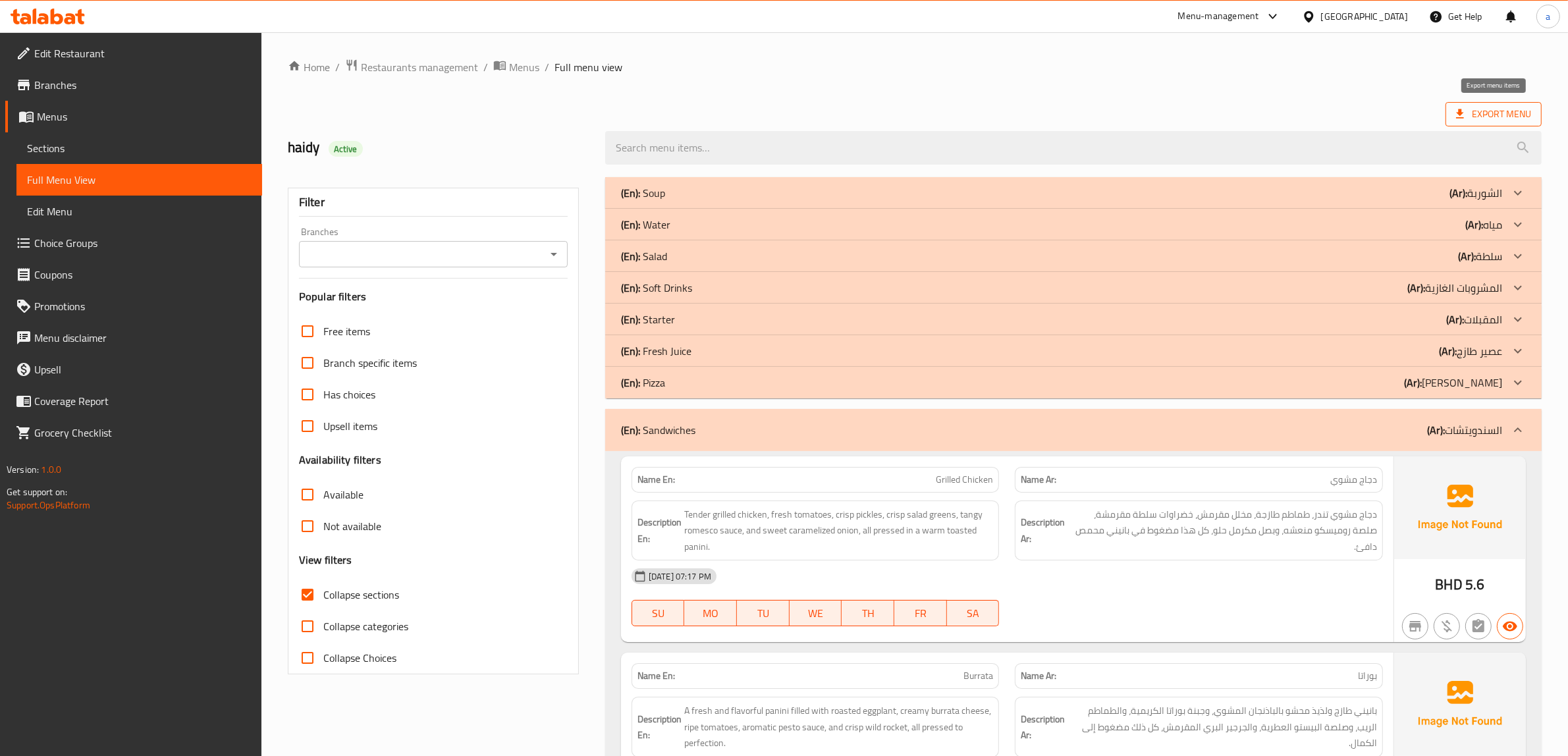
click at [1468, 109] on span "Export Menu" at bounding box center [1493, 114] width 75 height 17
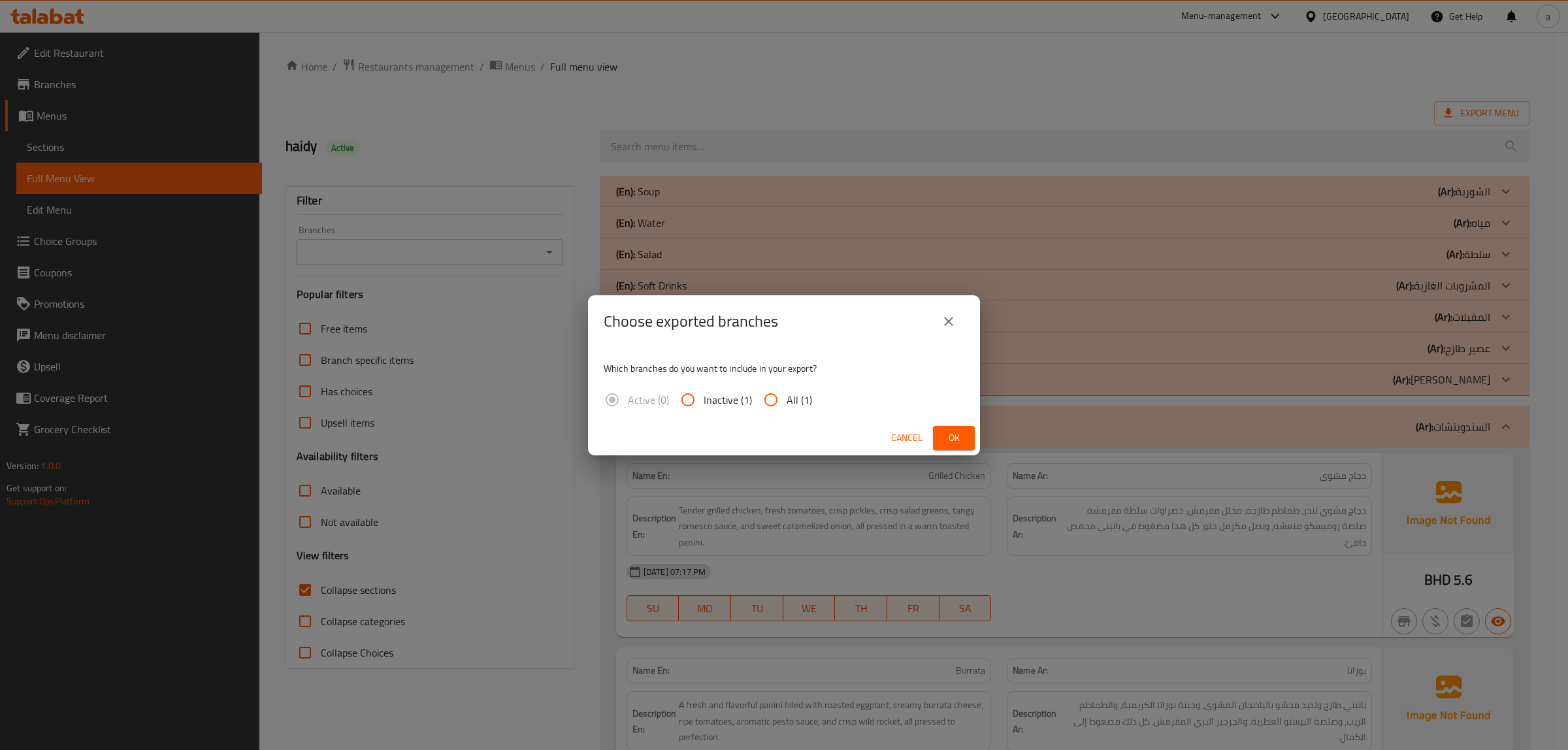
click at [791, 405] on span "All (1)" at bounding box center [799, 399] width 26 height 16
click at [786, 405] on input "All (1)" at bounding box center [771, 400] width 31 height 31
radio input "true"
click at [941, 428] on button "Ok" at bounding box center [953, 438] width 42 height 24
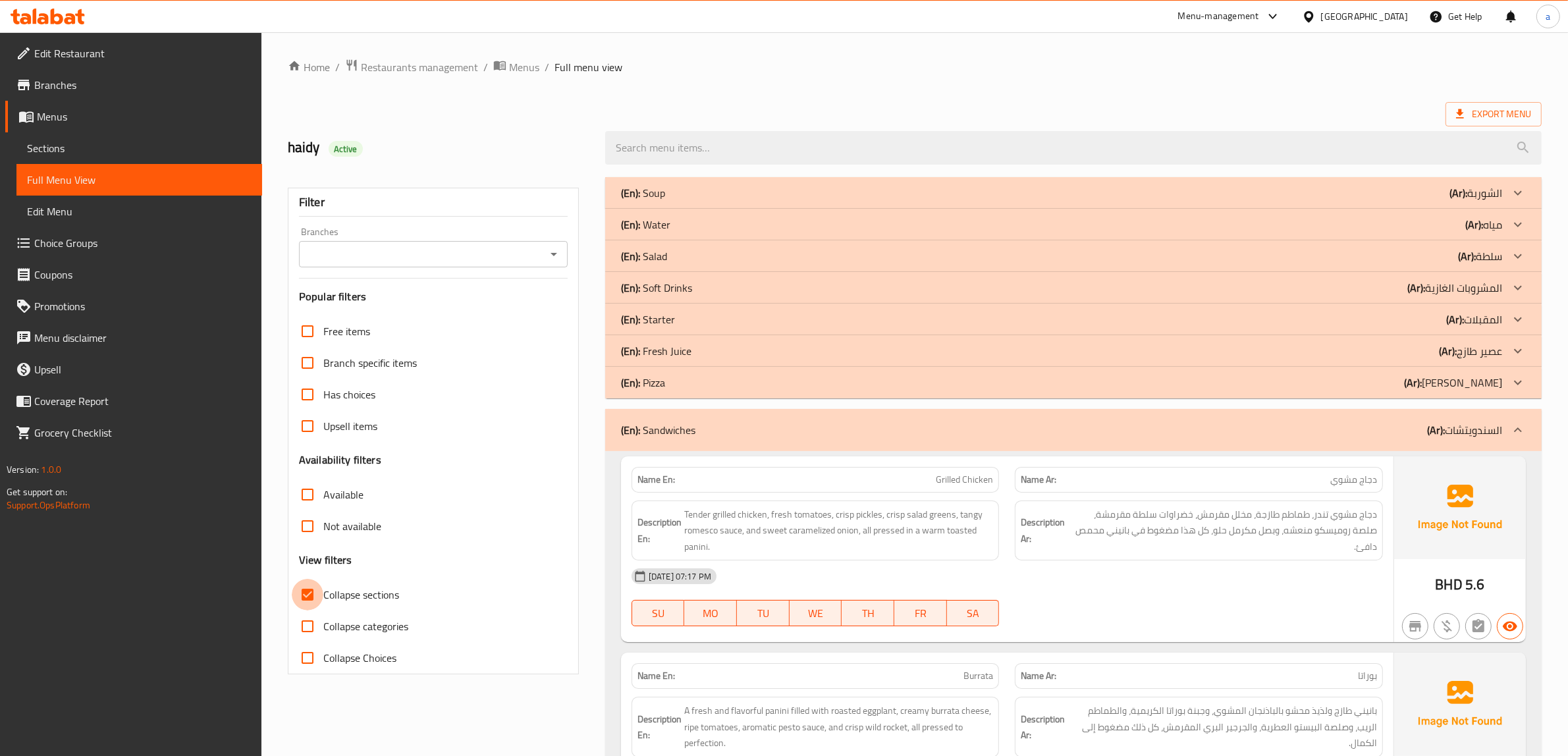
click at [314, 597] on input "Collapse sections" at bounding box center [308, 595] width 31 height 31
checkbox input "false"
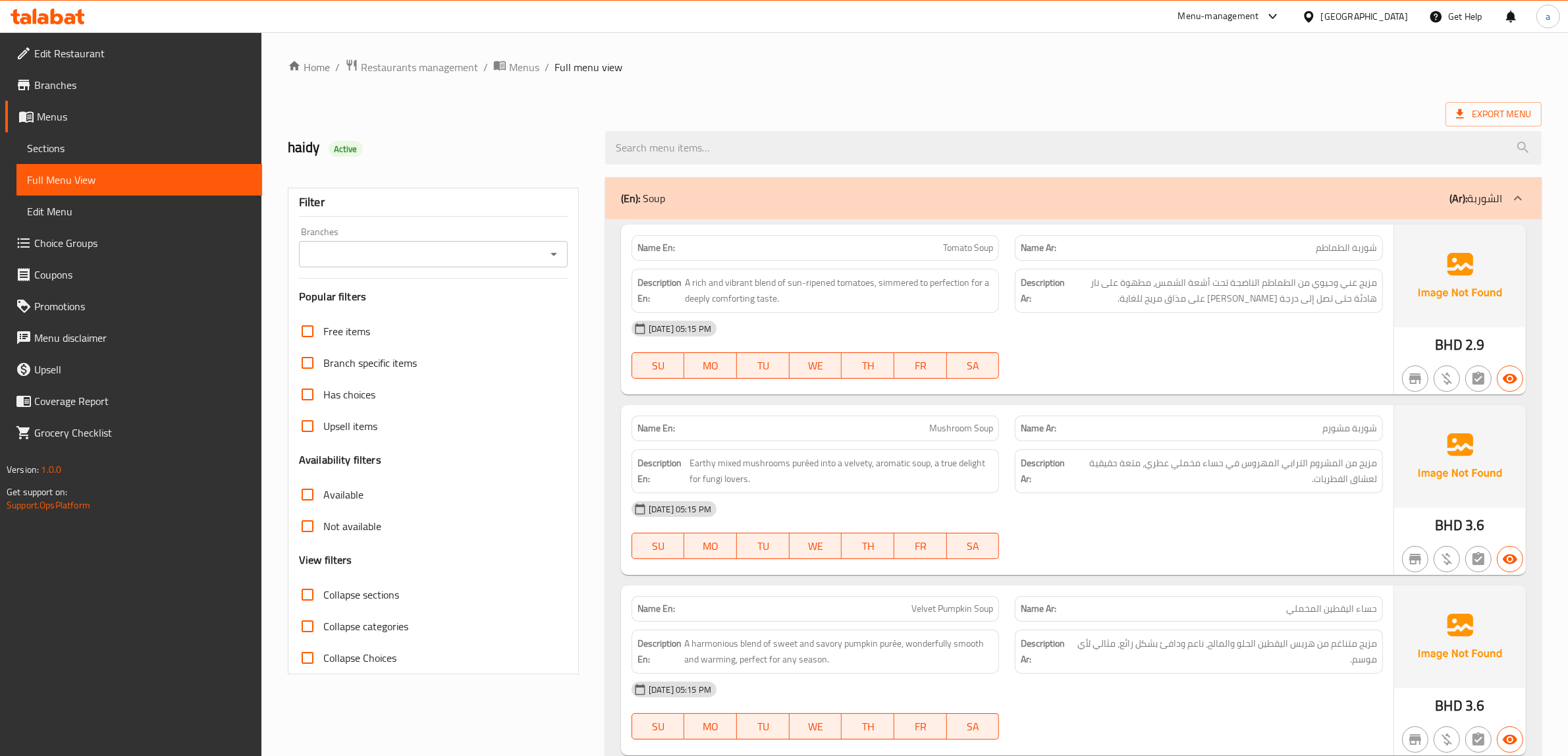
click at [112, 144] on span "Sections" at bounding box center [139, 147] width 225 height 16
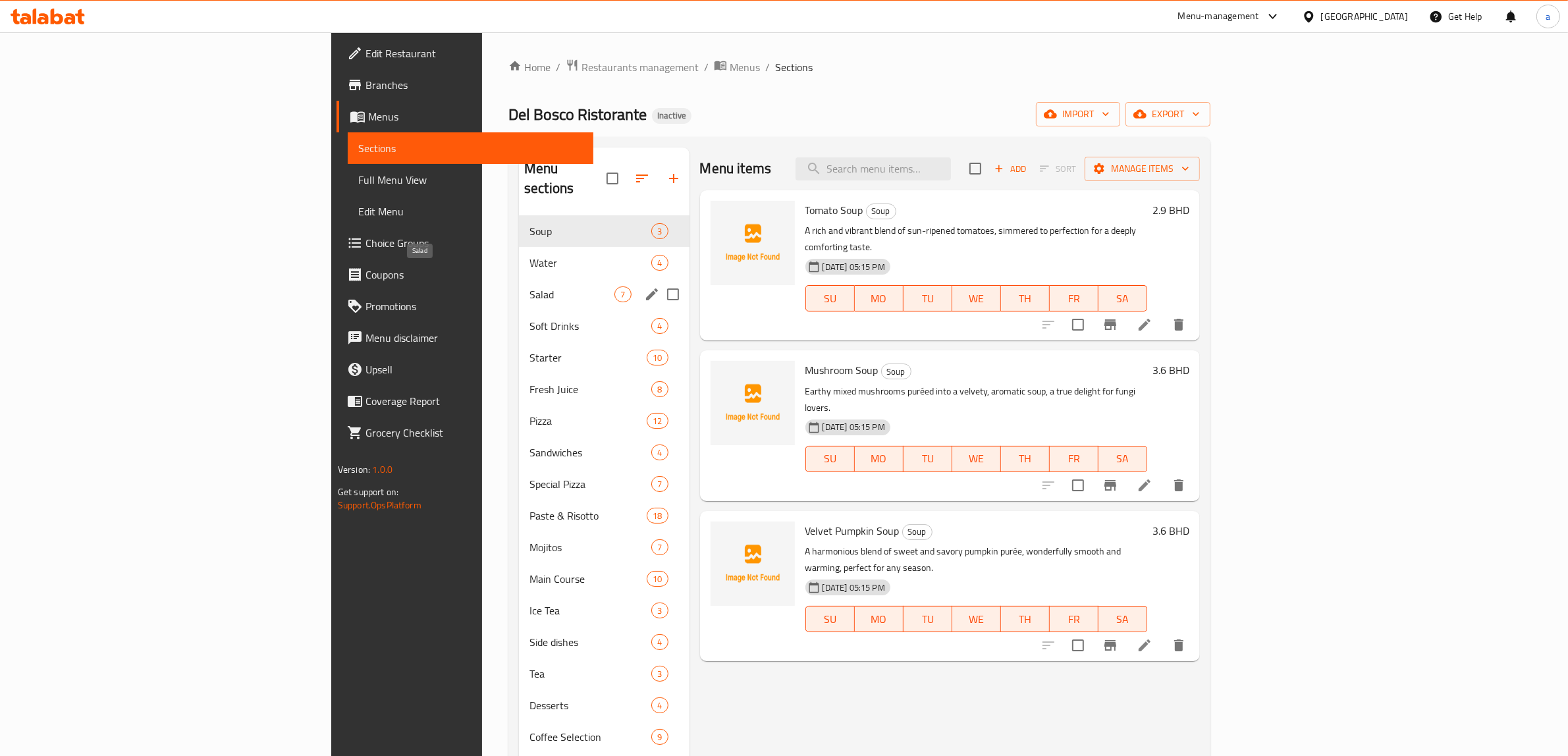
click at [529, 286] on span "Salad" at bounding box center [572, 294] width 85 height 16
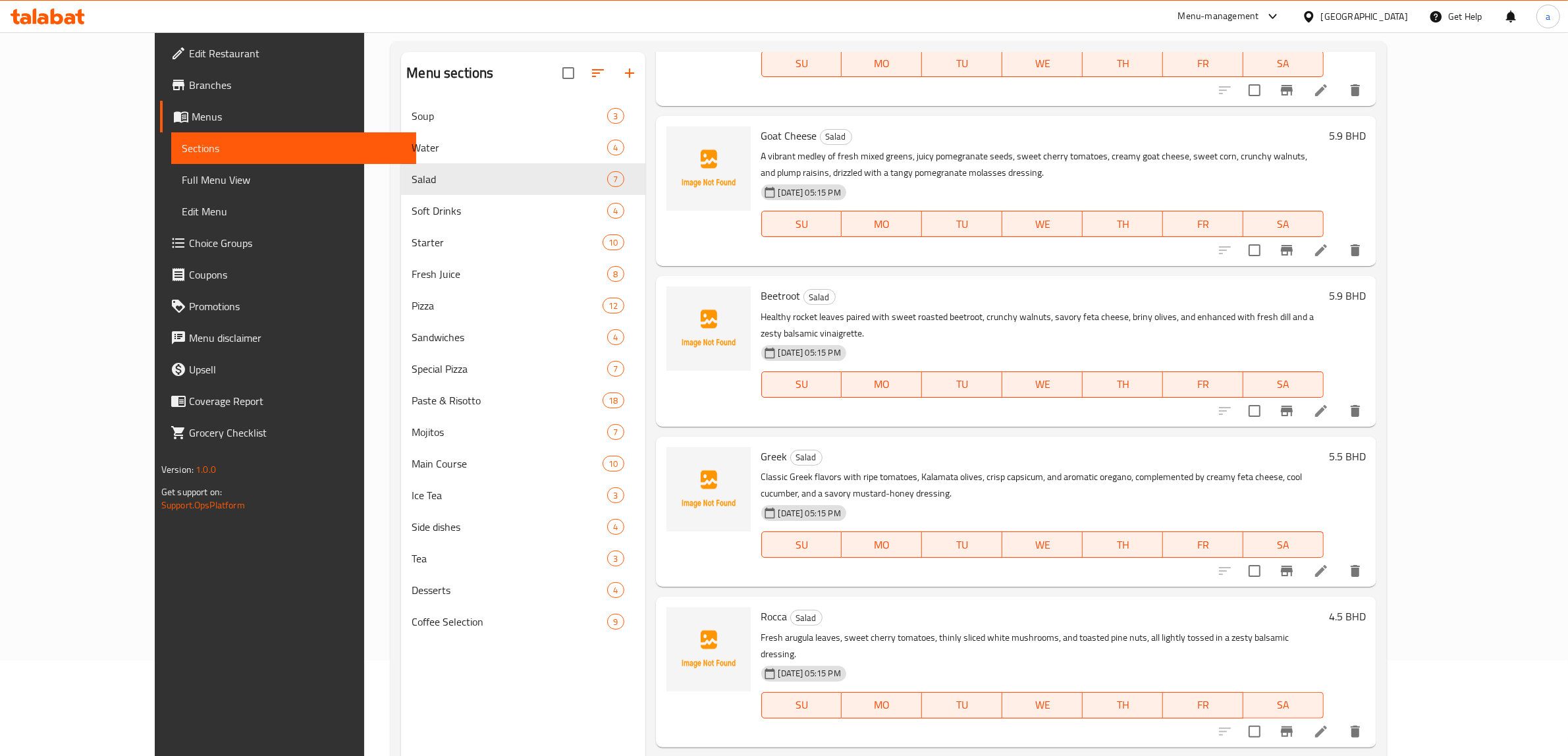
scroll to position [185, 0]
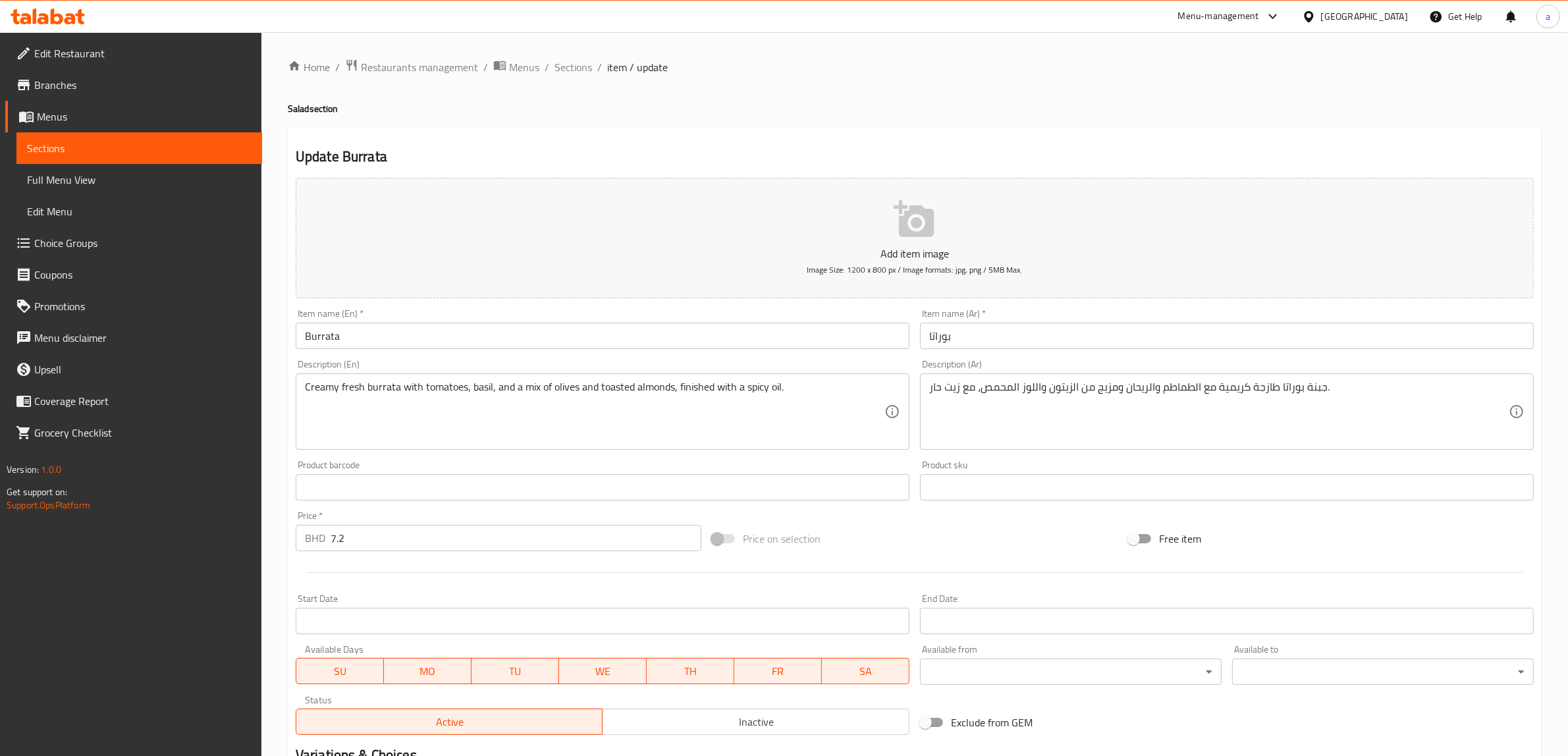
click at [369, 341] on input "Burrata" at bounding box center [602, 335] width 614 height 27
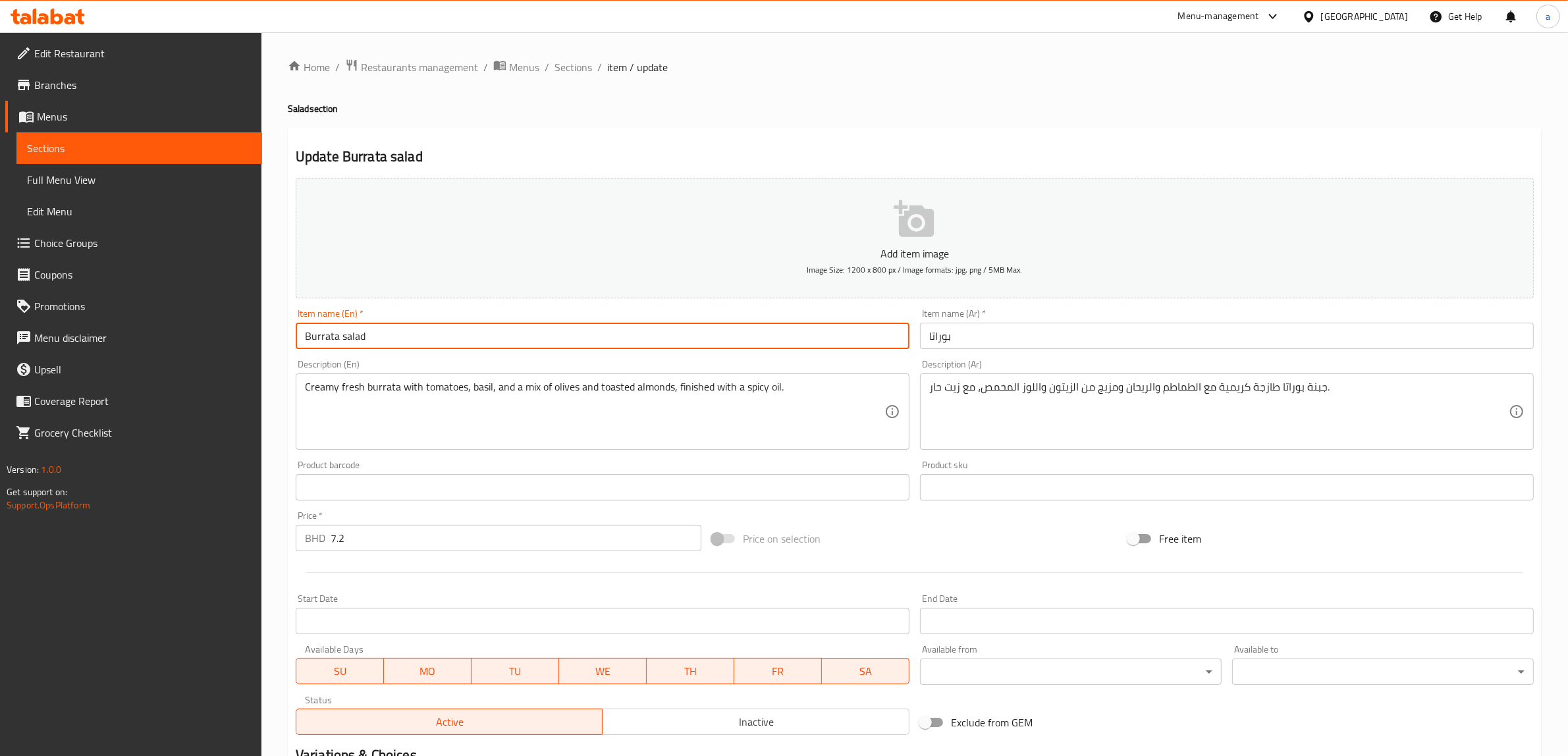
type input "Burrata salad"
click at [1000, 334] on input "بوراتا" at bounding box center [1226, 335] width 614 height 27
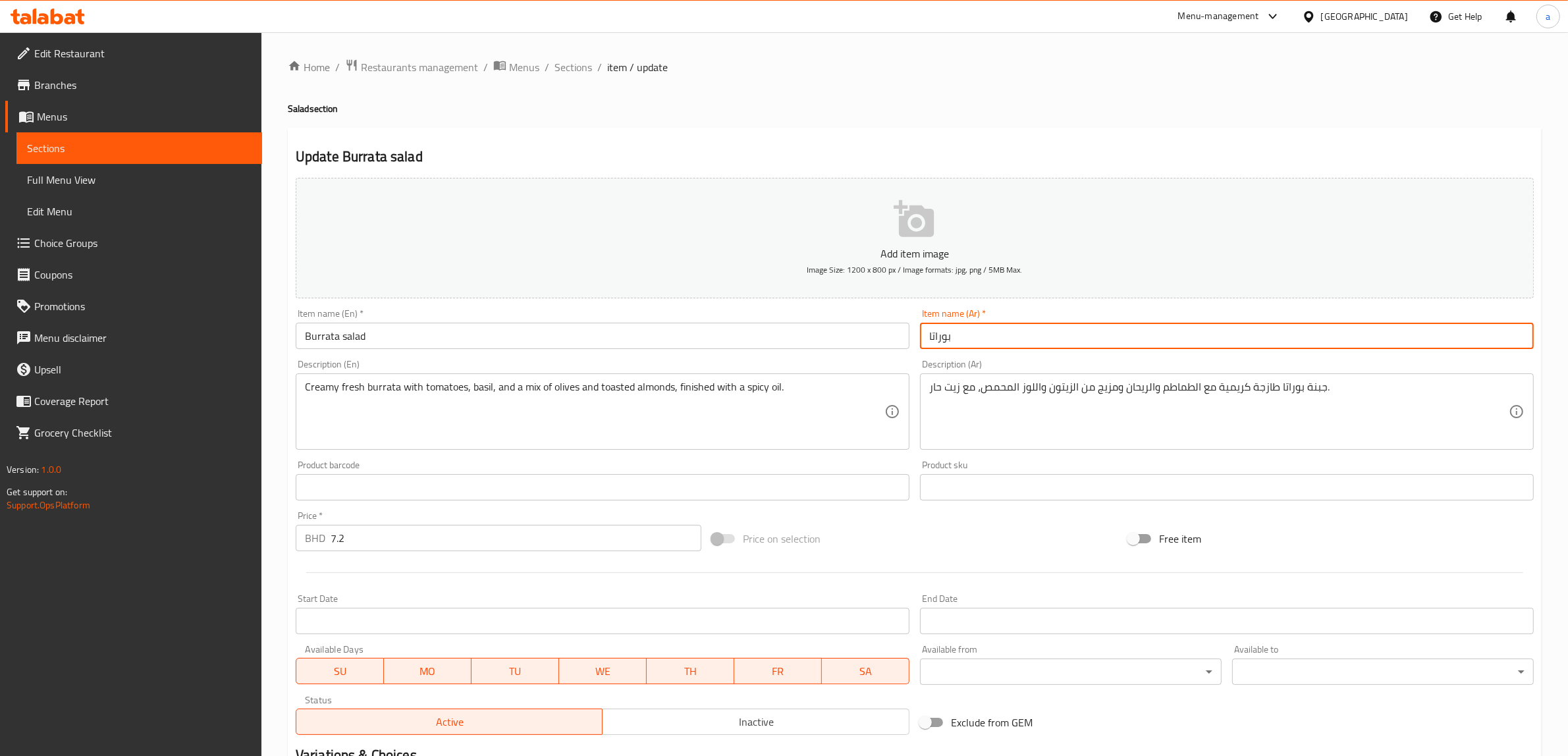
click at [929, 338] on input "بوراتا" at bounding box center [1226, 335] width 614 height 27
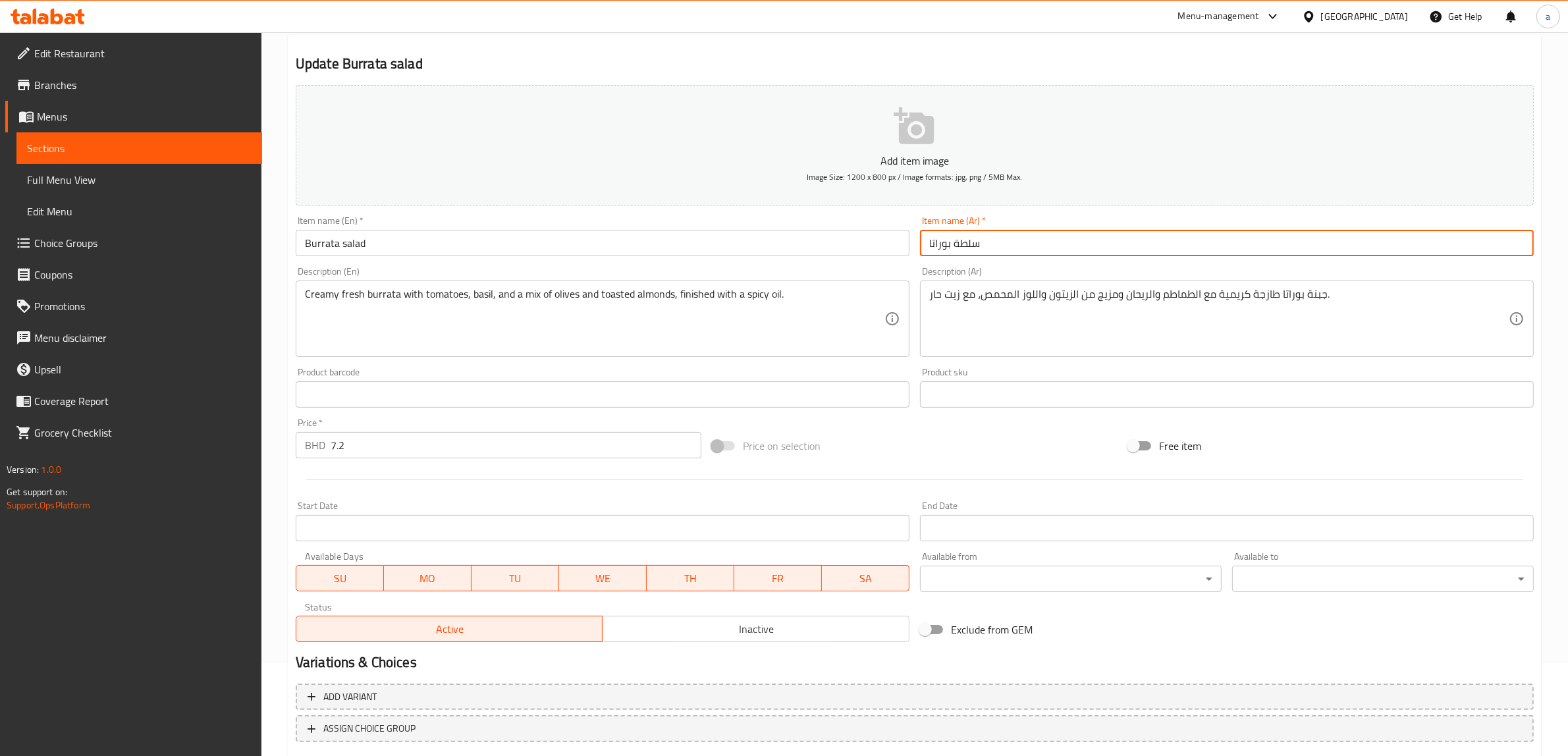
scroll to position [172, 0]
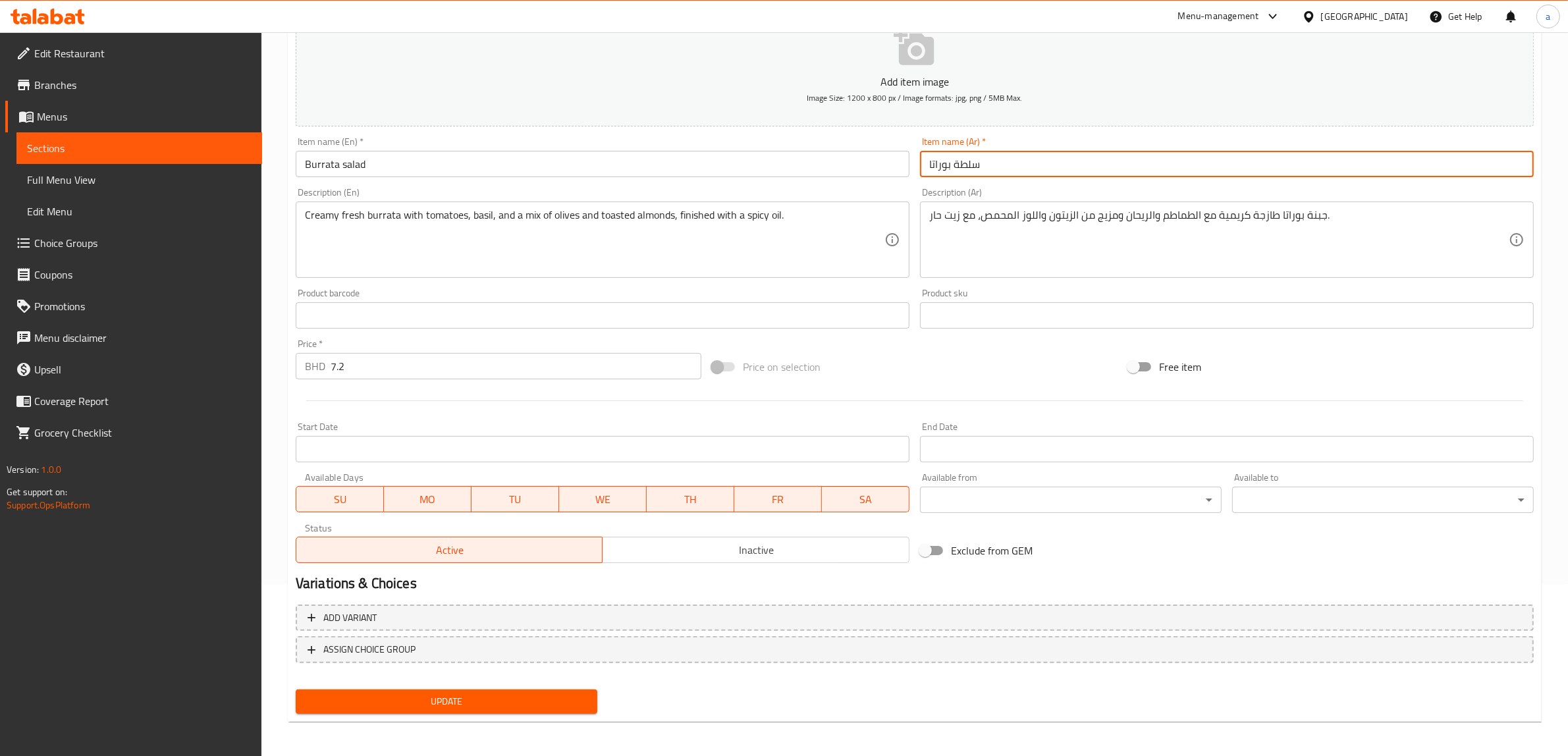
type input "سلطة بوراتا"
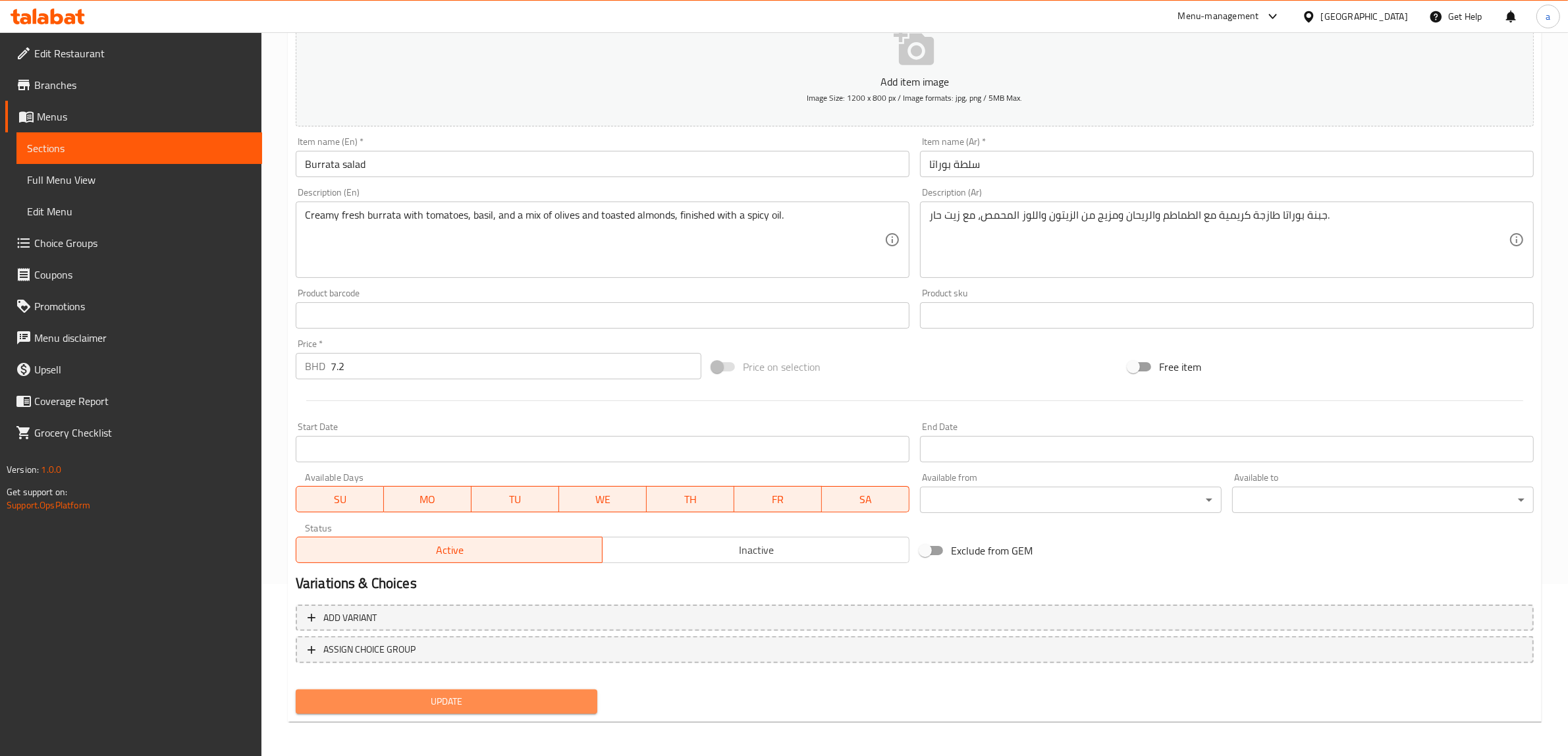
drag, startPoint x: 570, startPoint y: 696, endPoint x: 577, endPoint y: 688, distance: 10.6
click at [570, 696] on span "Update" at bounding box center [447, 702] width 281 height 17
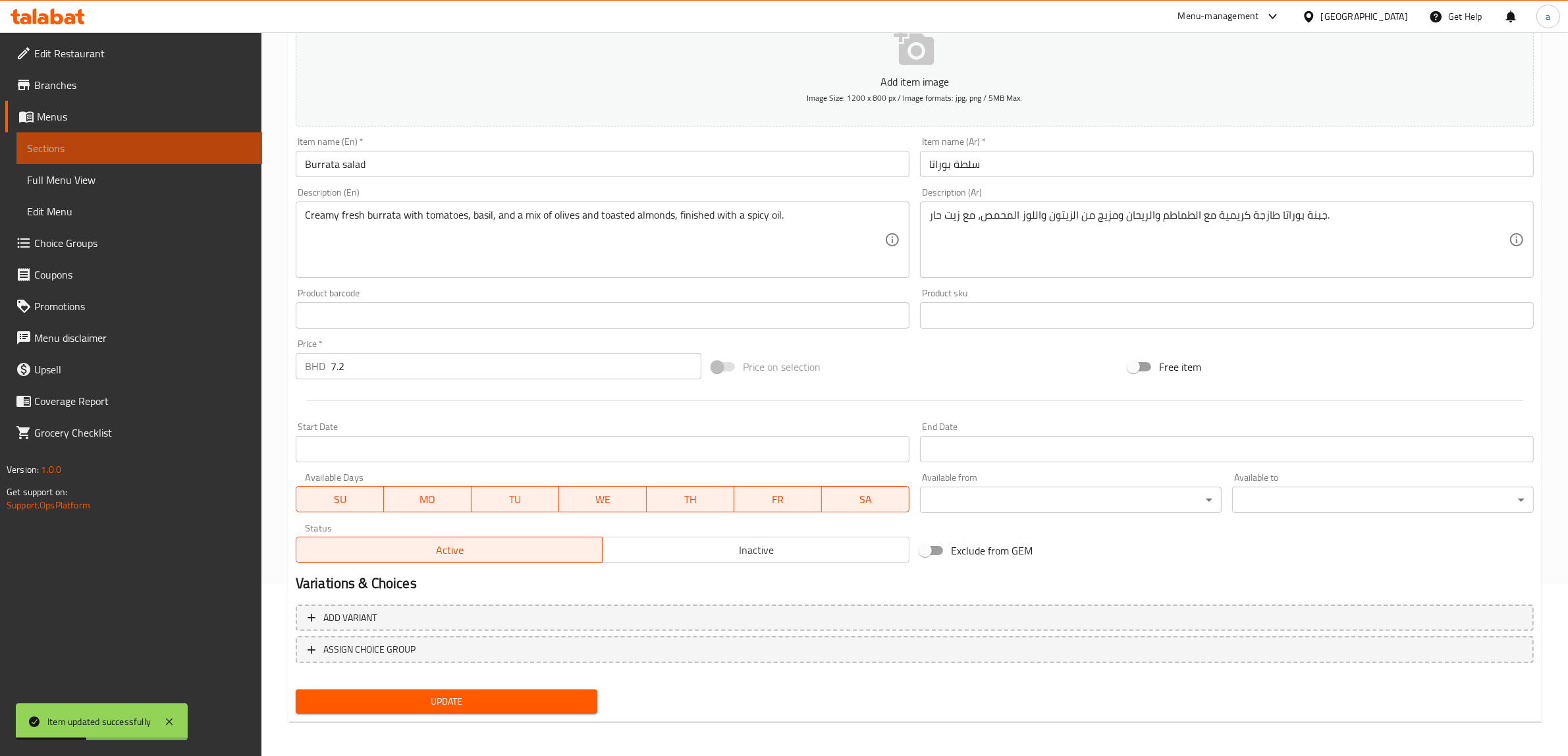
click at [77, 145] on span "Sections" at bounding box center [139, 147] width 225 height 16
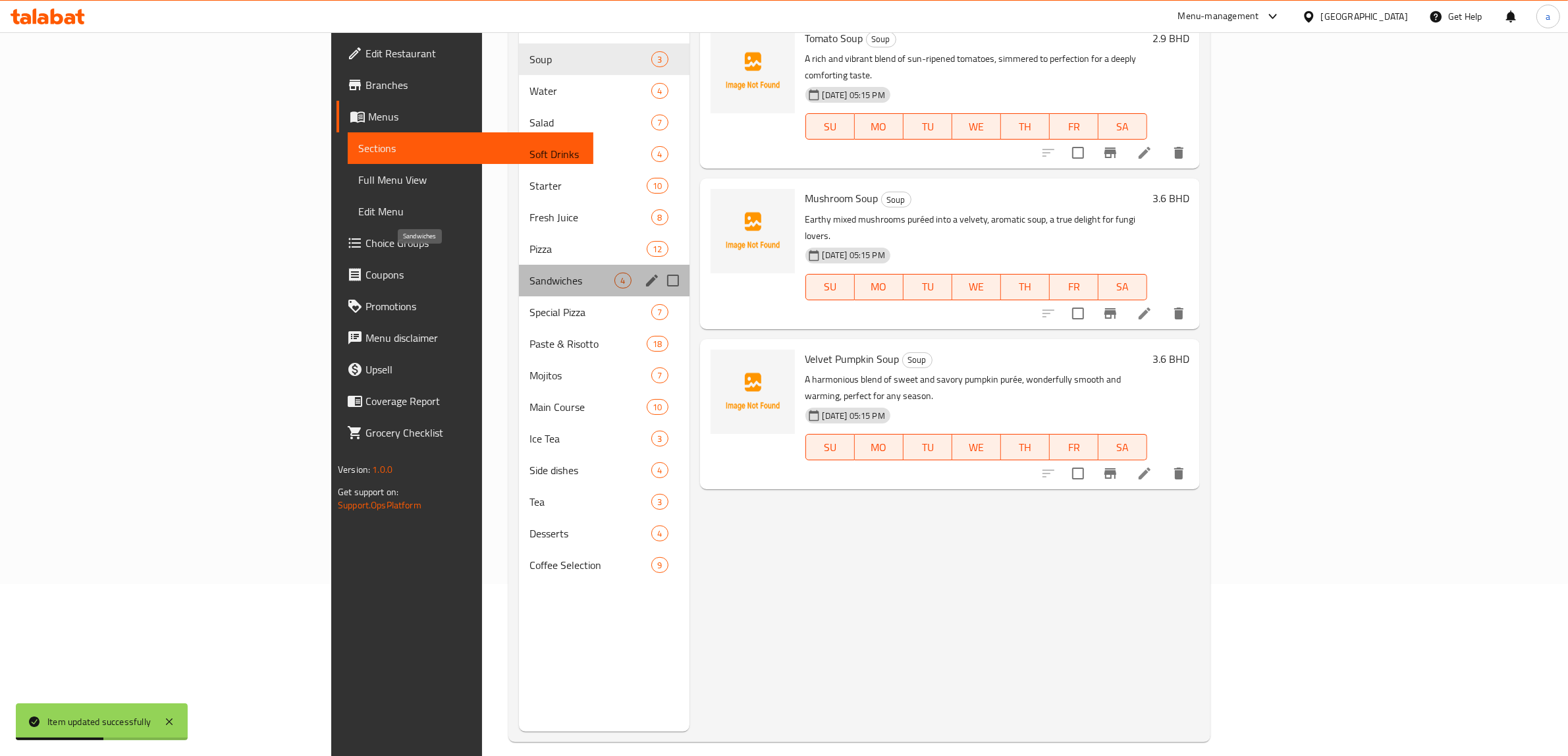
click at [529, 273] on span "Sandwiches" at bounding box center [572, 280] width 85 height 16
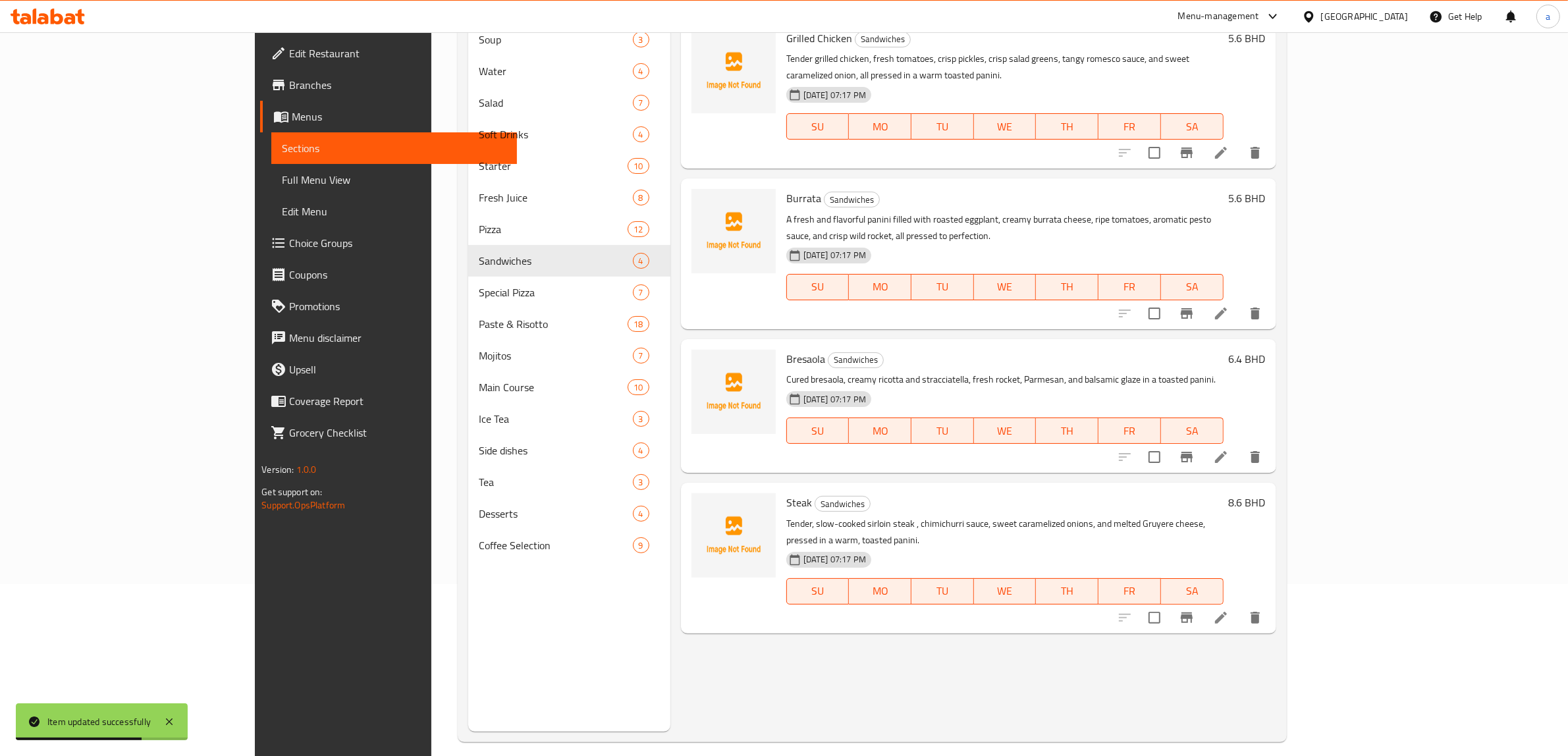
click at [1229, 306] on icon at bounding box center [1221, 313] width 16 height 16
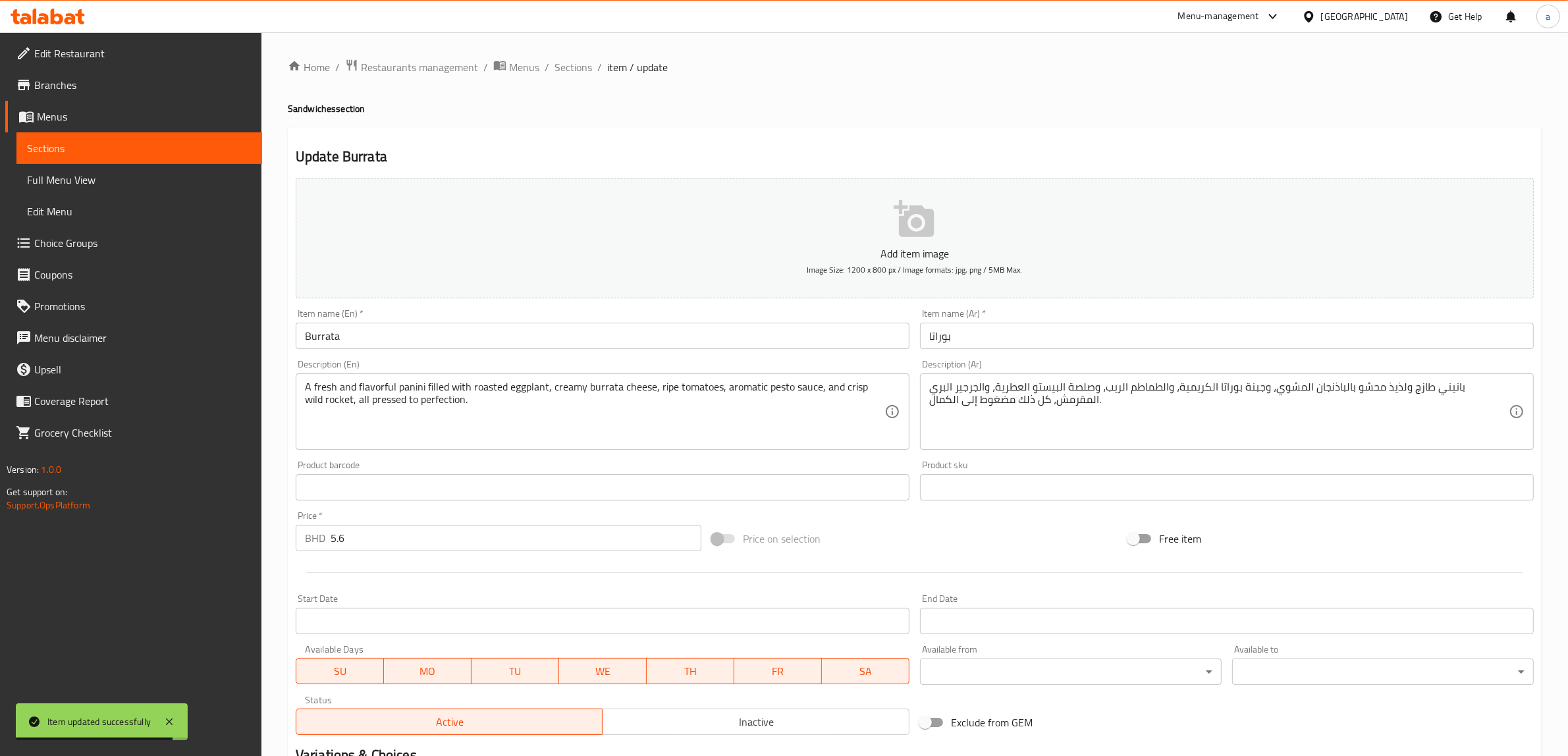
click at [551, 339] on input "Burrata" at bounding box center [602, 335] width 614 height 27
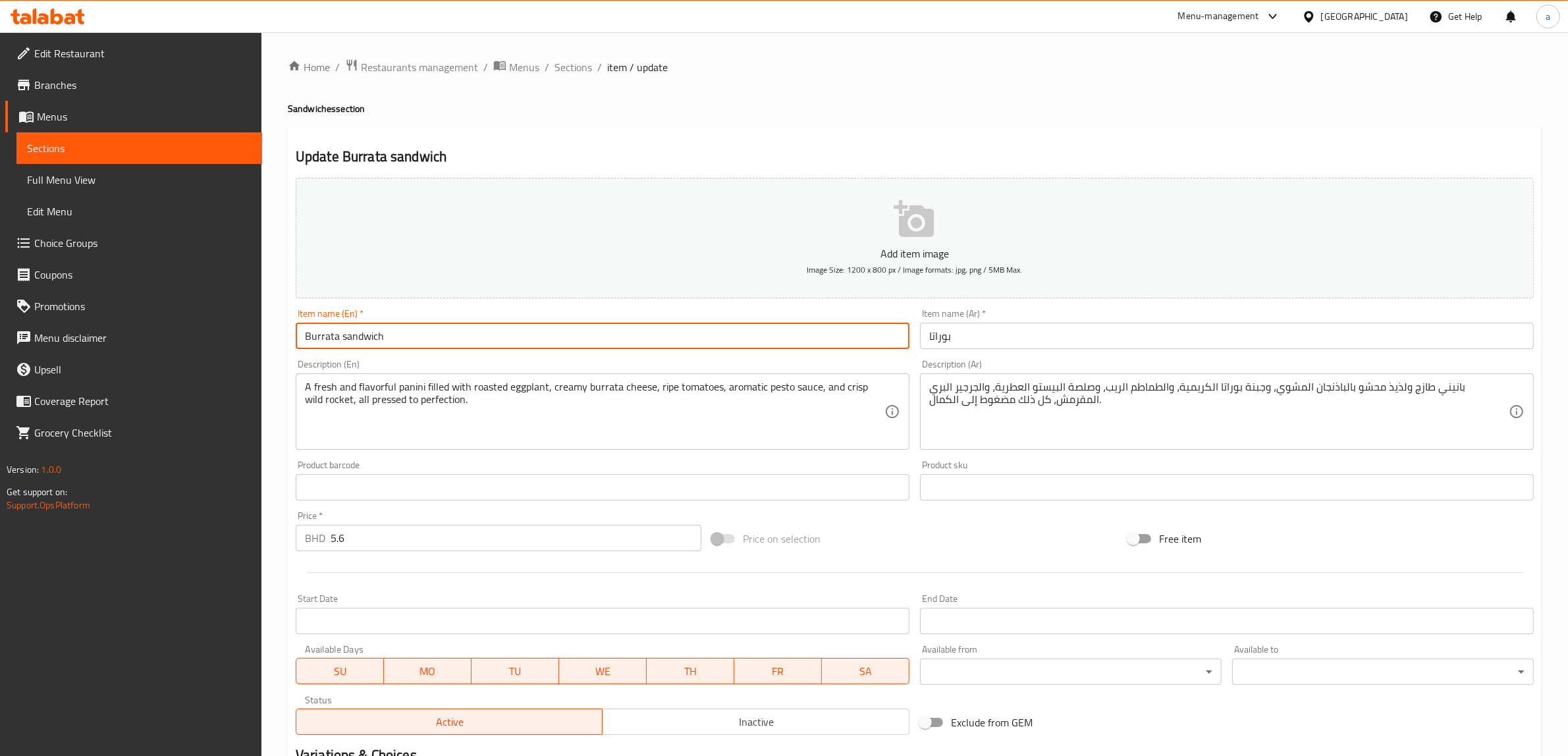
type input "Burrata sandwich"
click at [976, 336] on input "بوراتا" at bounding box center [1226, 335] width 614 height 27
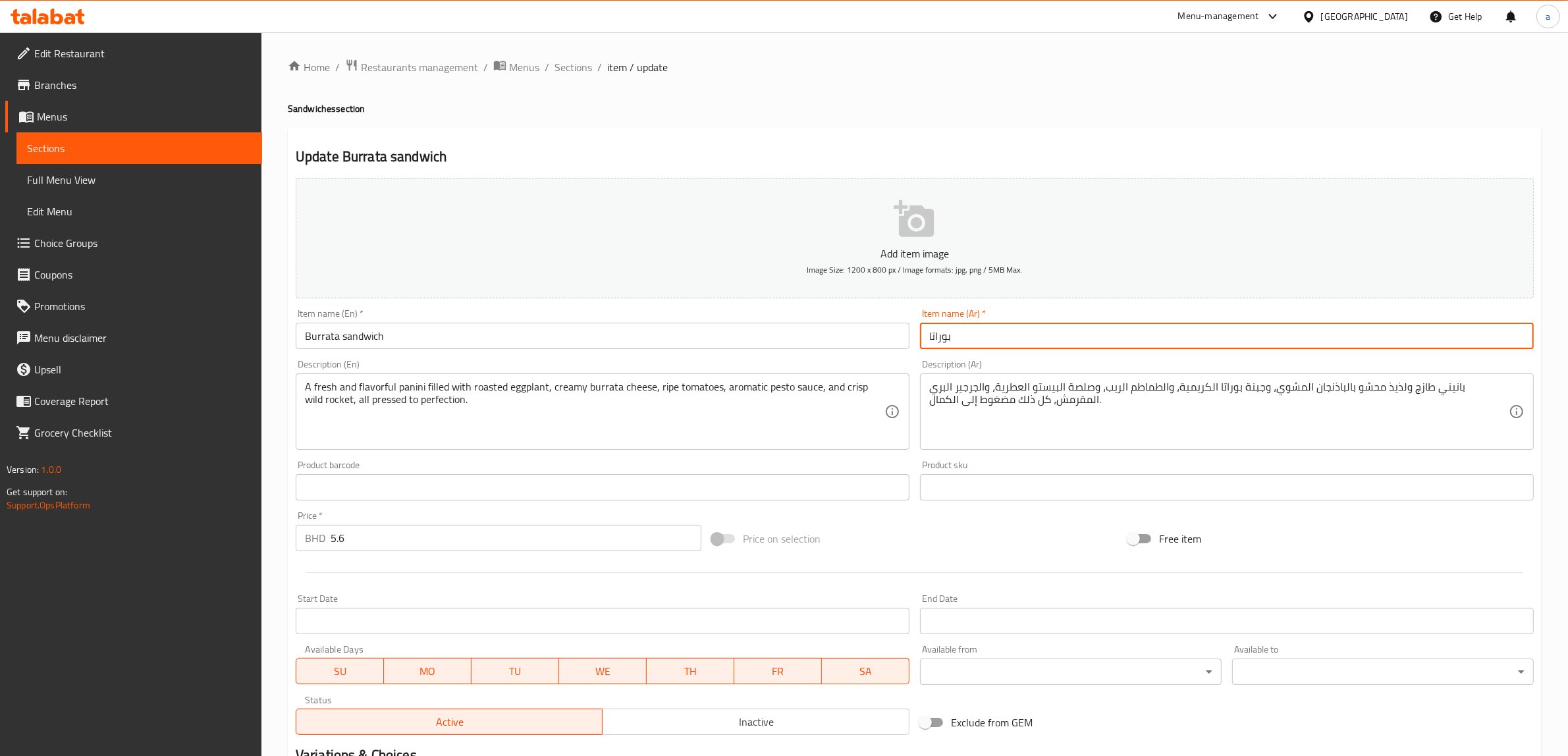
click at [925, 341] on input "بوراتا" at bounding box center [1226, 335] width 614 height 27
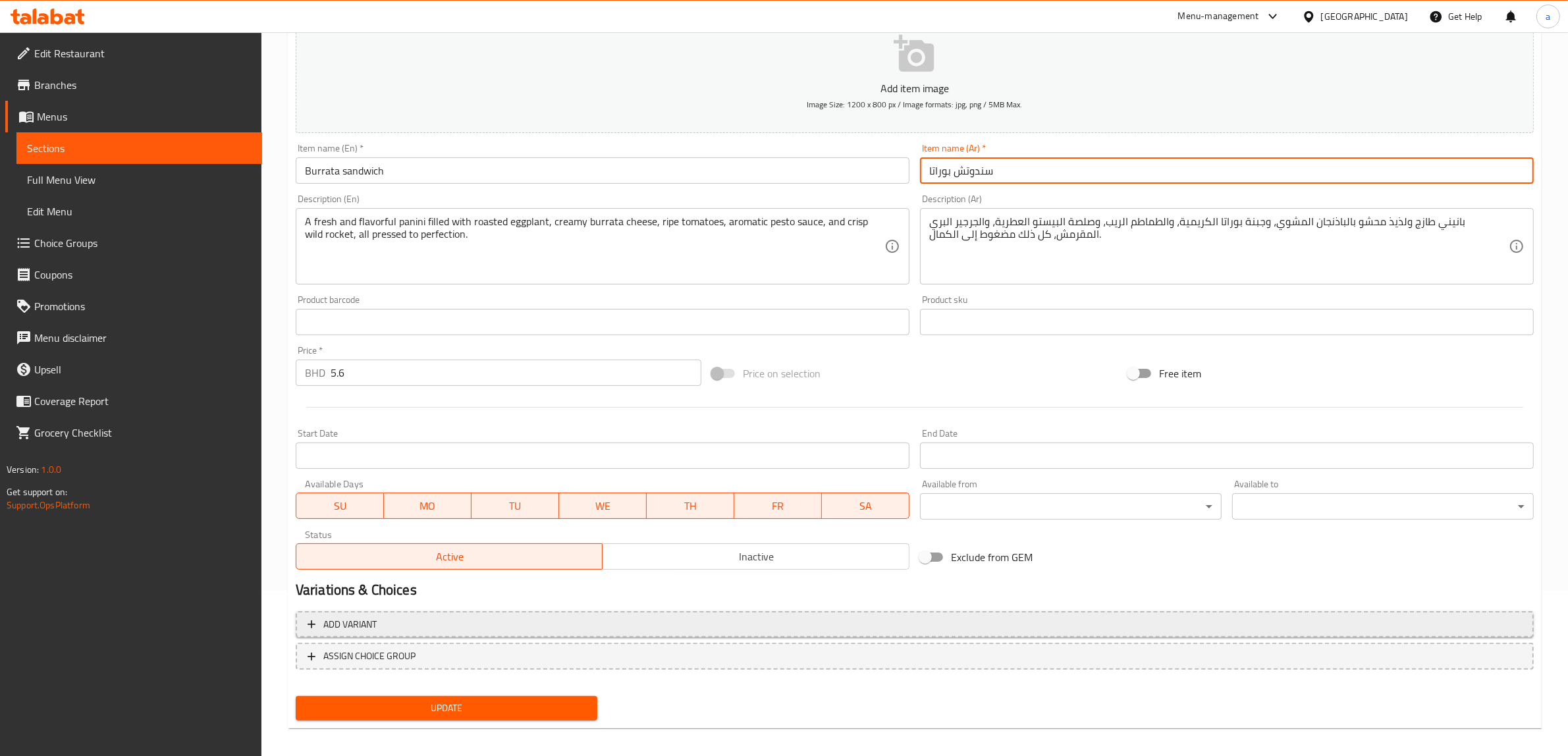
scroll to position [172, 0]
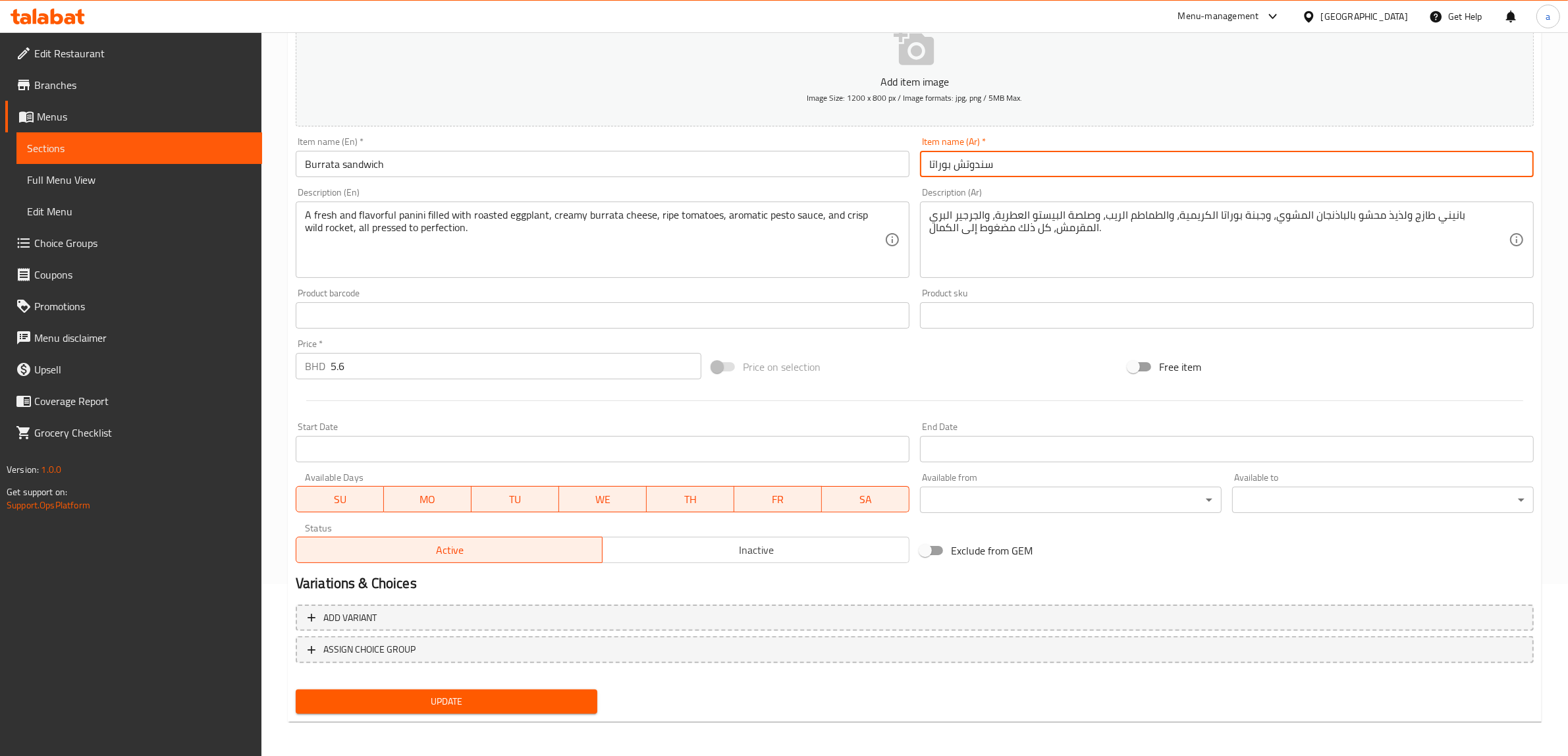
type input "سندوتش بوراتا"
click at [433, 693] on span "Update" at bounding box center [447, 702] width 281 height 17
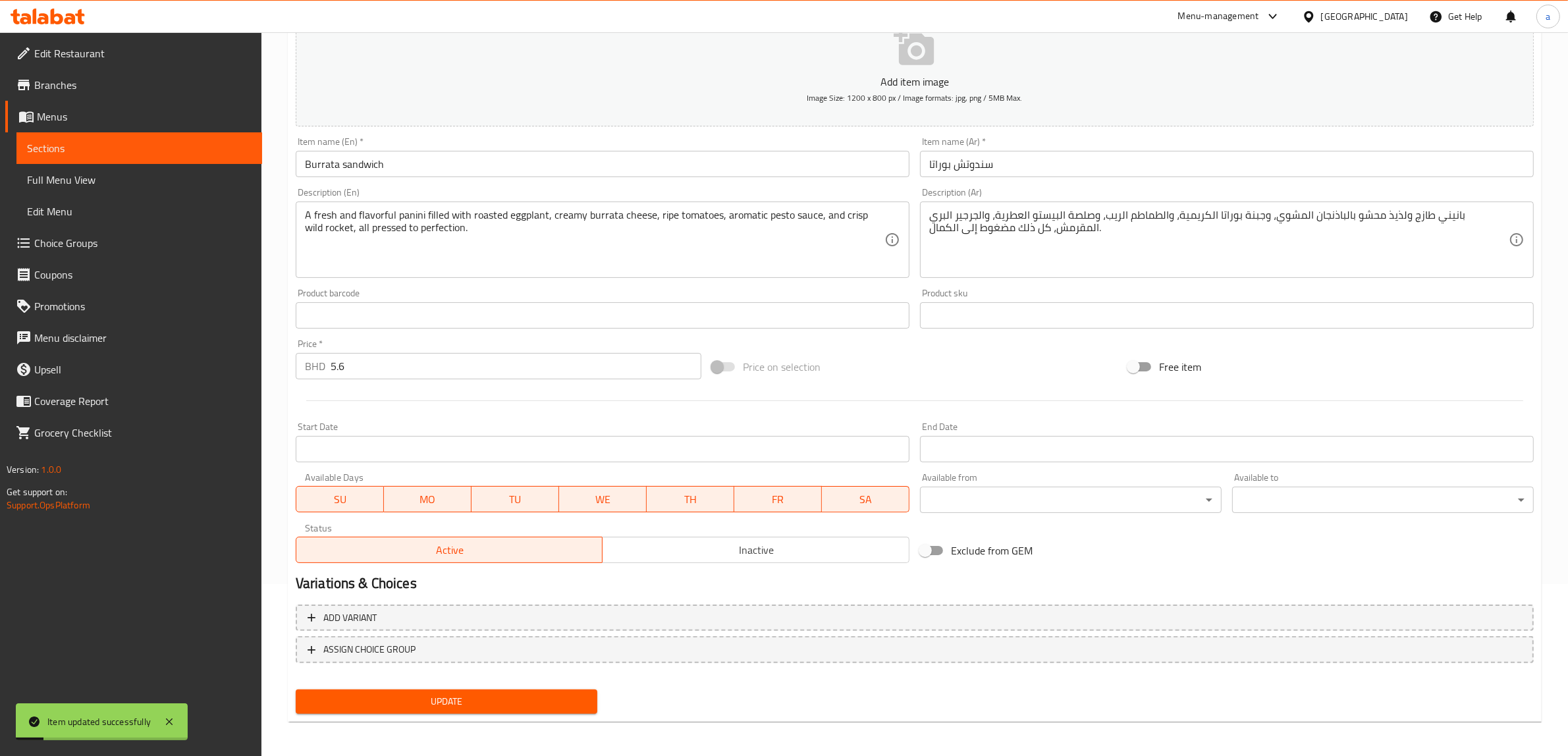
click at [120, 172] on span "Full Menu View" at bounding box center [139, 180] width 225 height 16
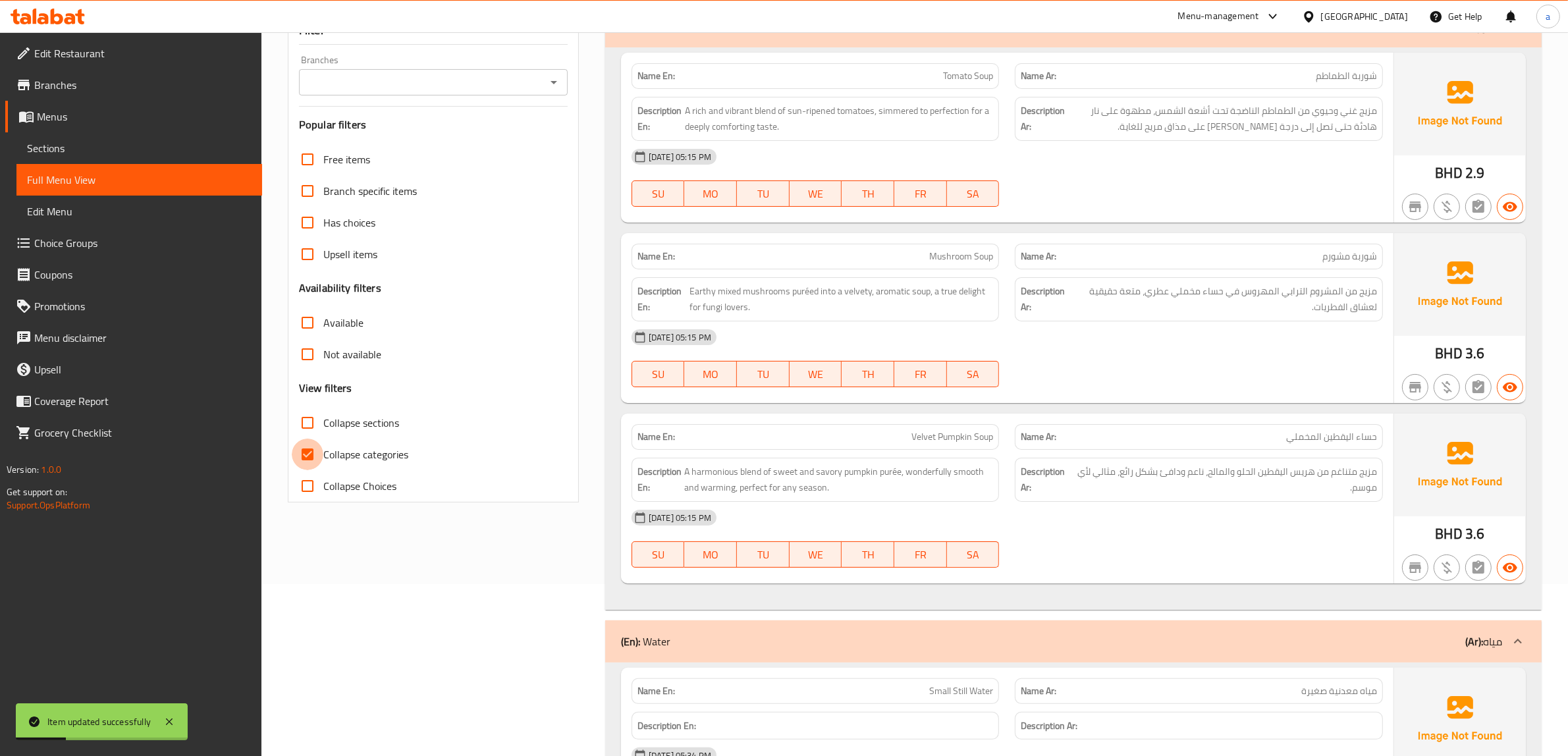
click at [314, 459] on input "Collapse categories" at bounding box center [308, 454] width 31 height 31
checkbox input "false"
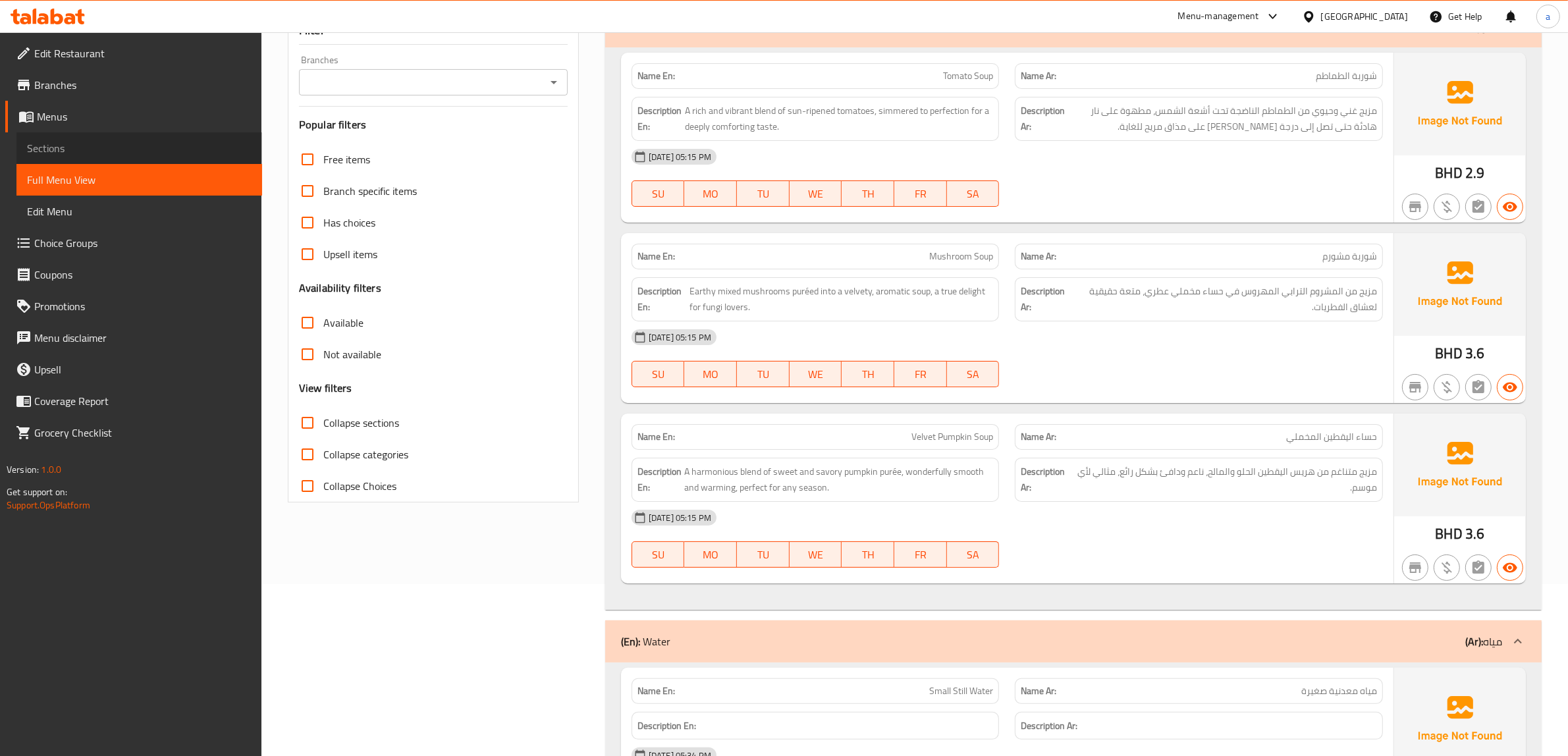
click at [91, 149] on span "Sections" at bounding box center [139, 147] width 225 height 16
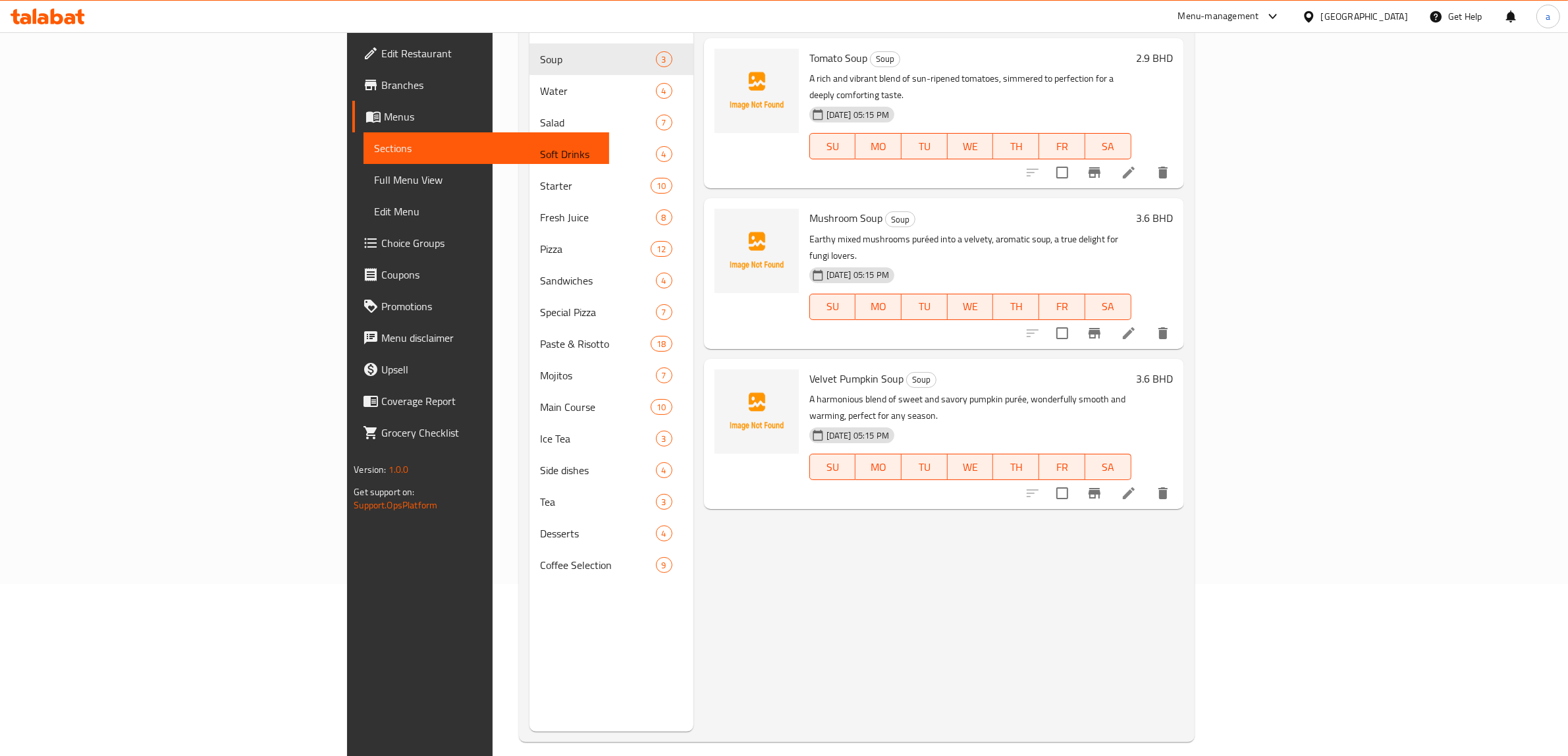
drag, startPoint x: 834, startPoint y: 582, endPoint x: 825, endPoint y: 564, distance: 20.1
click at [834, 583] on div "Menu items Add Sort Manage items Tomato Soup Soup A rich and vibrant blend of s…" at bounding box center [938, 354] width 491 height 756
click at [983, 656] on div "Menu items Add Sort Manage items Tomato Soup Soup A rich and vibrant blend of s…" at bounding box center [938, 354] width 491 height 756
click at [364, 167] on link "Full Menu View" at bounding box center [486, 180] width 246 height 31
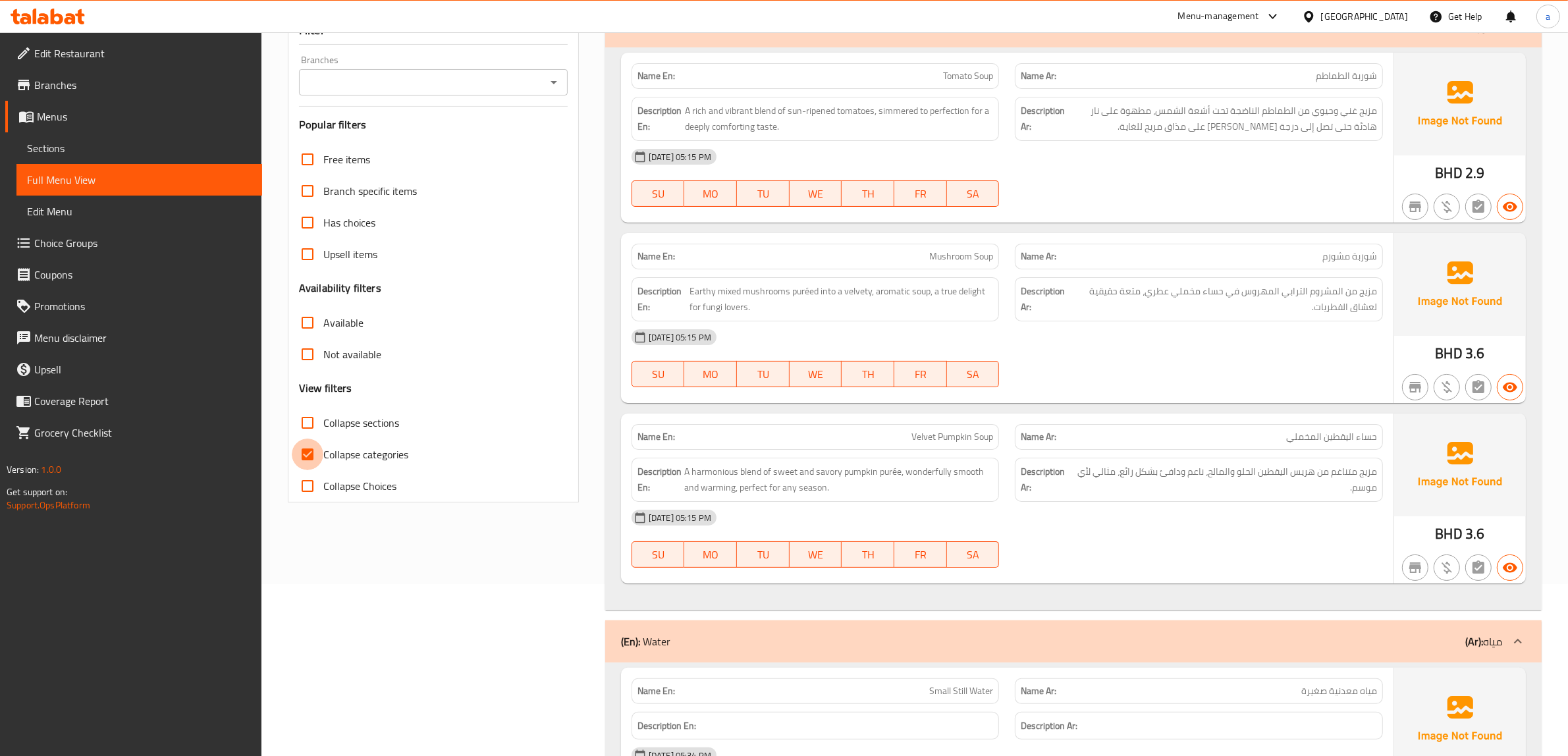
click at [307, 459] on input "Collapse categories" at bounding box center [308, 454] width 31 height 31
checkbox input "false"
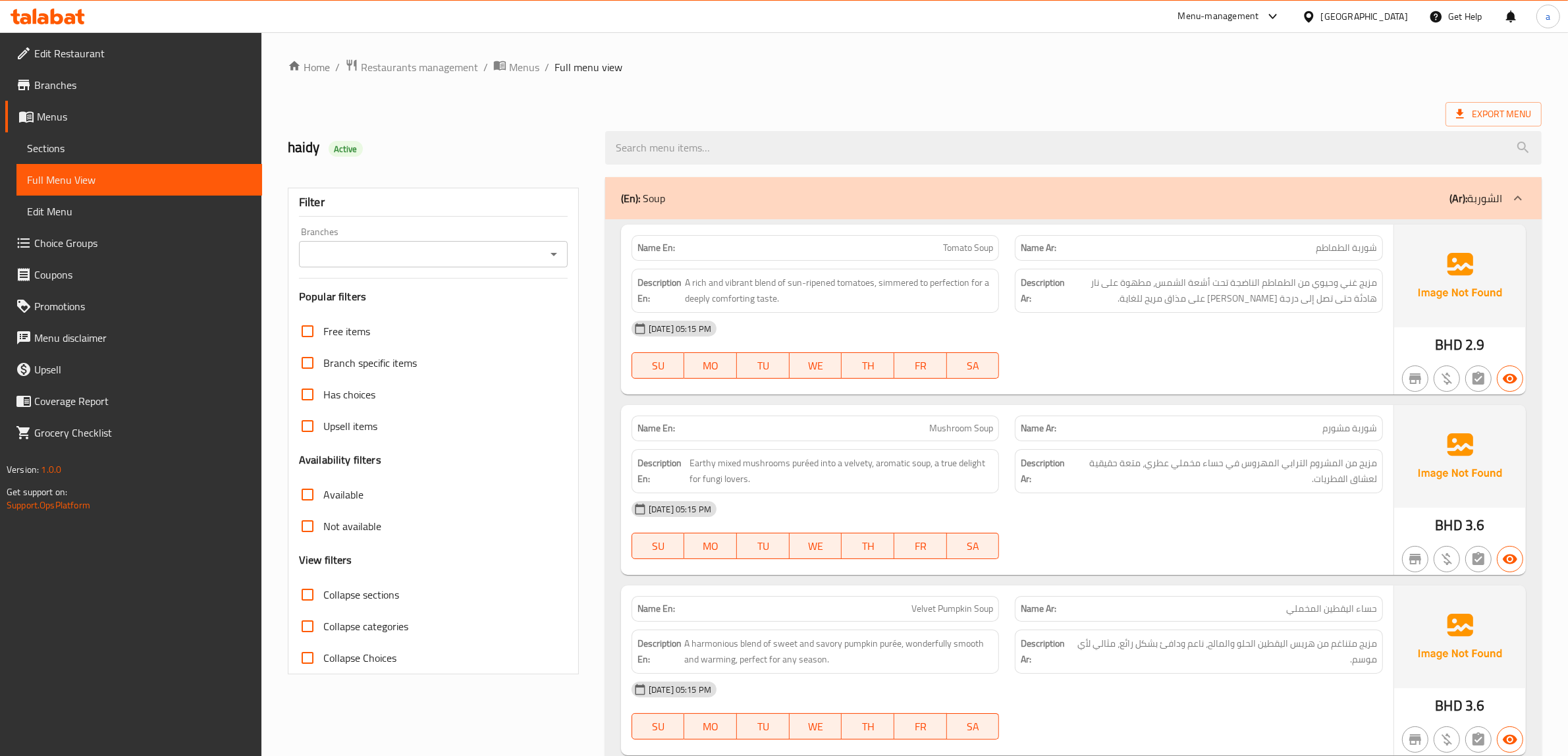
click at [309, 603] on input "Collapse sections" at bounding box center [308, 595] width 31 height 31
checkbox input "true"
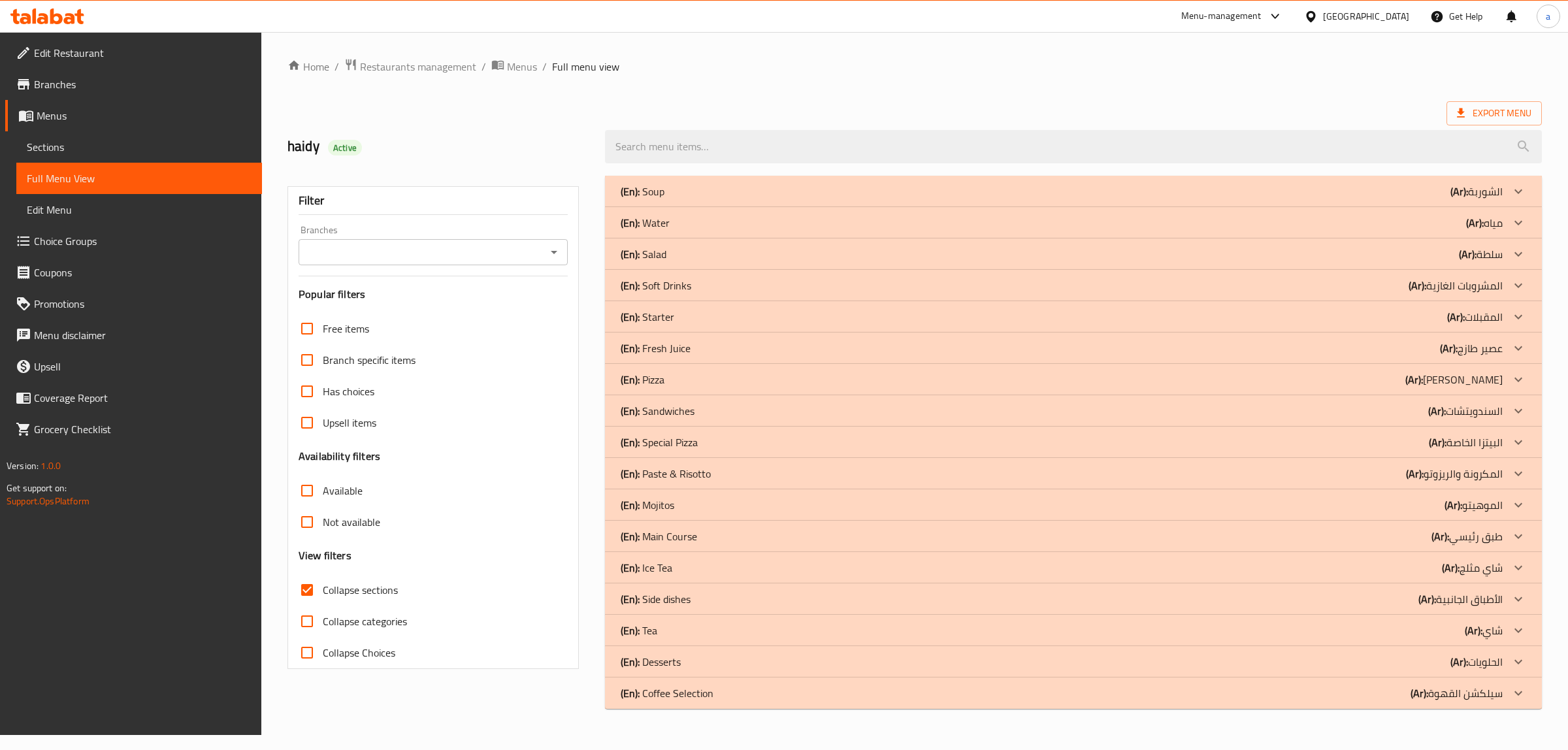
click at [687, 409] on p "(En): Sandwiches" at bounding box center [657, 410] width 74 height 16
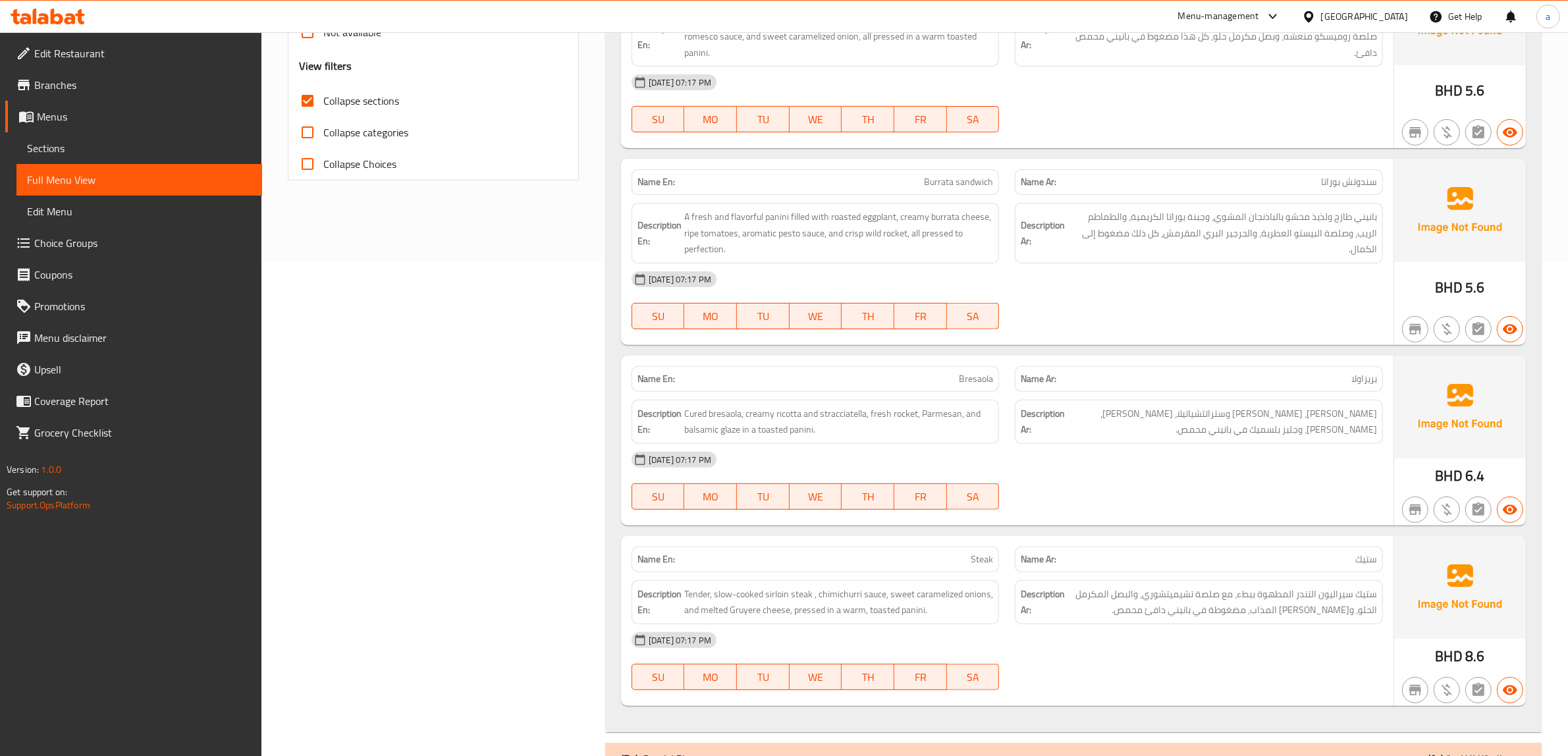
scroll to position [794, 0]
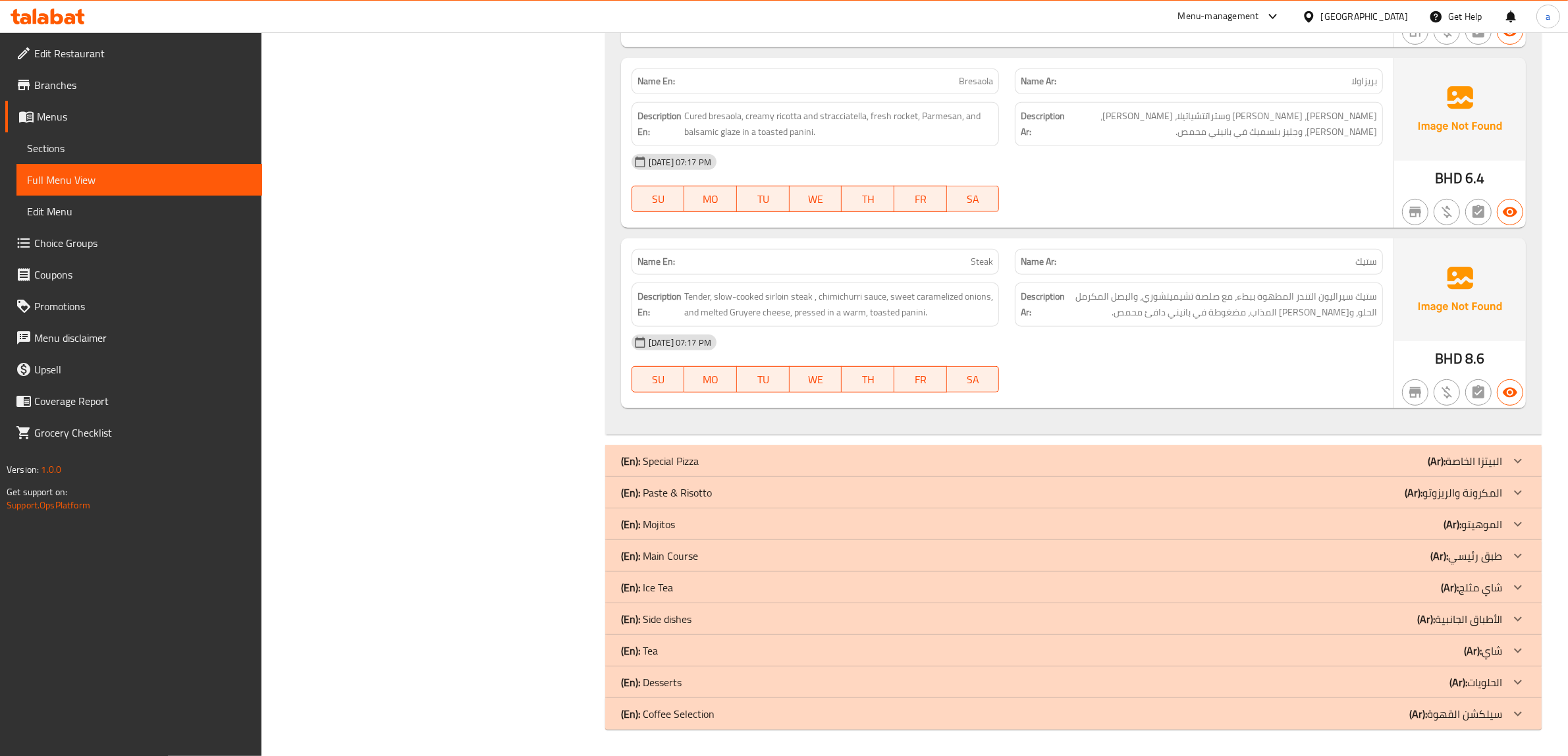
click at [695, 488] on p "(En): Paste & Risotto" at bounding box center [666, 492] width 91 height 16
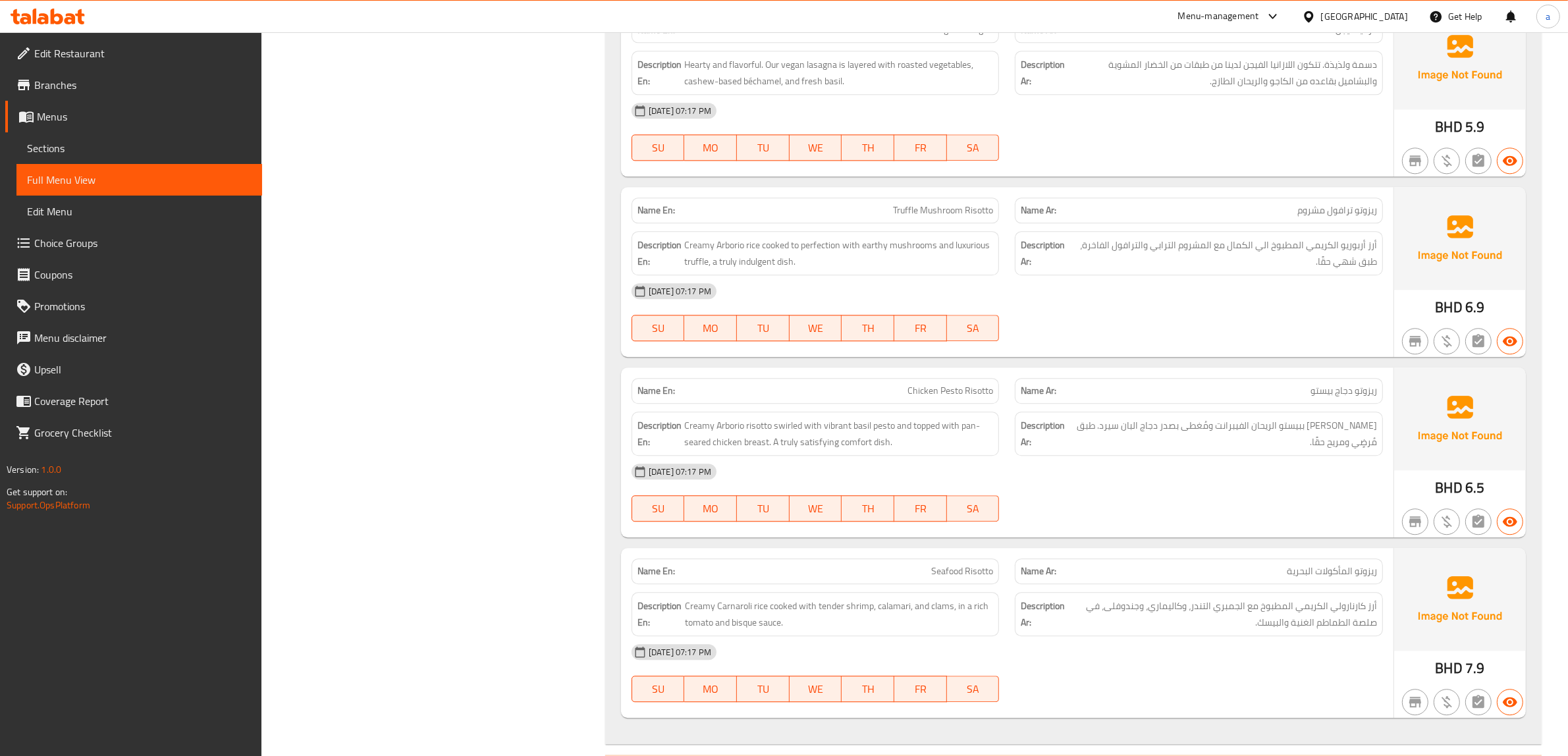
scroll to position [4347, 0]
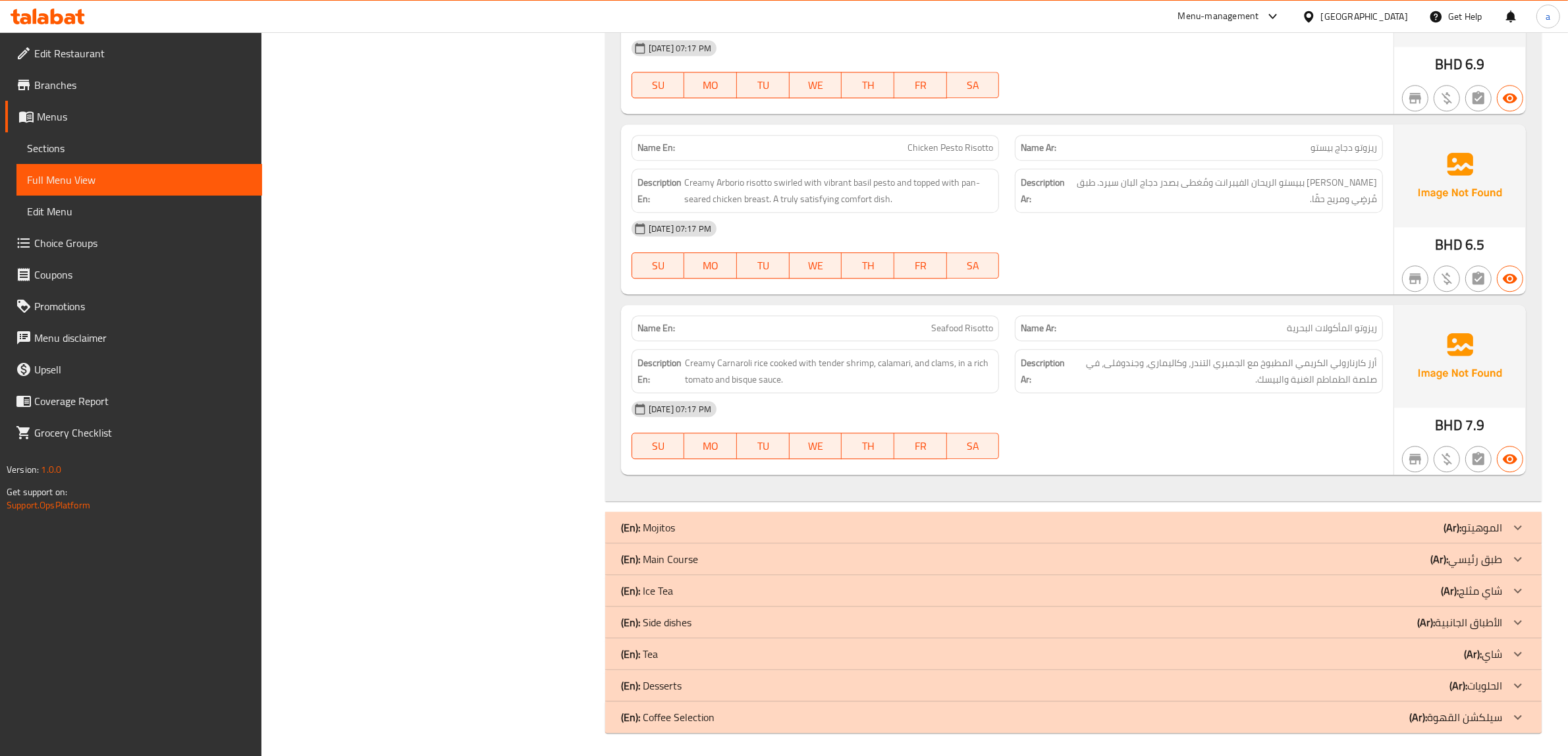
click at [739, 554] on div "(En): Main Course (Ar): طبق رئيسي" at bounding box center [1061, 559] width 881 height 16
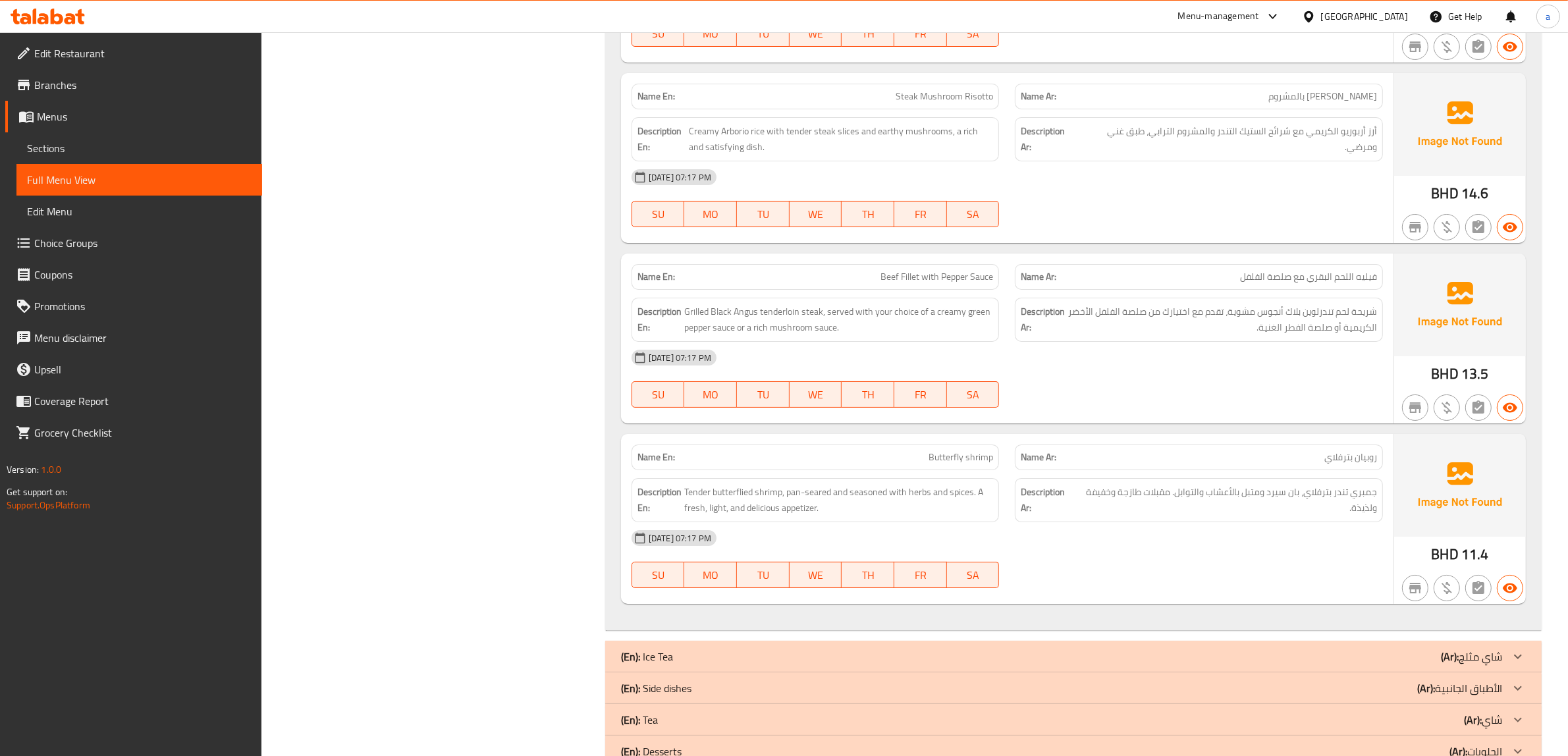
scroll to position [6414, 0]
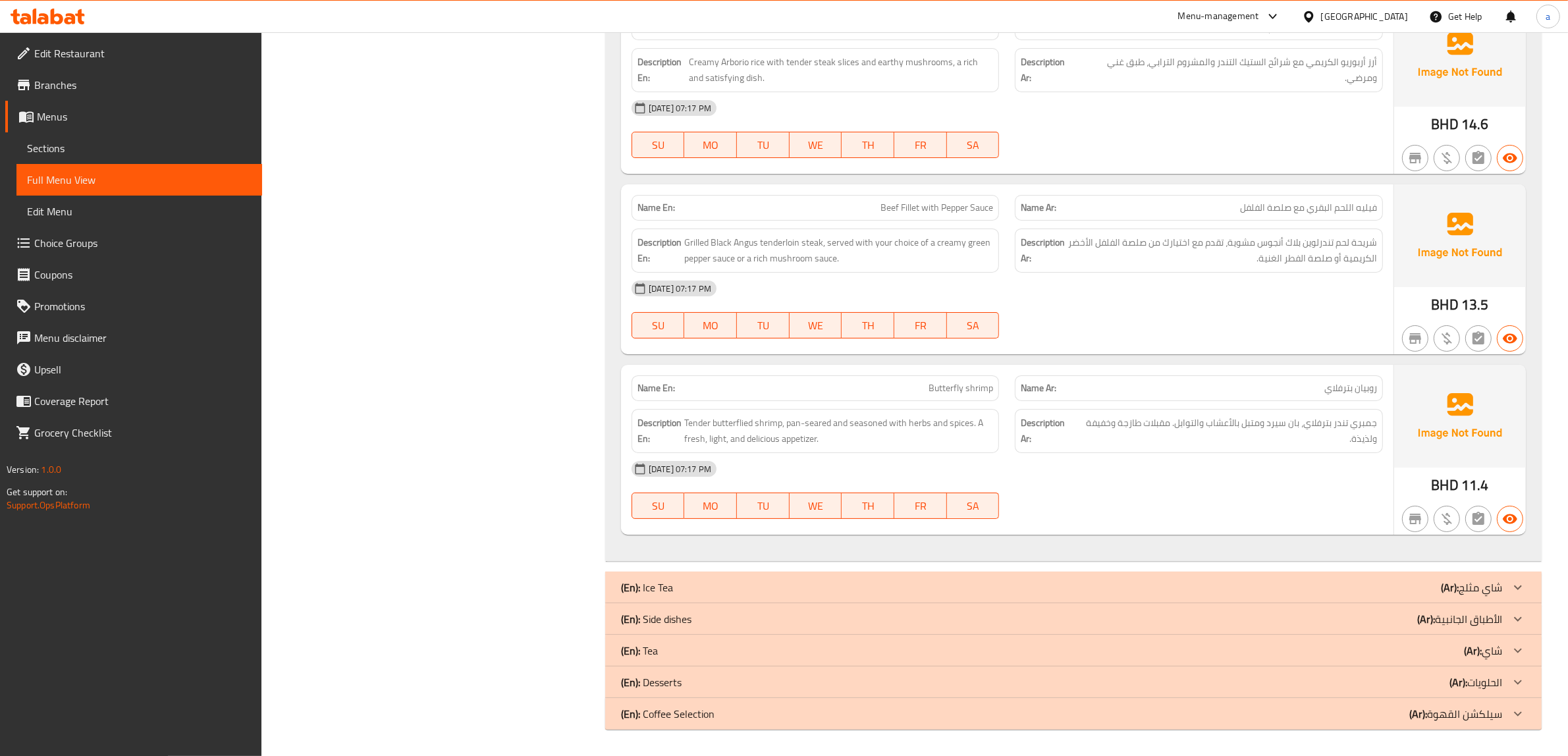
click at [700, 680] on div "(En): Desserts (Ar): الحلويات" at bounding box center [1061, 681] width 881 height 16
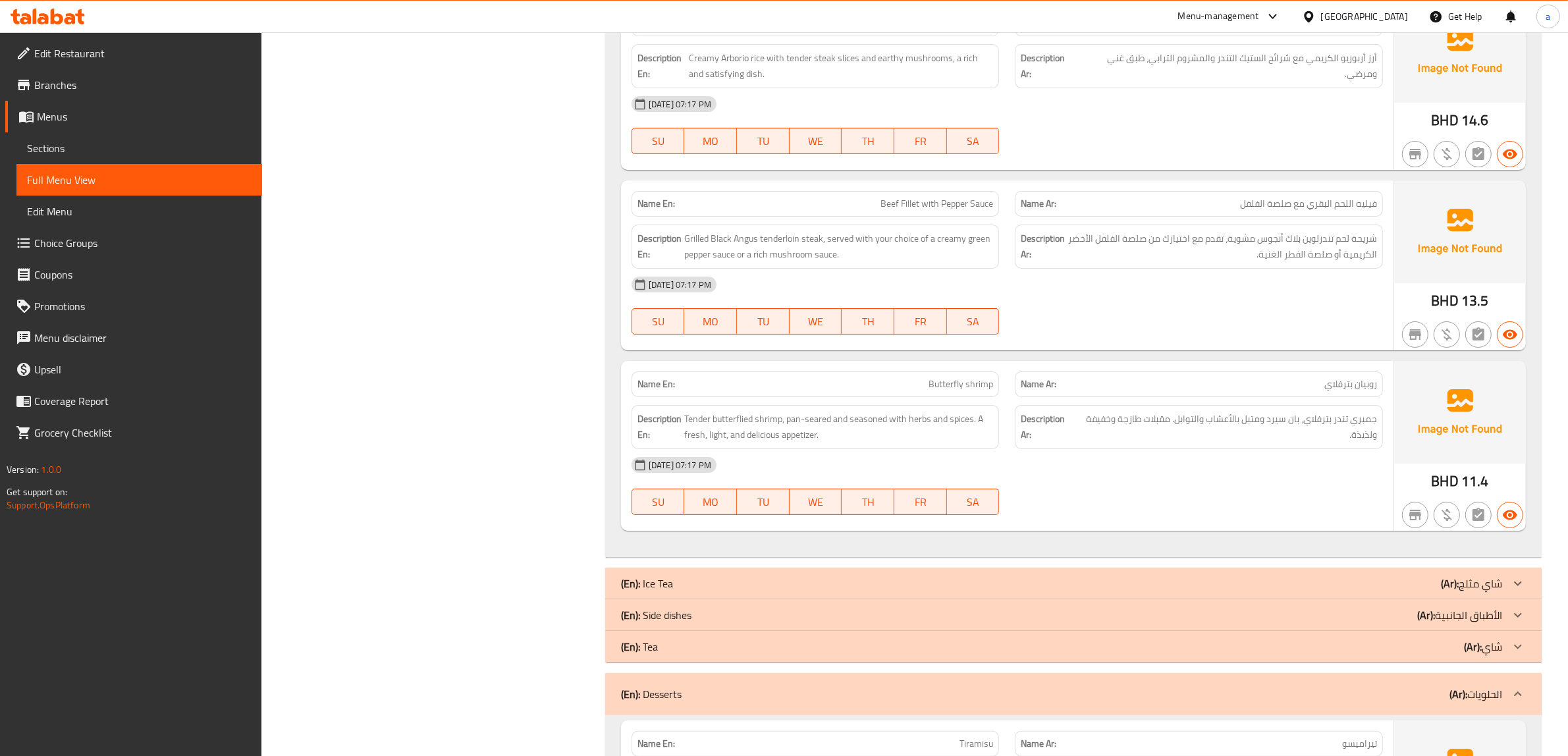
click at [729, 620] on div "(En): Side dishes (Ar): الأطباق الجانبية" at bounding box center [1061, 614] width 881 height 16
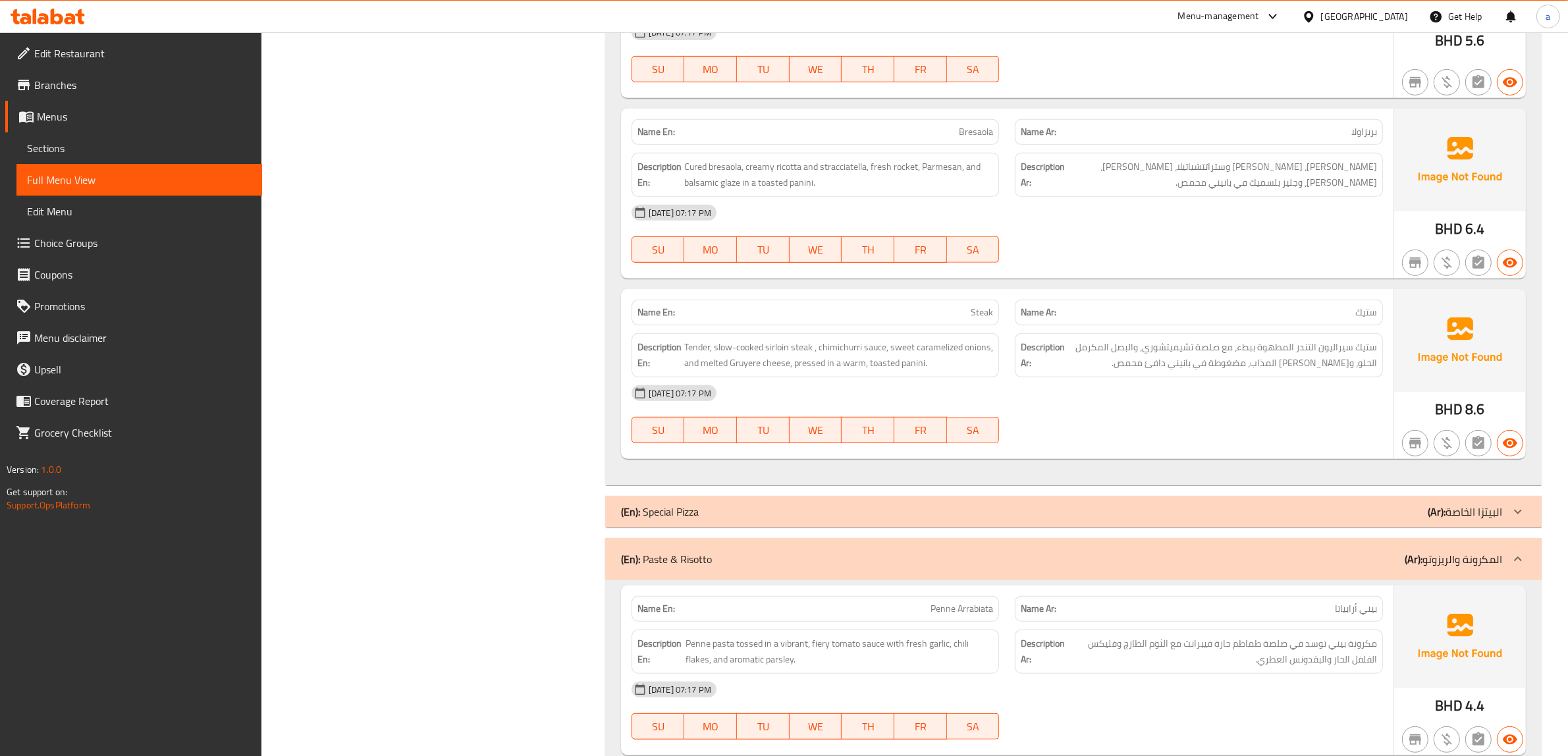
scroll to position [412, 0]
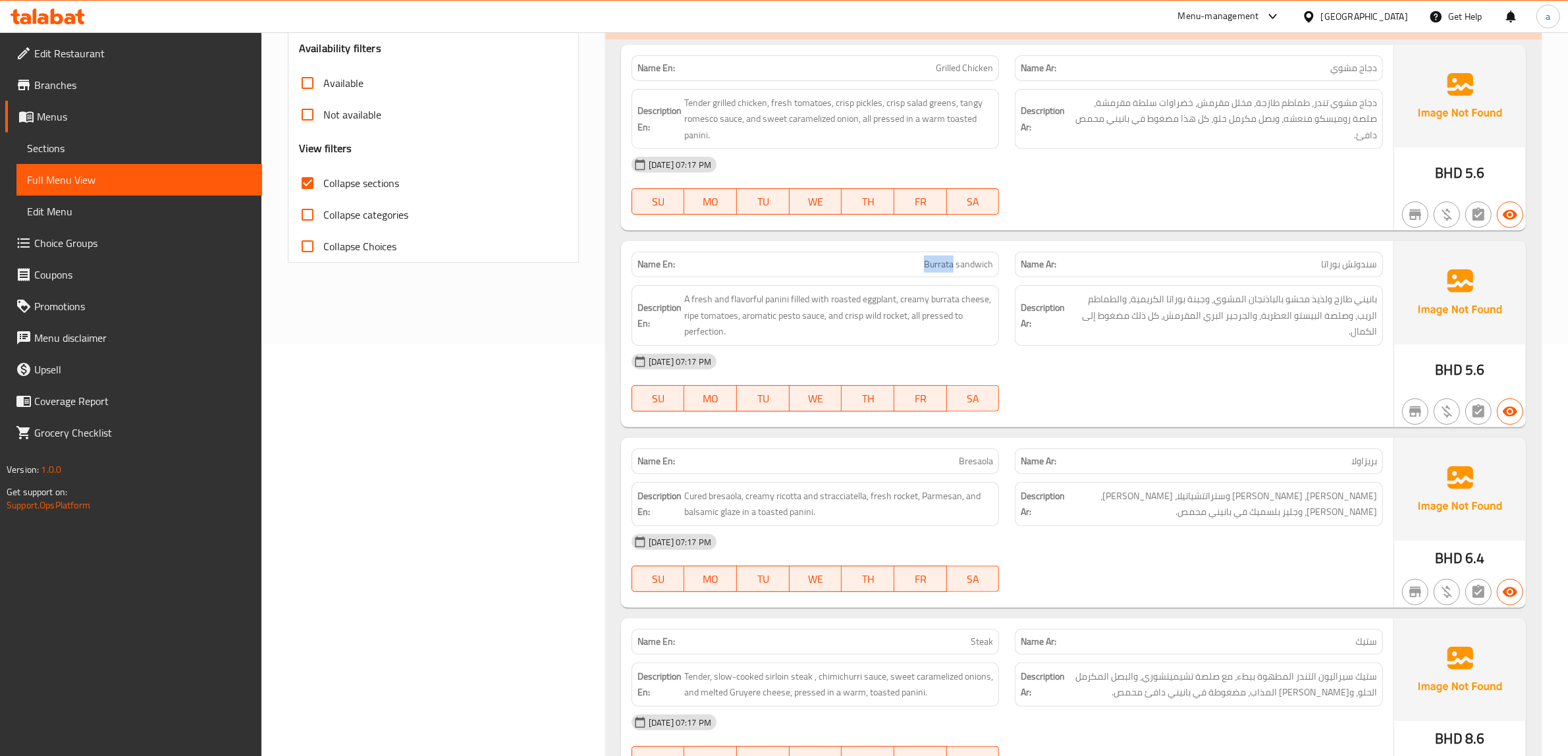
drag, startPoint x: 911, startPoint y: 265, endPoint x: 956, endPoint y: 276, distance: 46.3
click at [956, 276] on div "Name En: Burrata sandwich" at bounding box center [816, 264] width 368 height 26
copy span "Burrata"
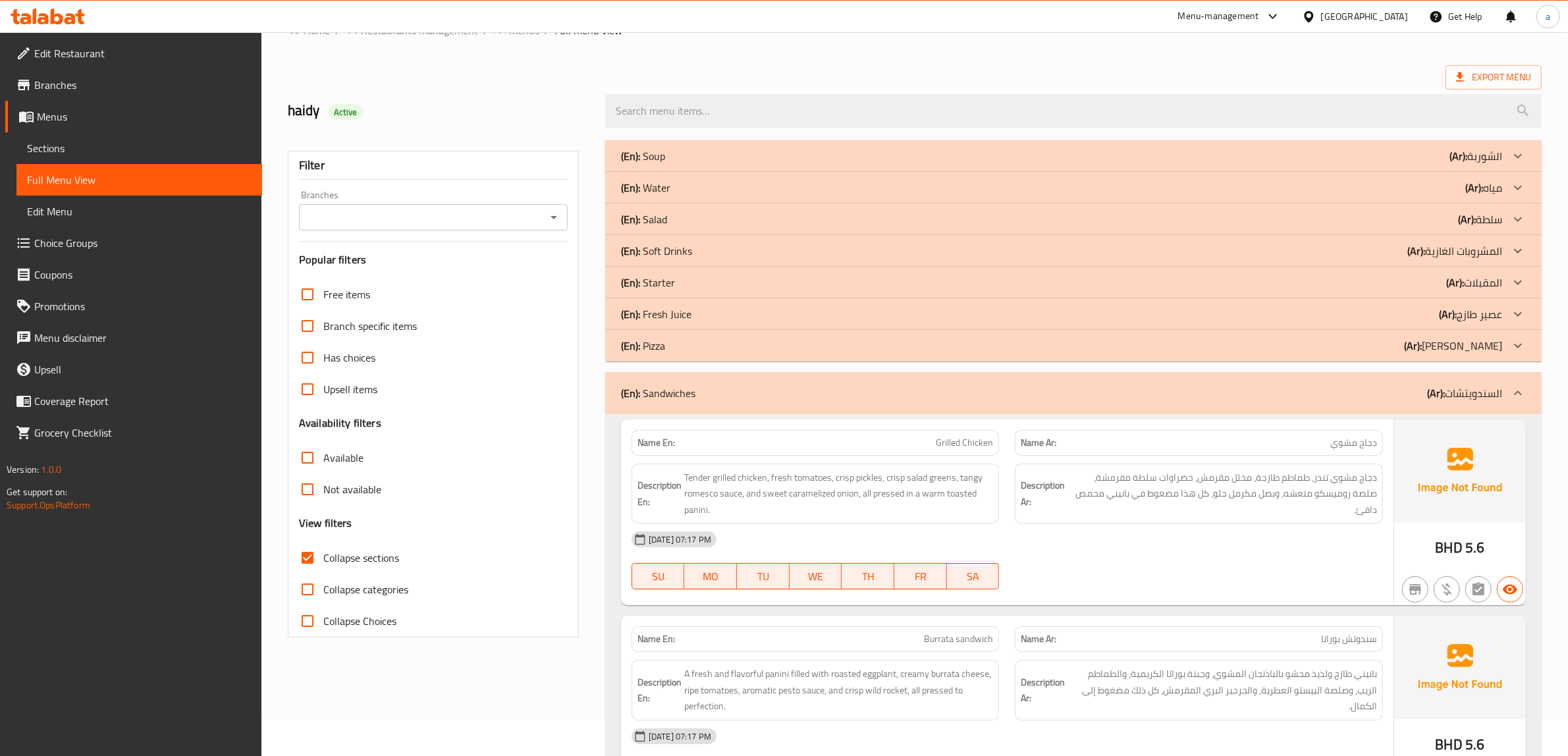
scroll to position [0, 0]
